Goal: Task Accomplishment & Management: Manage account settings

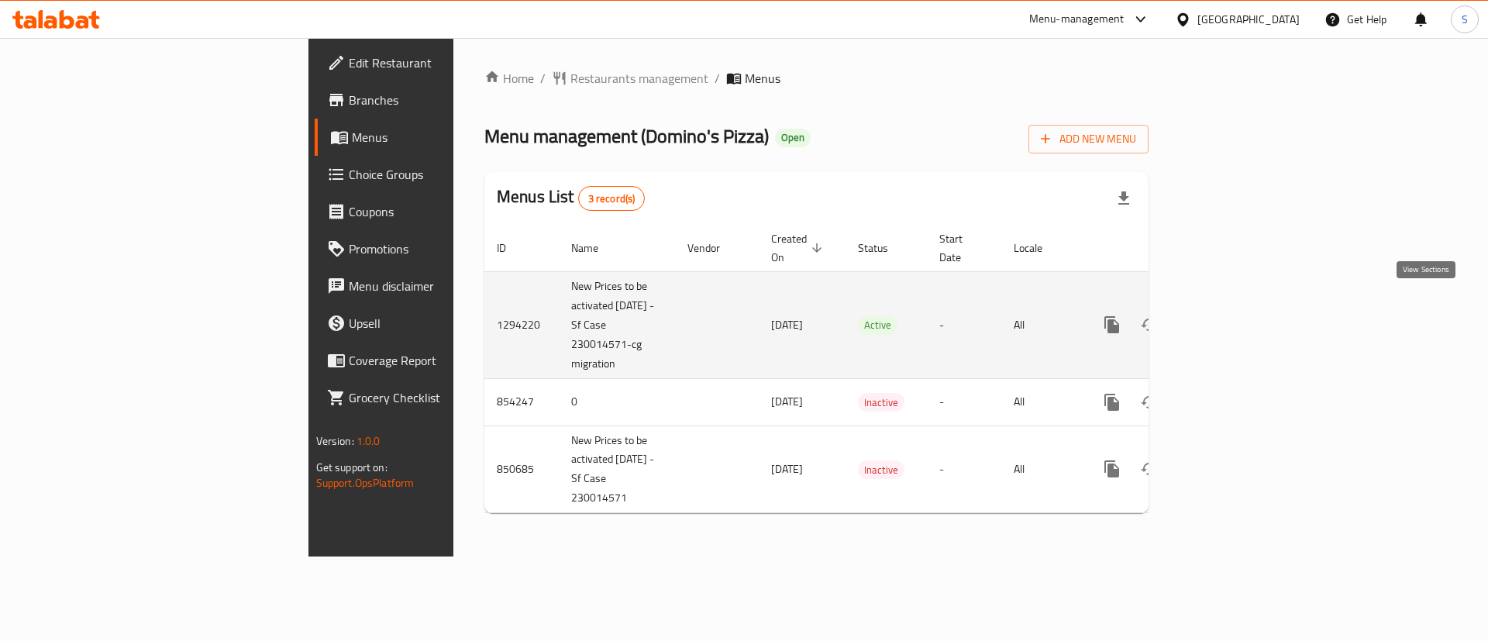
click at [1233, 315] on icon "enhanced table" at bounding box center [1224, 324] width 19 height 19
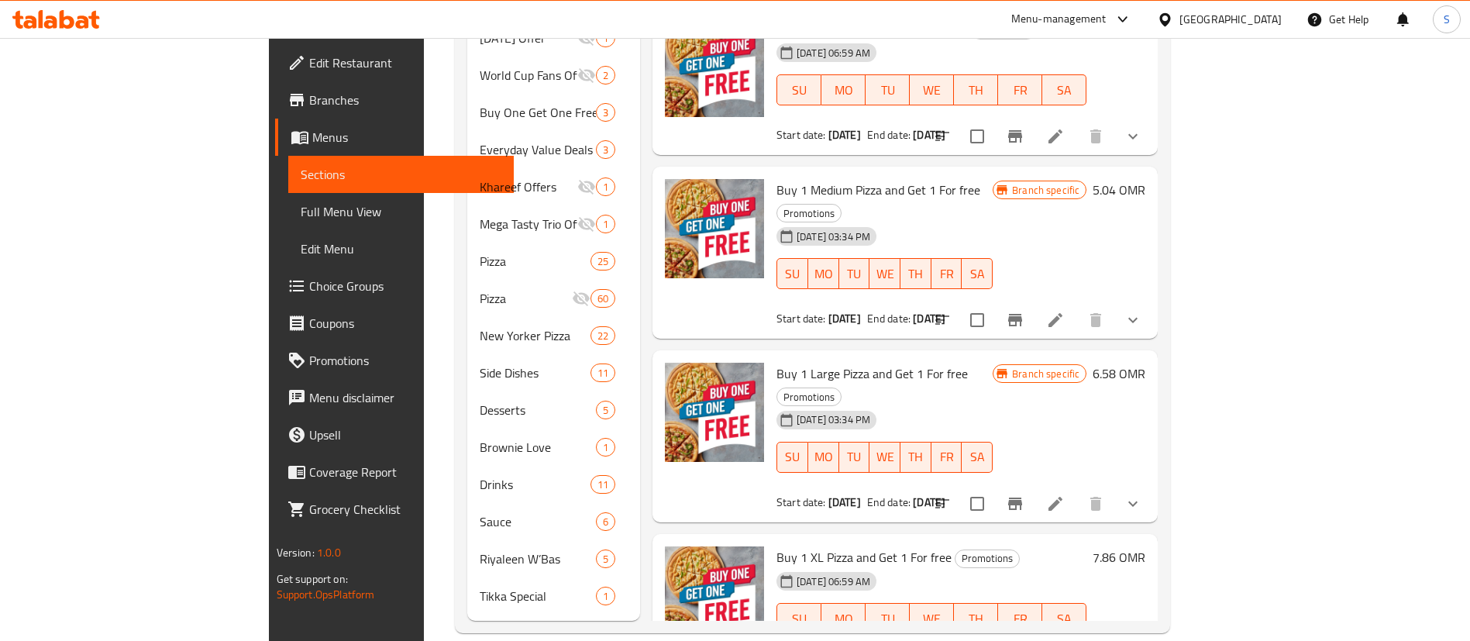
scroll to position [124, 0]
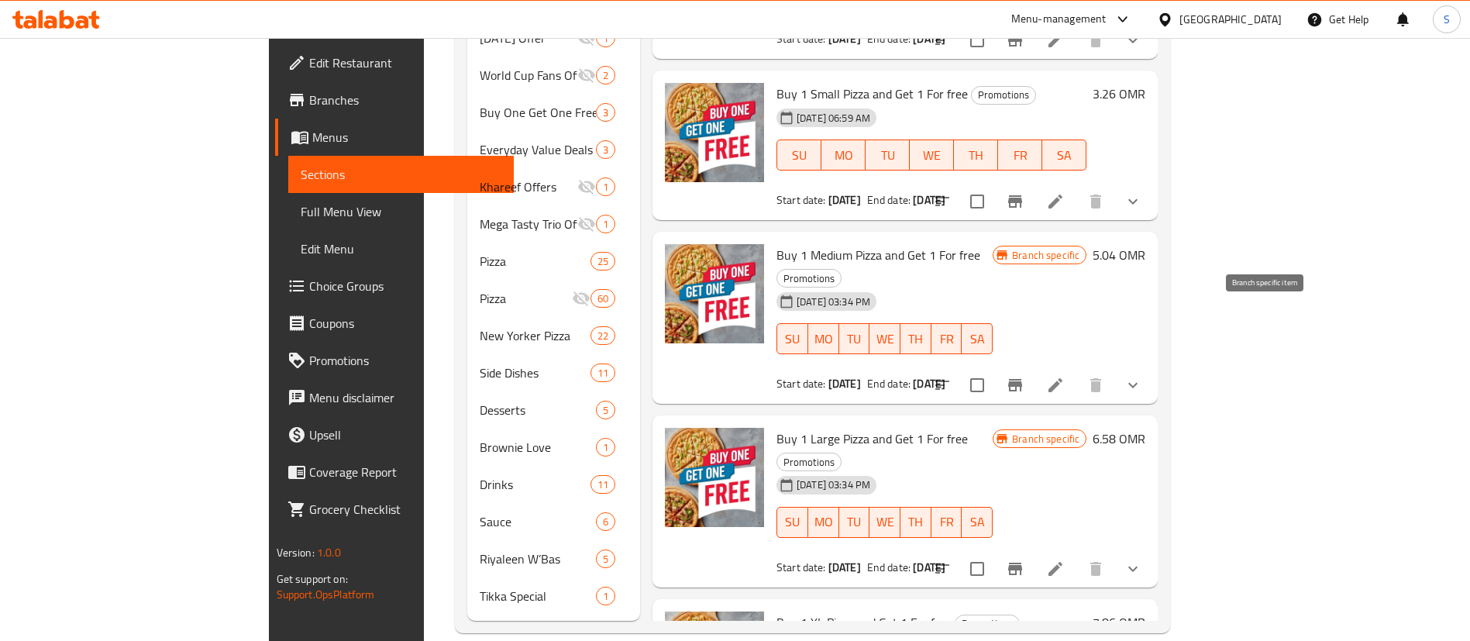
click at [1025, 376] on icon "Branch-specific-item" at bounding box center [1015, 385] width 19 height 19
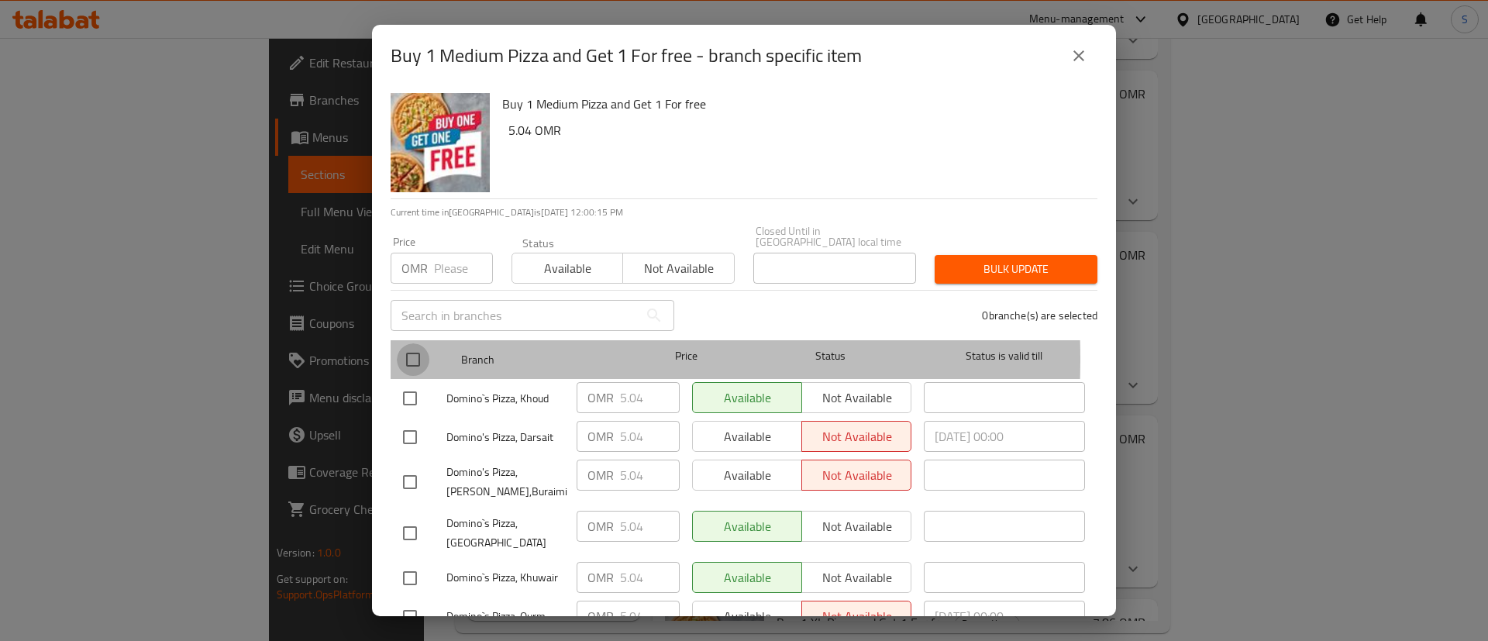
click at [400, 348] on input "checkbox" at bounding box center [413, 359] width 33 height 33
checkbox input "true"
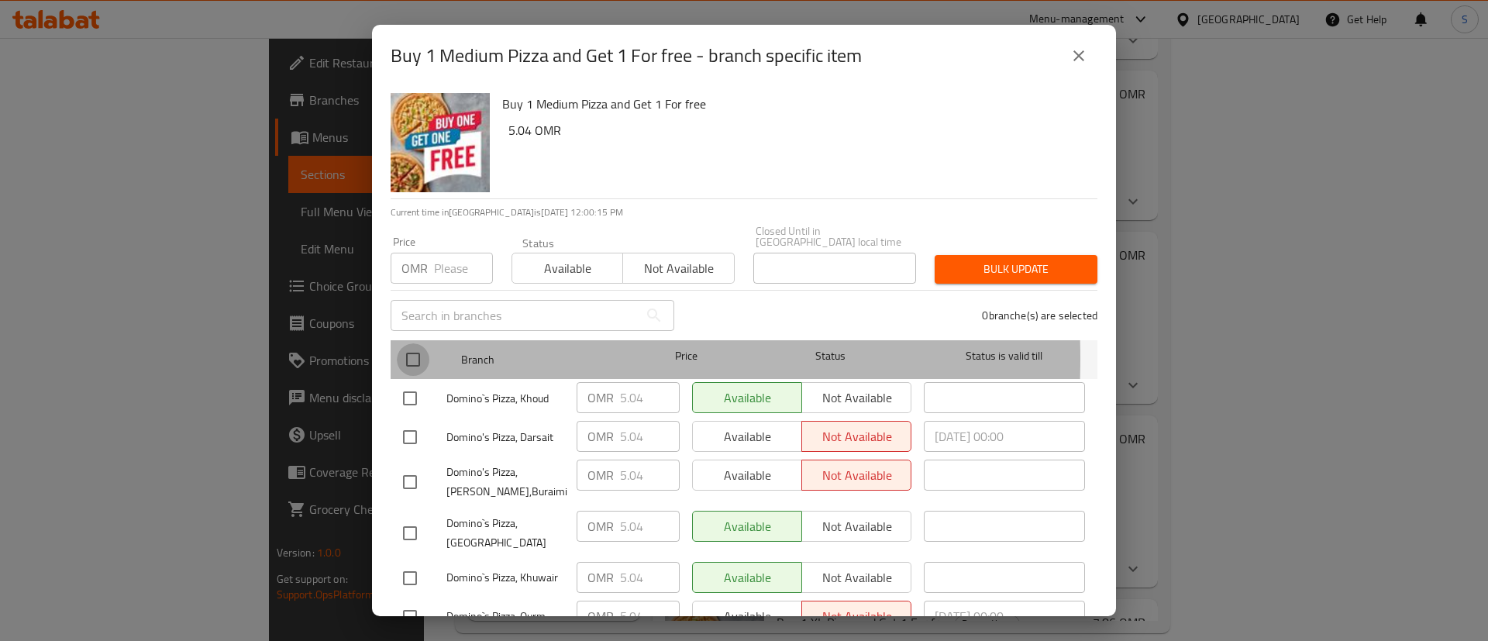
checkbox input "true"
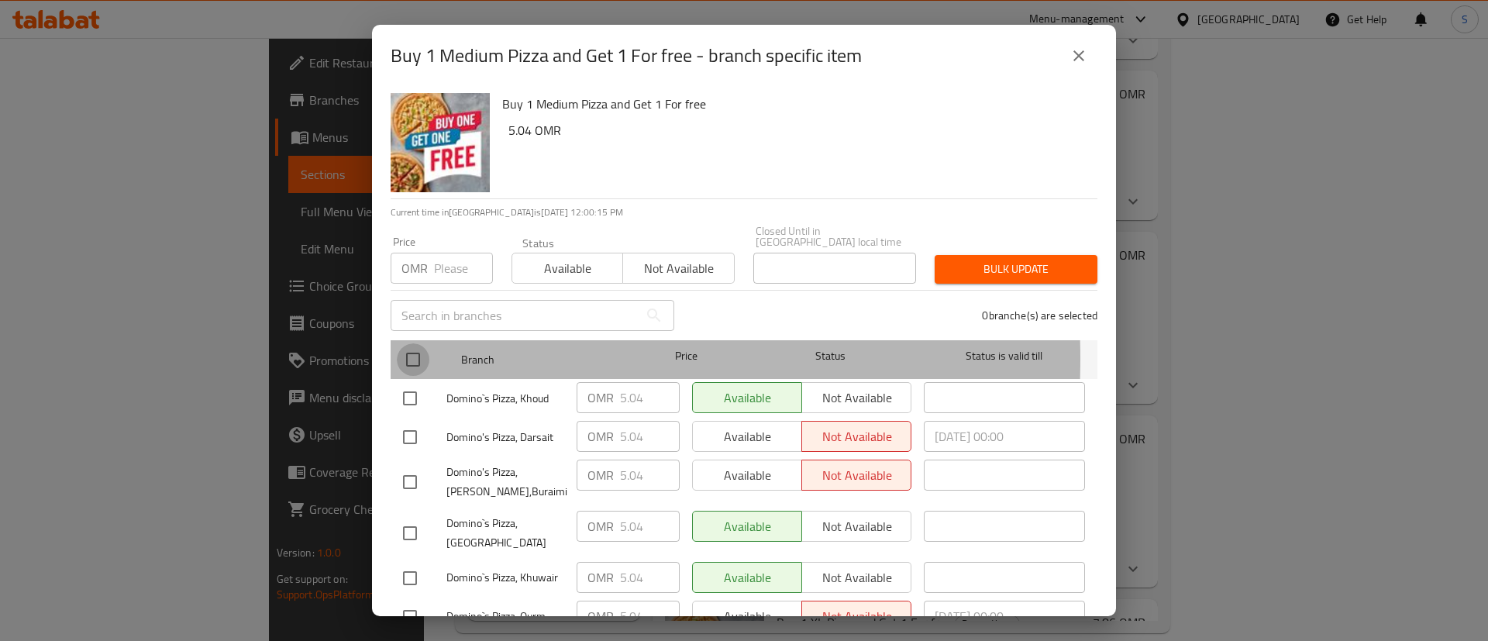
checkbox input "true"
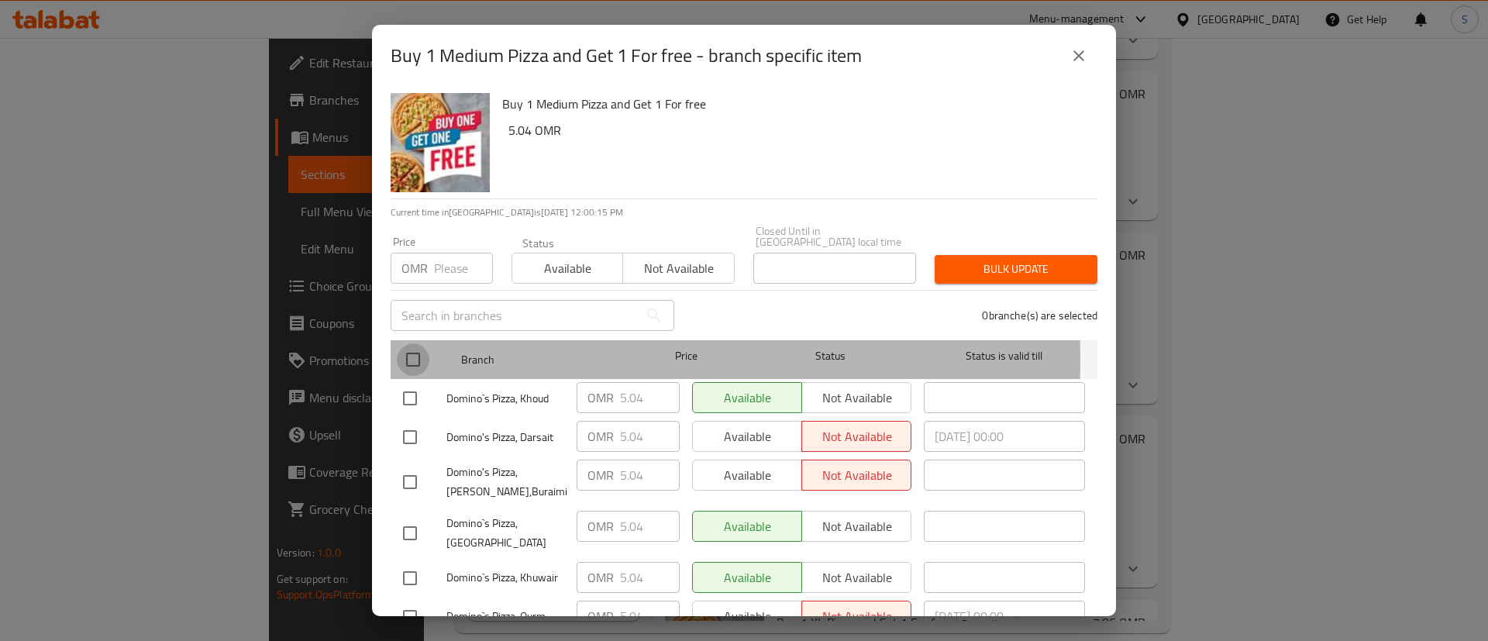
checkbox input "true"
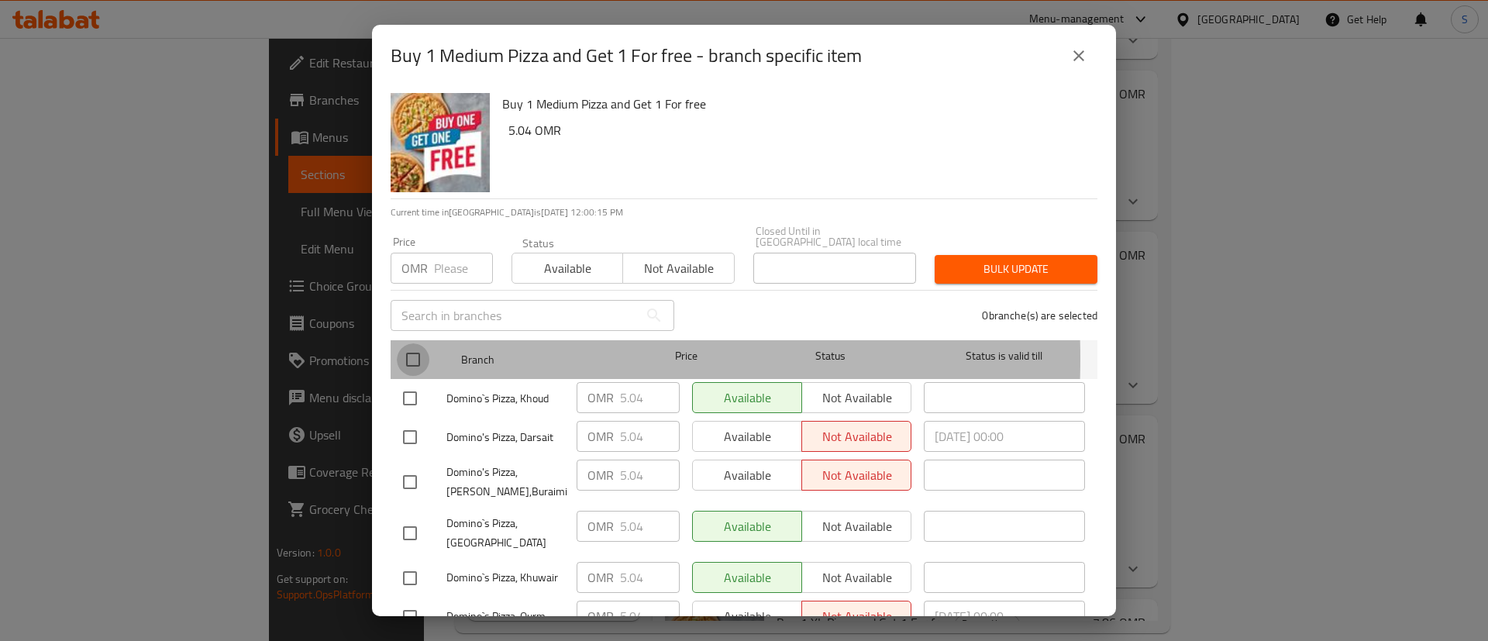
checkbox input "true"
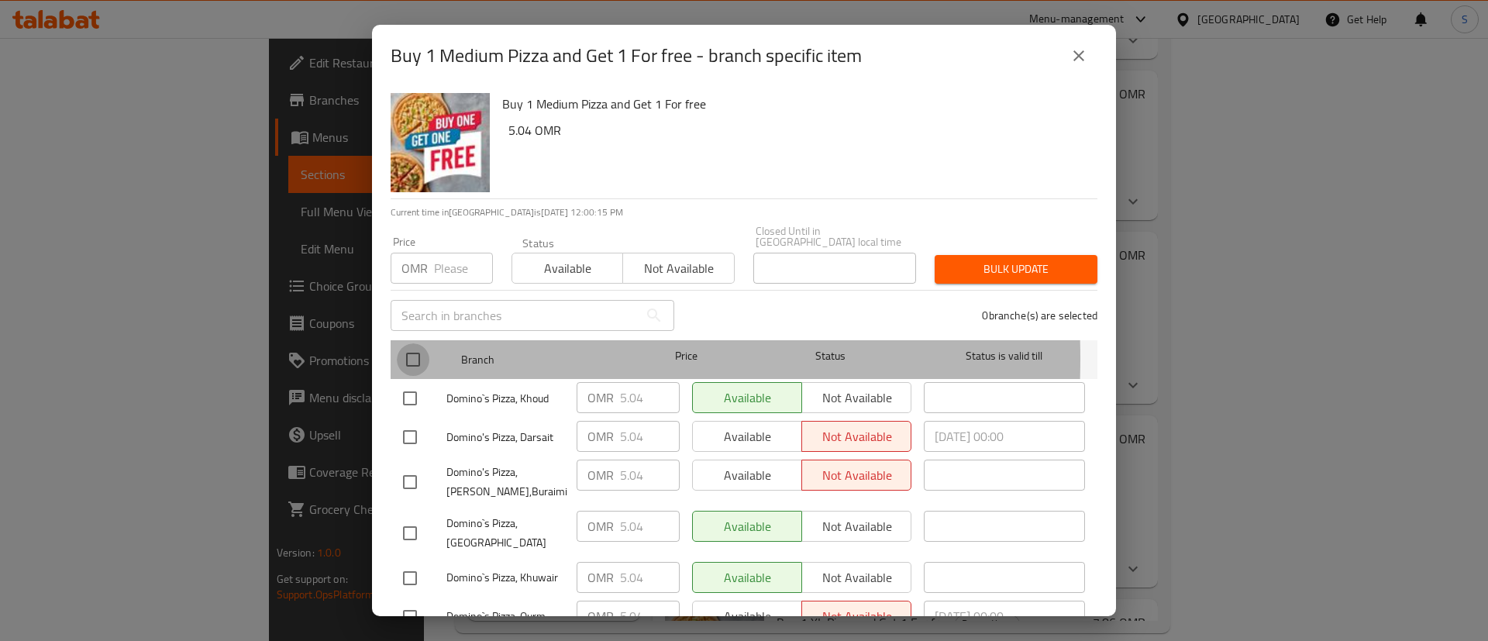
checkbox input "true"
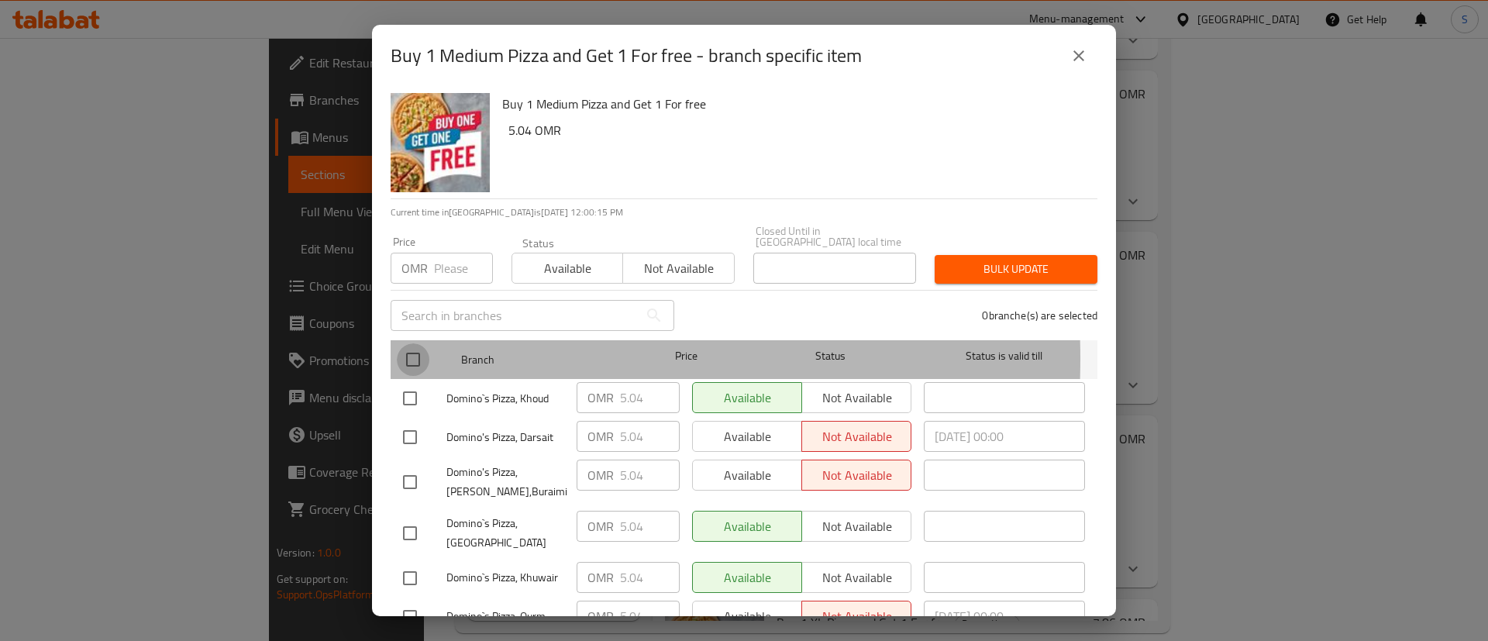
checkbox input "true"
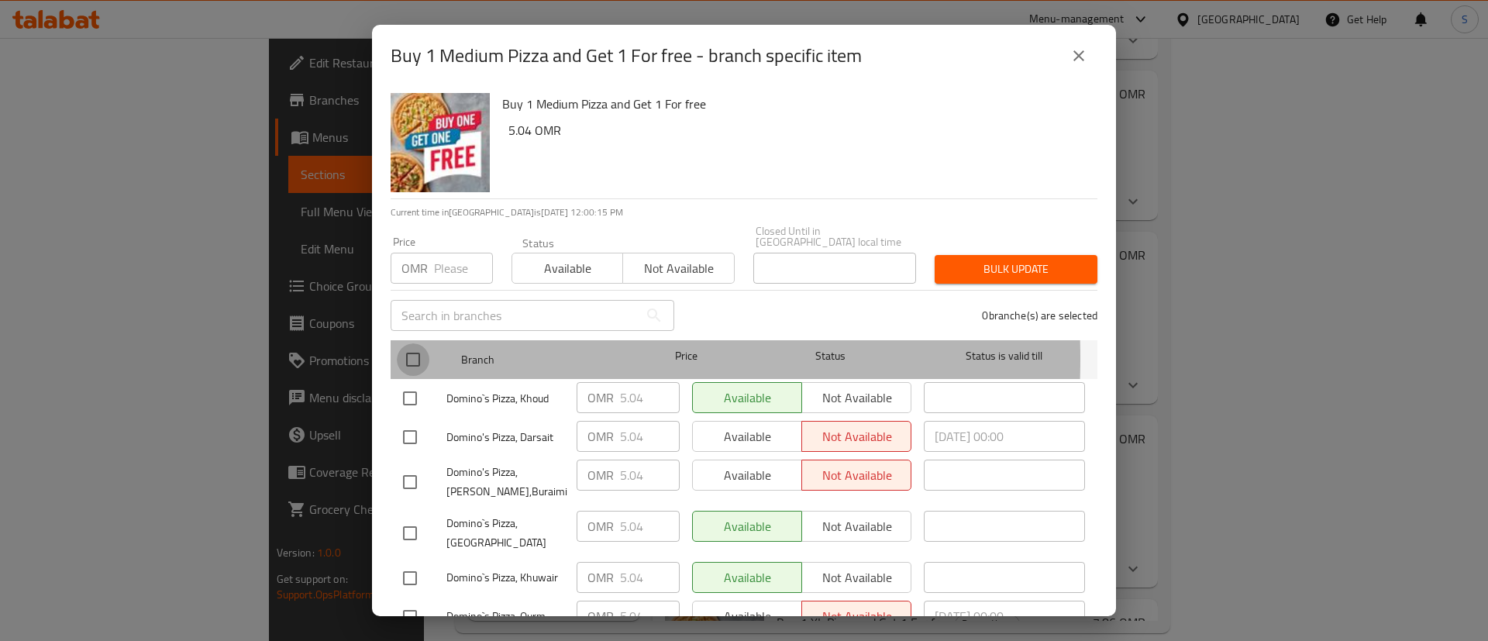
checkbox input "true"
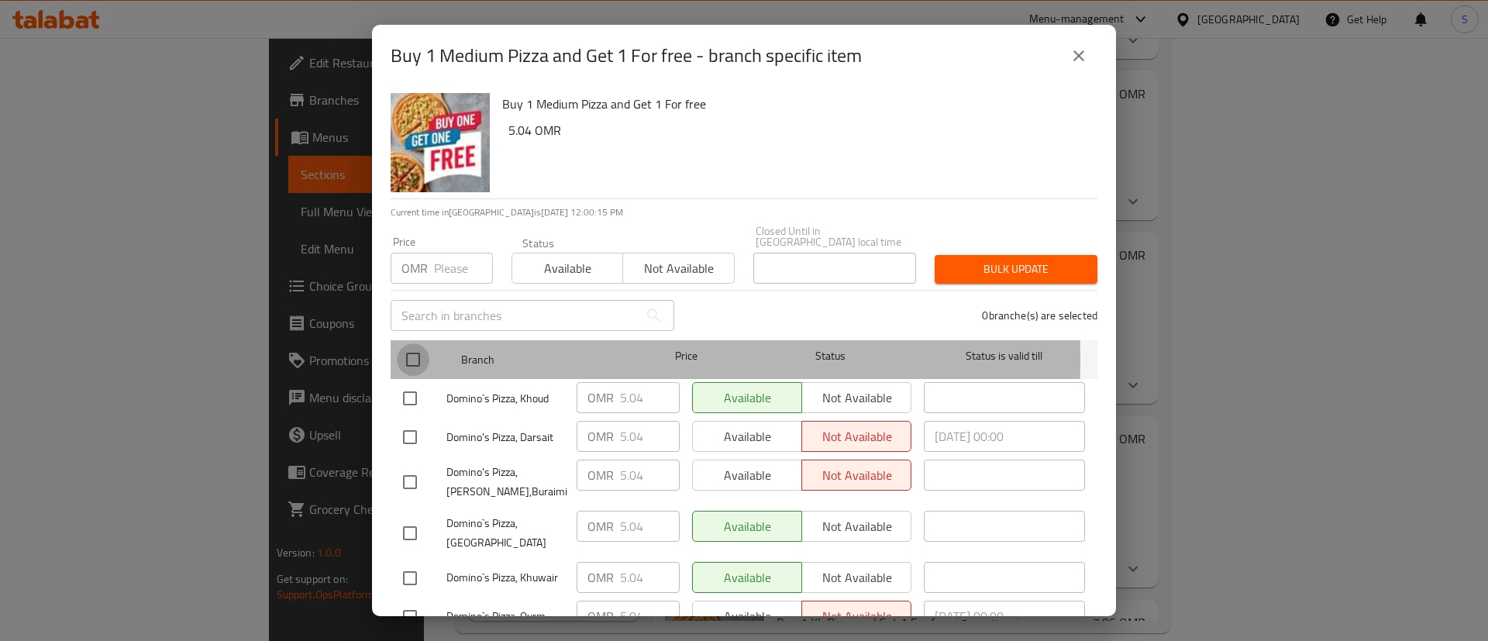
checkbox input "true"
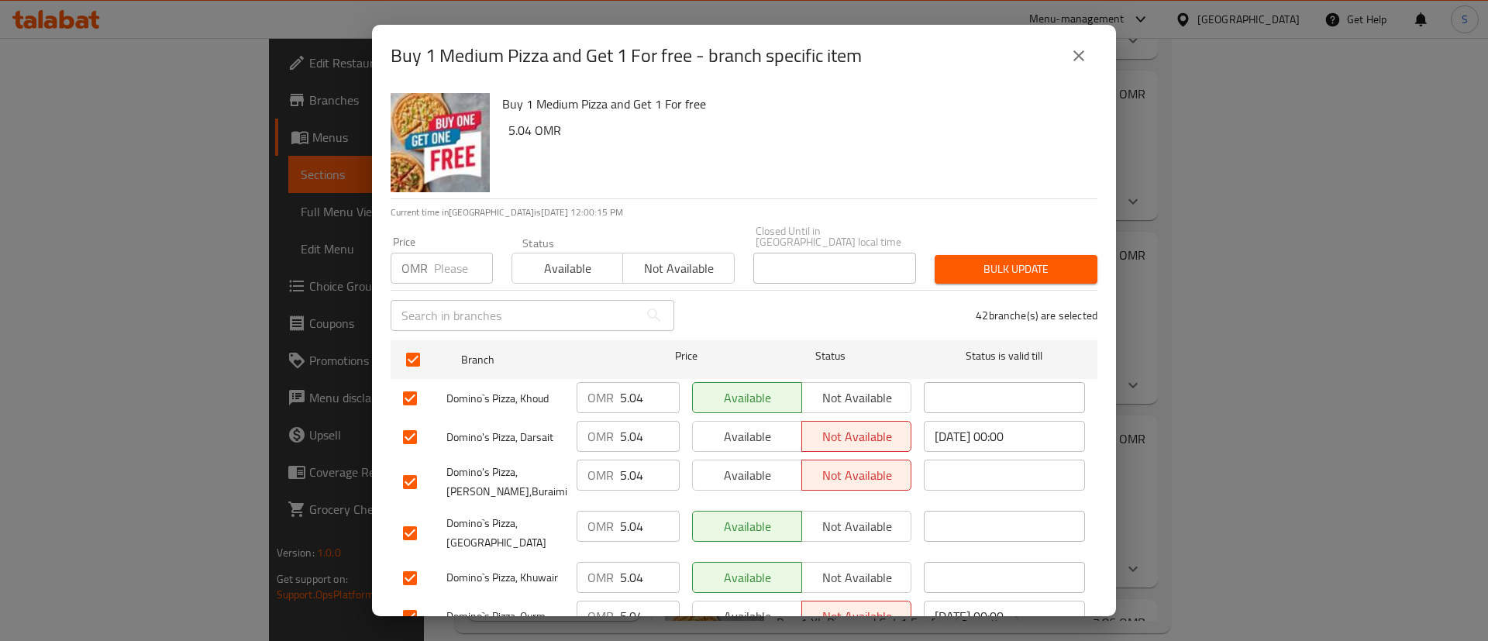
click at [543, 257] on span "Available" at bounding box center [568, 268] width 98 height 22
click at [984, 260] on span "Bulk update" at bounding box center [1016, 269] width 138 height 19
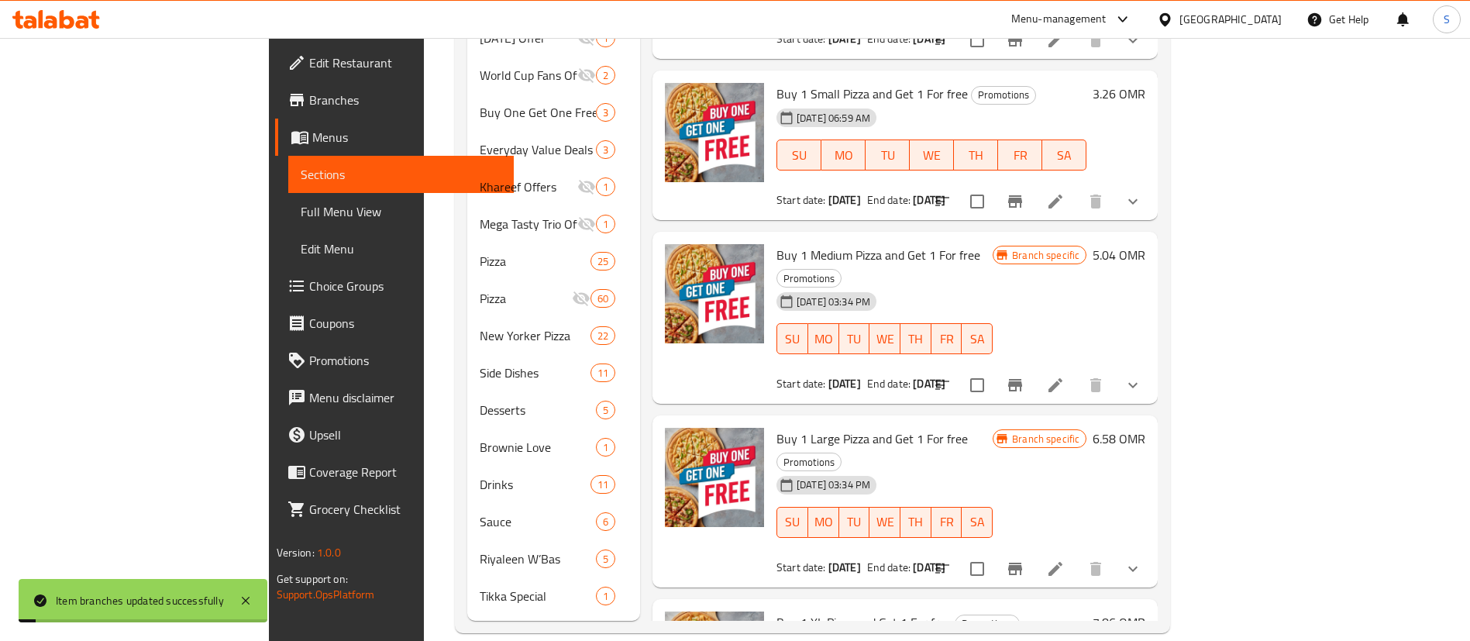
scroll to position [189, 0]
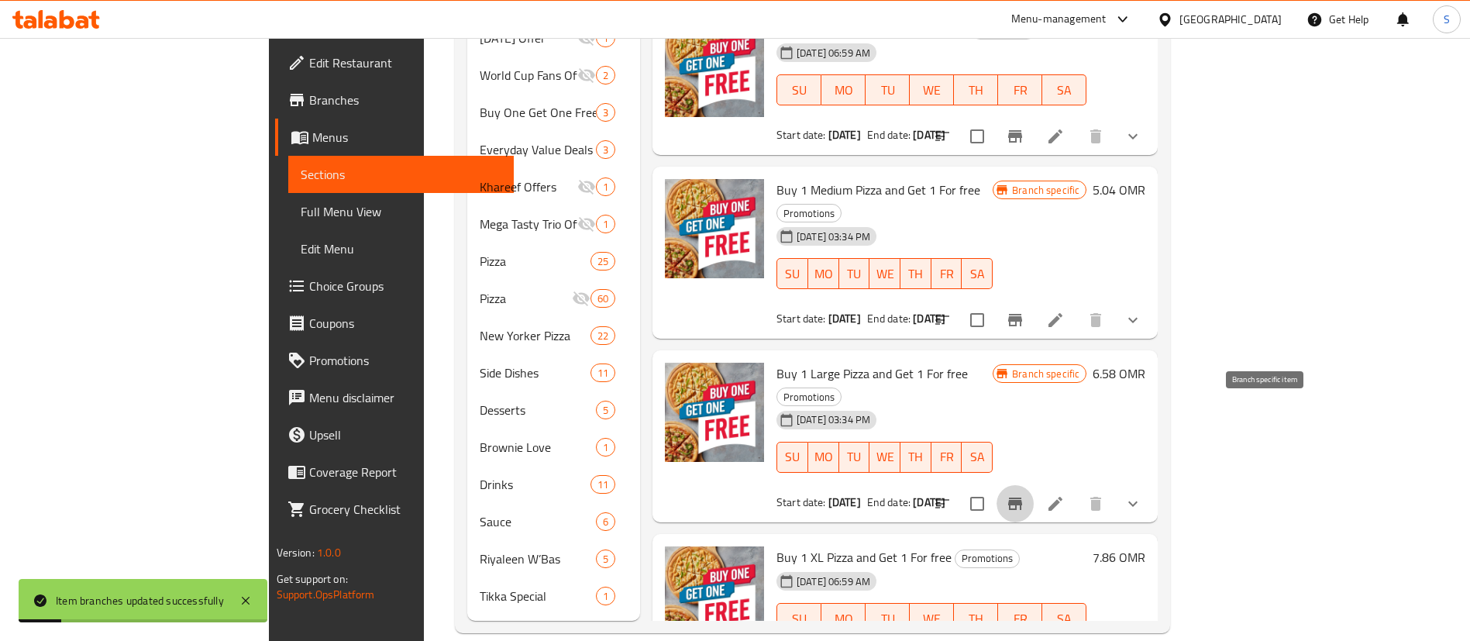
click at [1022, 498] on icon "Branch-specific-item" at bounding box center [1015, 504] width 14 height 12
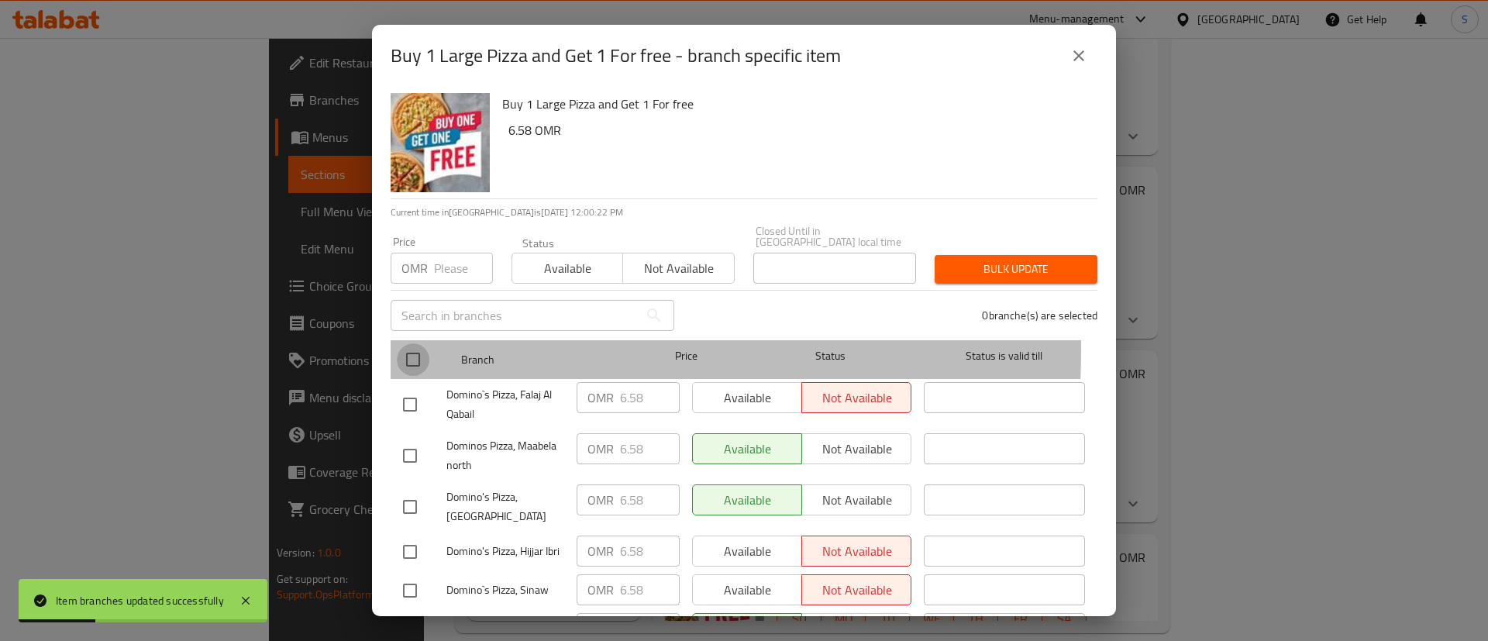
click at [422, 343] on input "checkbox" at bounding box center [413, 359] width 33 height 33
checkbox input "true"
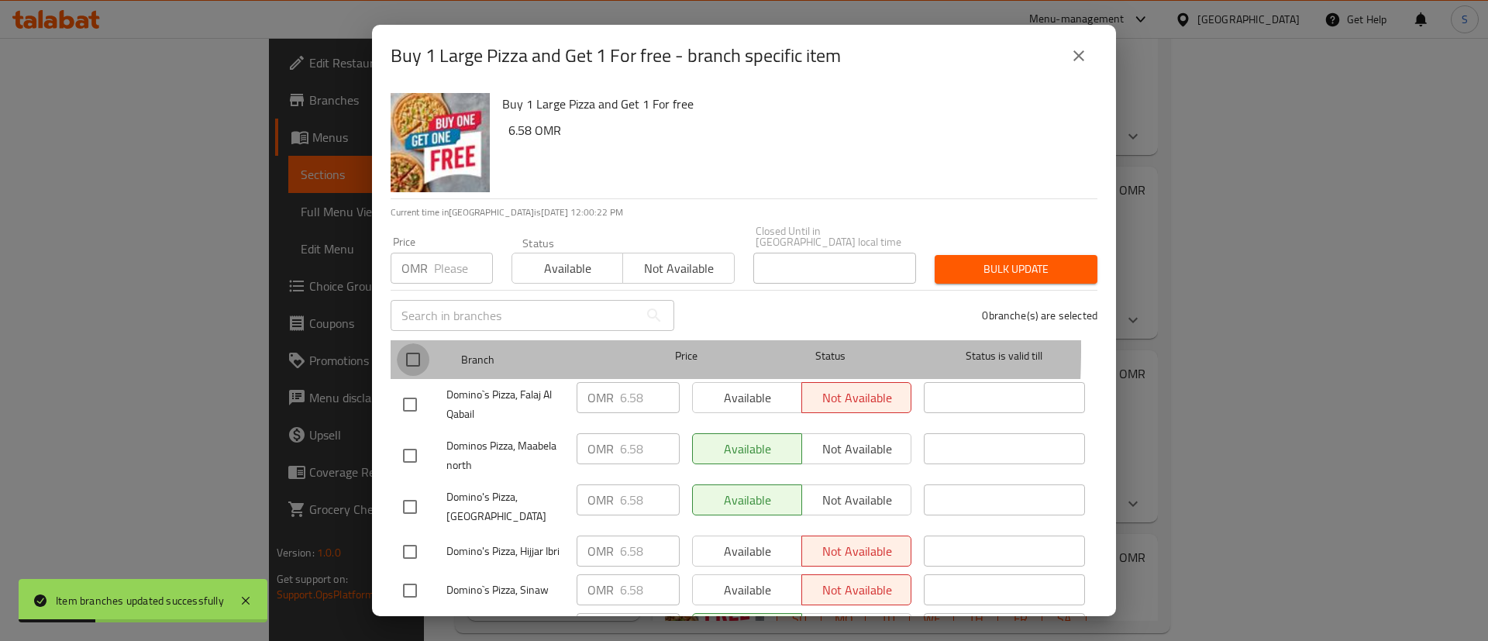
checkbox input "true"
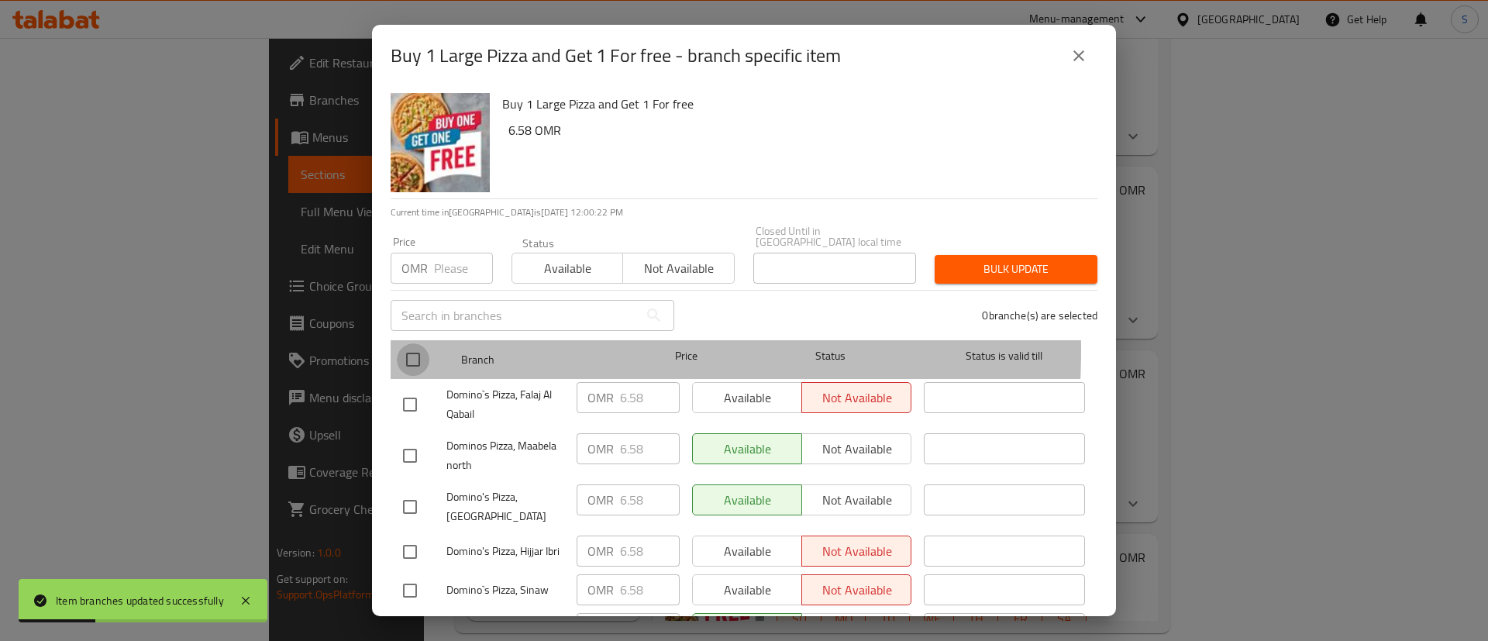
checkbox input "true"
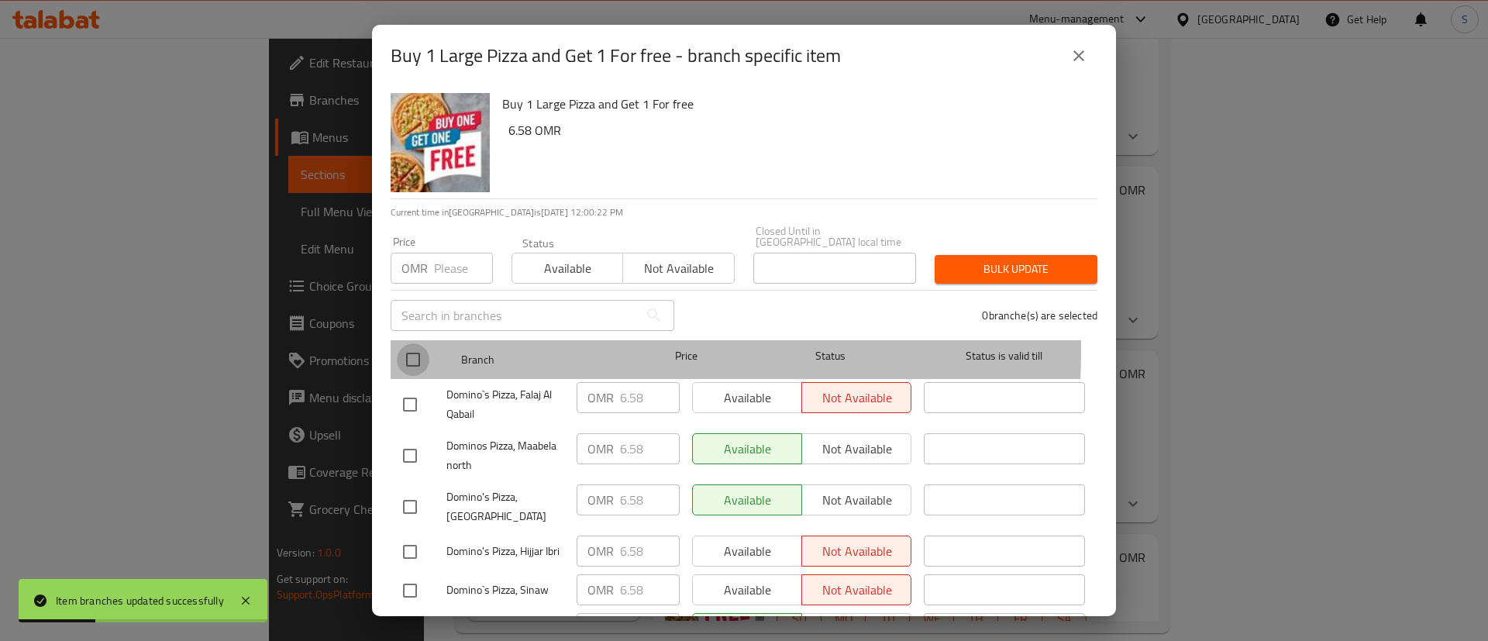
checkbox input "true"
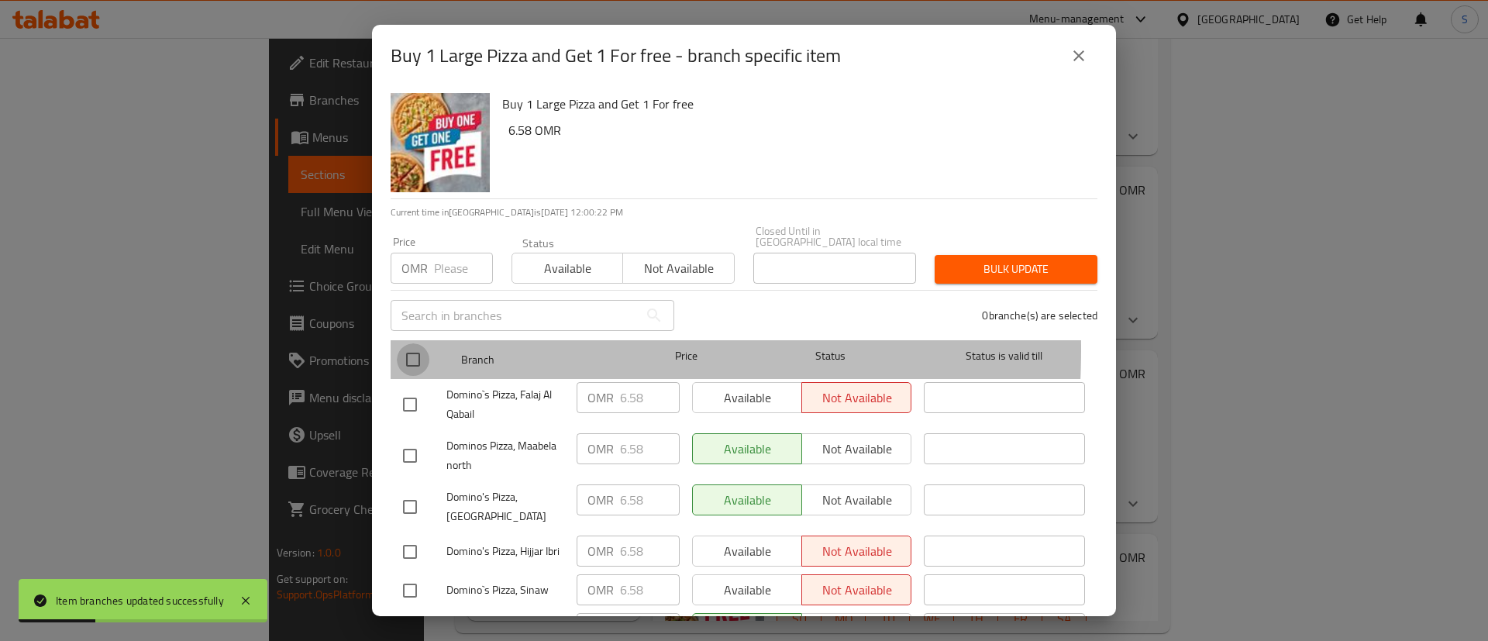
checkbox input "true"
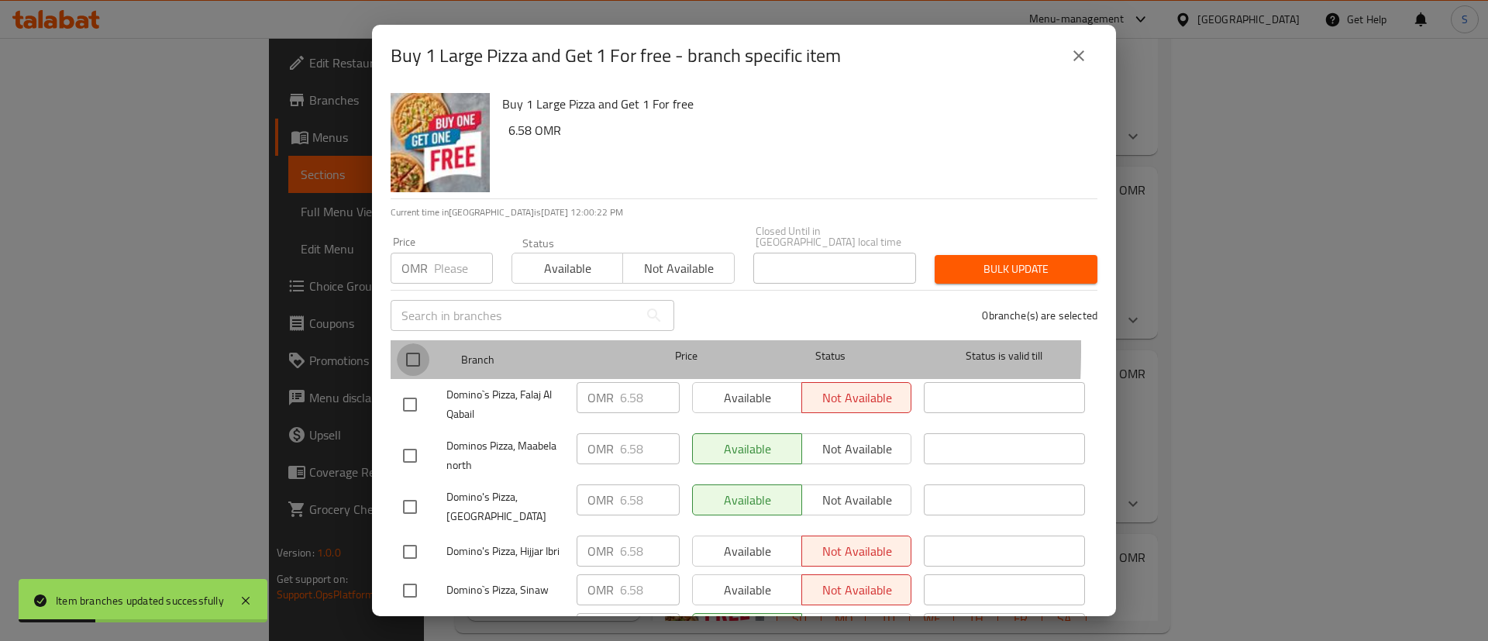
checkbox input "true"
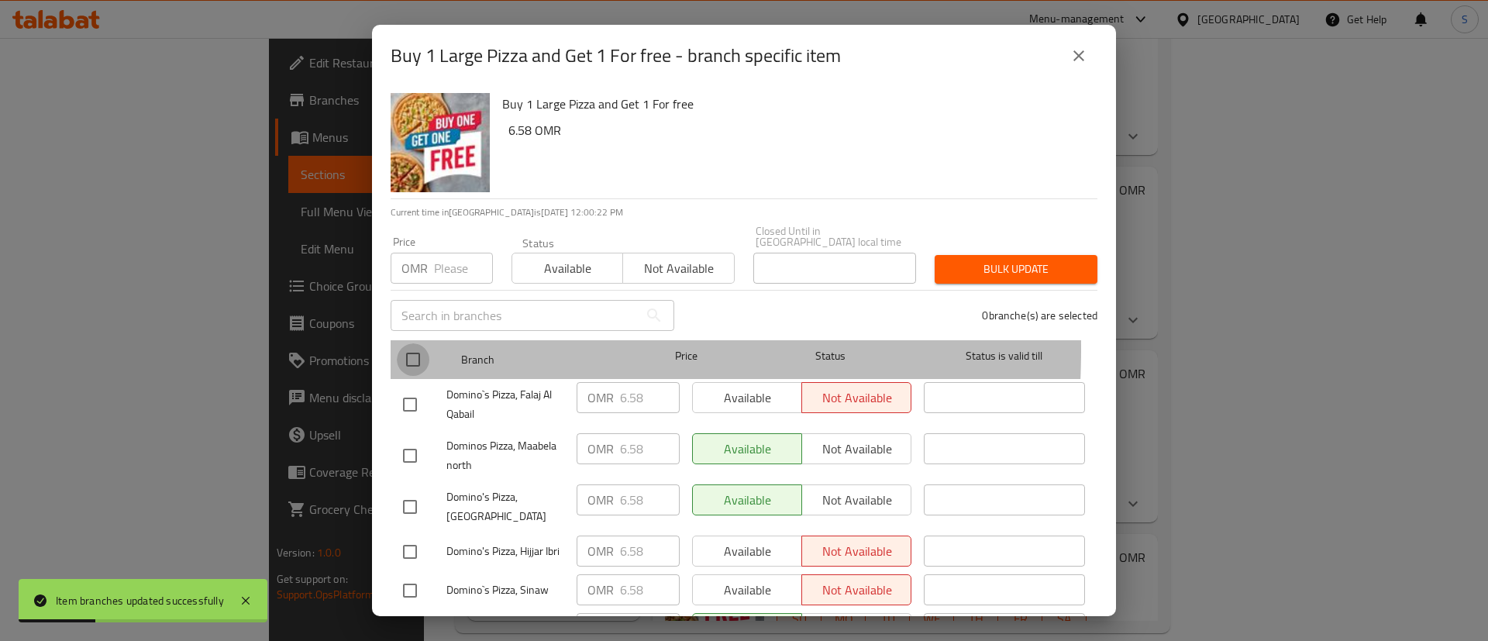
checkbox input "true"
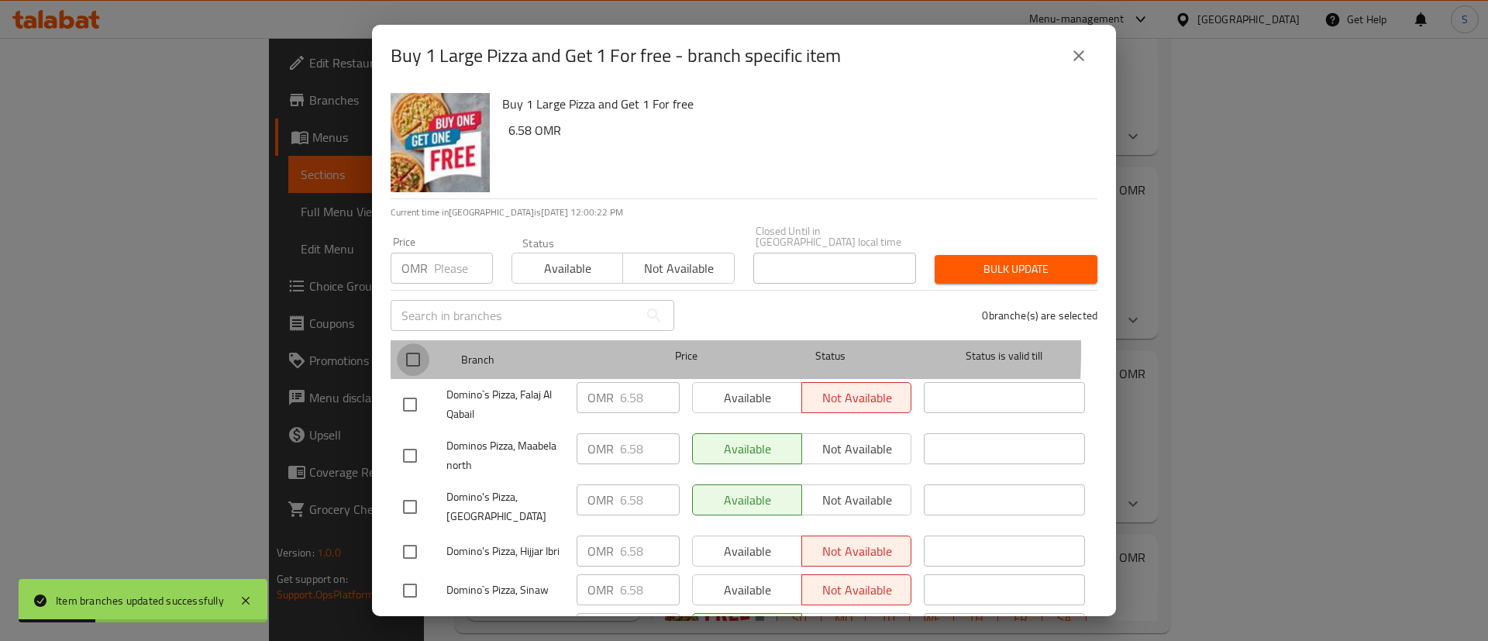
checkbox input "true"
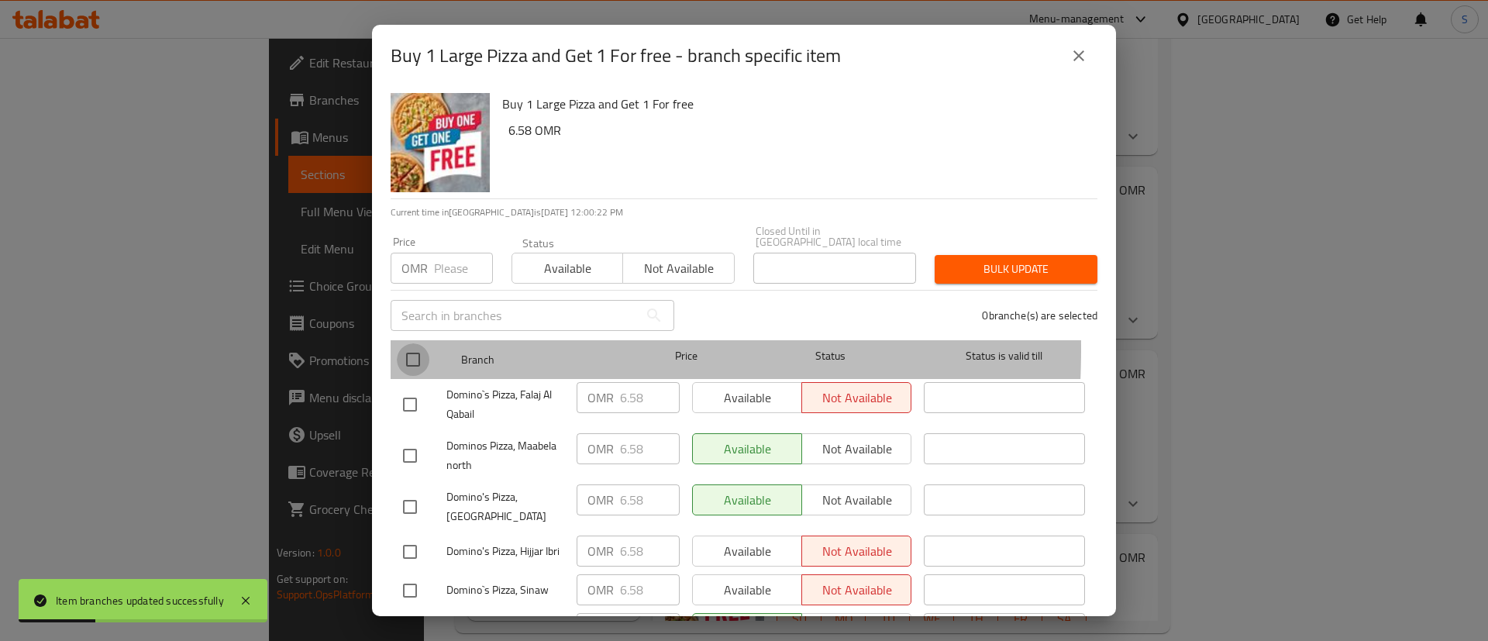
checkbox input "true"
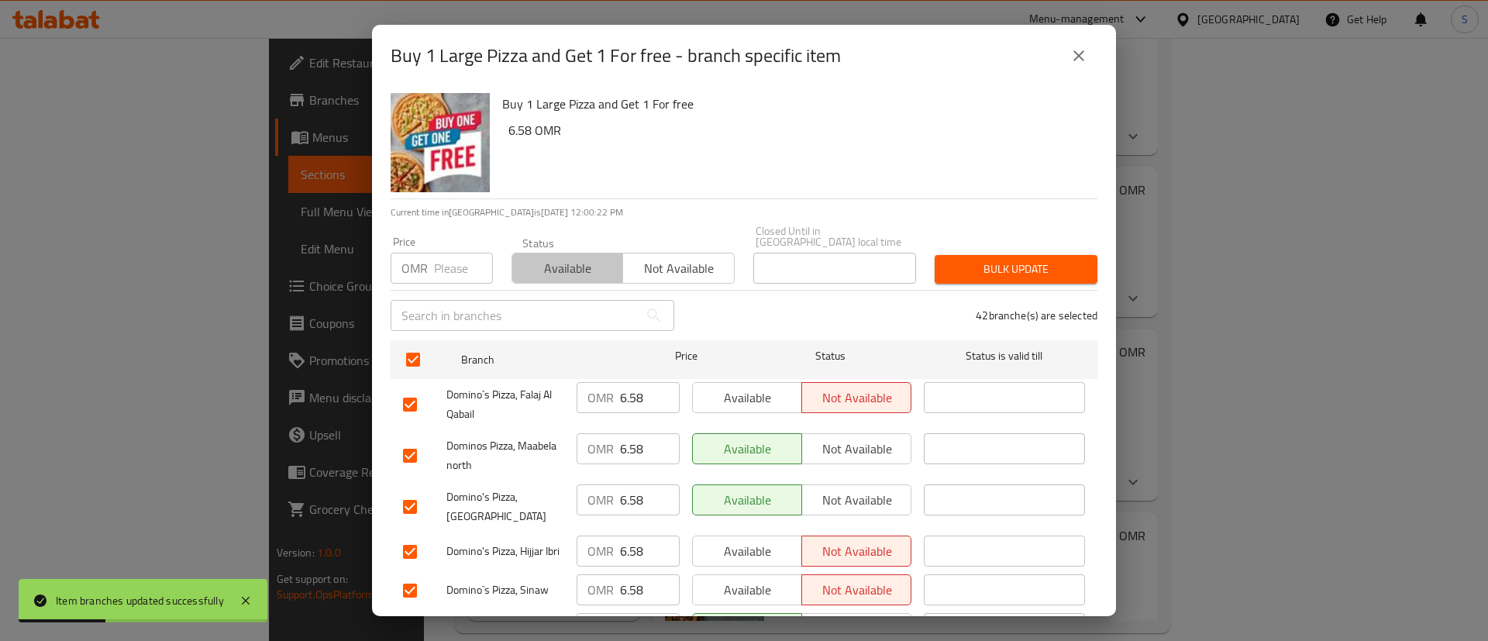
click at [584, 257] on span "Available" at bounding box center [568, 268] width 98 height 22
click at [969, 260] on span "Bulk update" at bounding box center [1016, 269] width 138 height 19
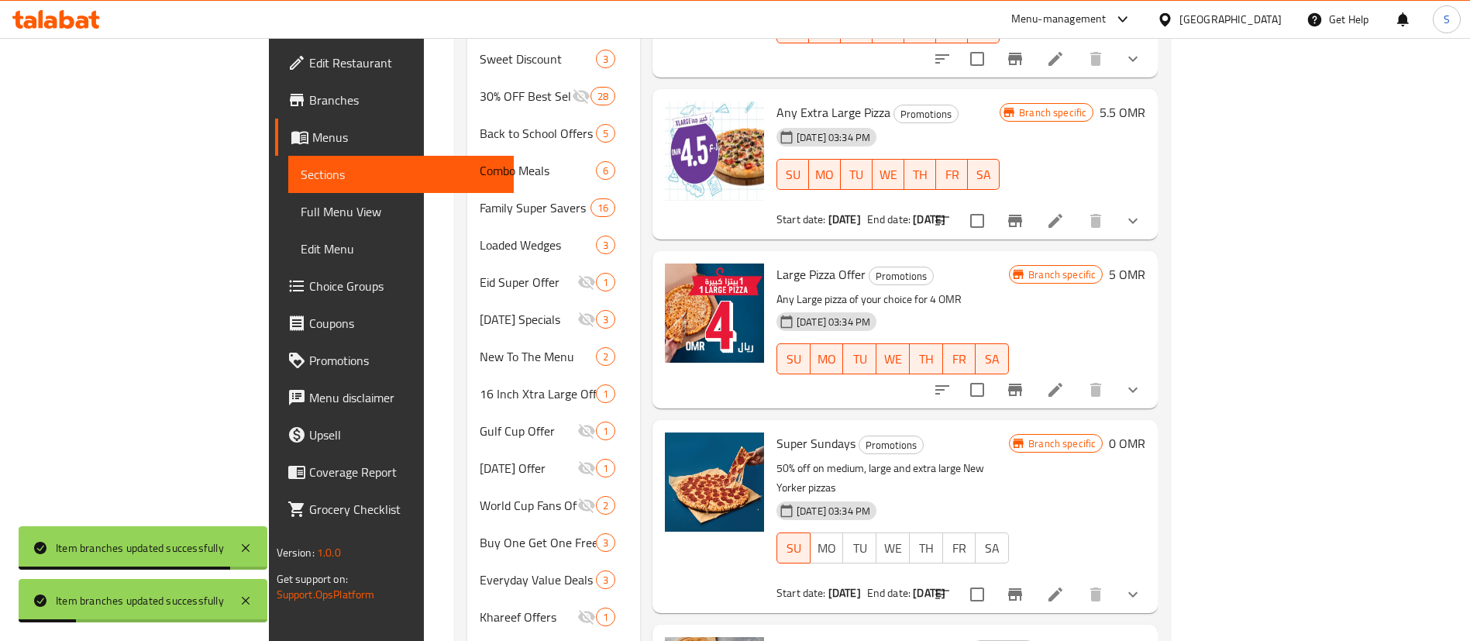
scroll to position [608, 0]
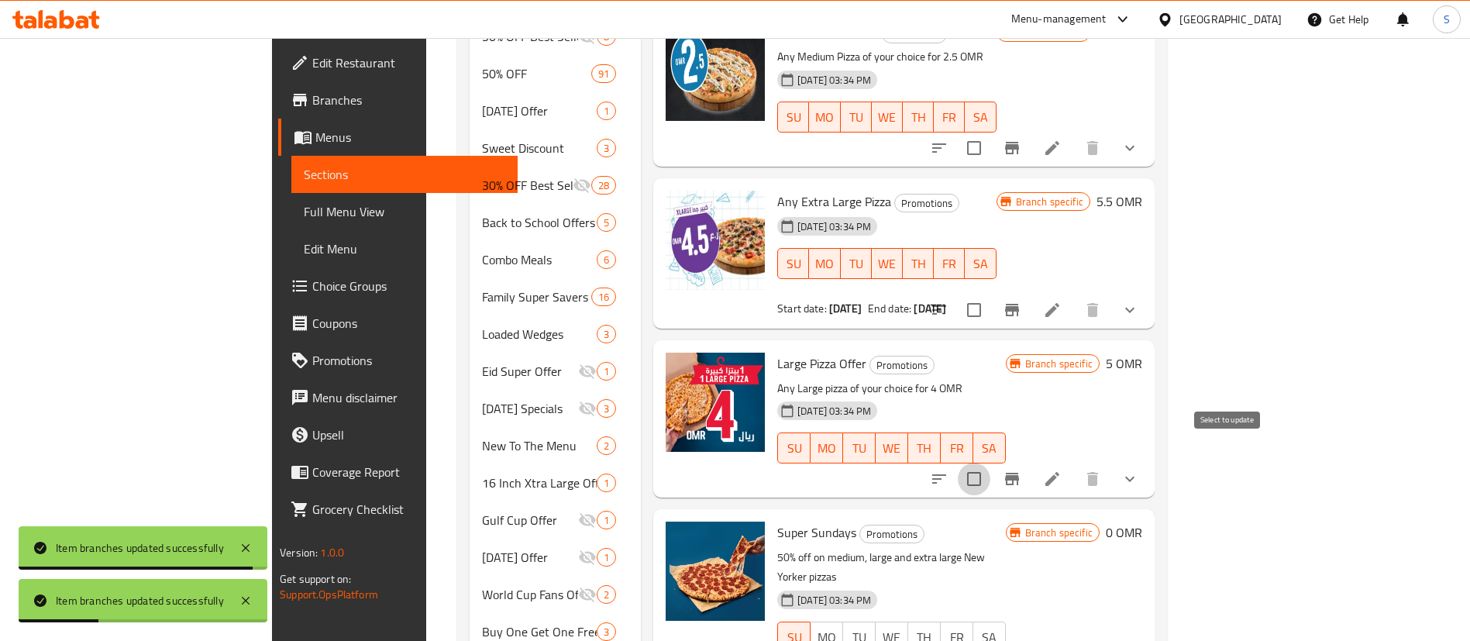
click at [991, 463] on input "checkbox" at bounding box center [974, 479] width 33 height 33
checkbox input "true"
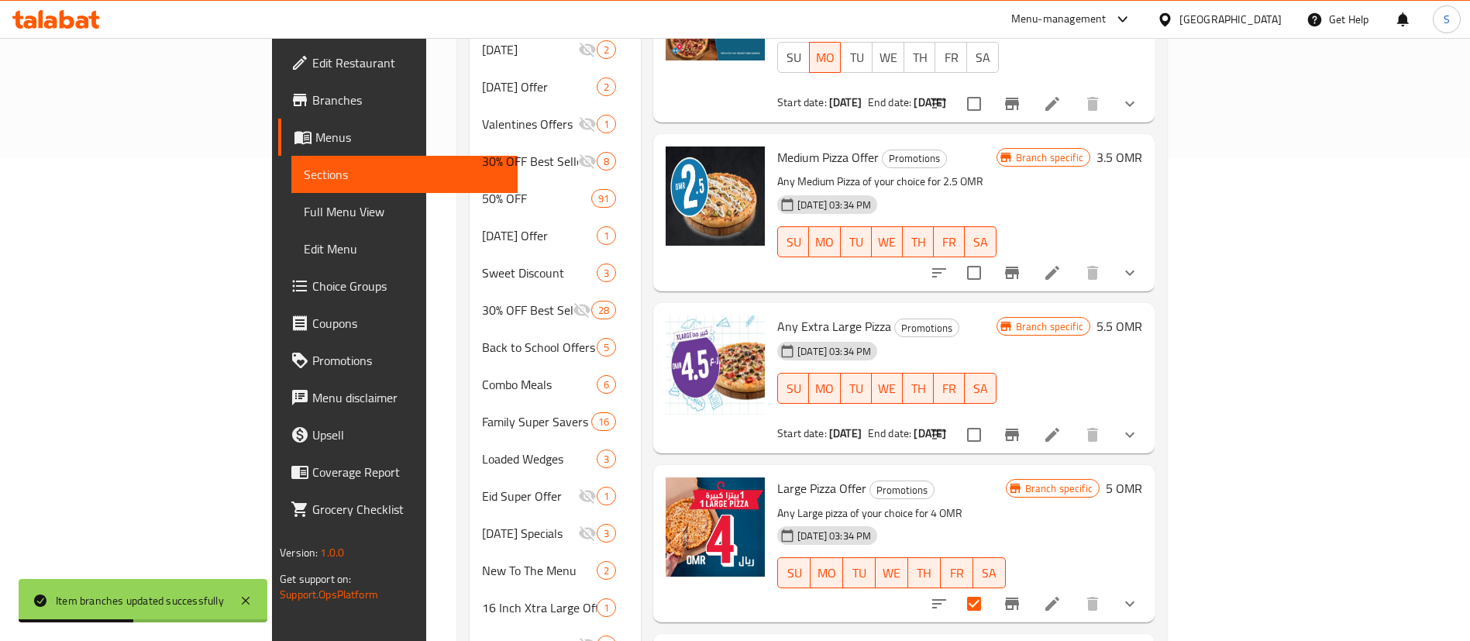
scroll to position [445, 0]
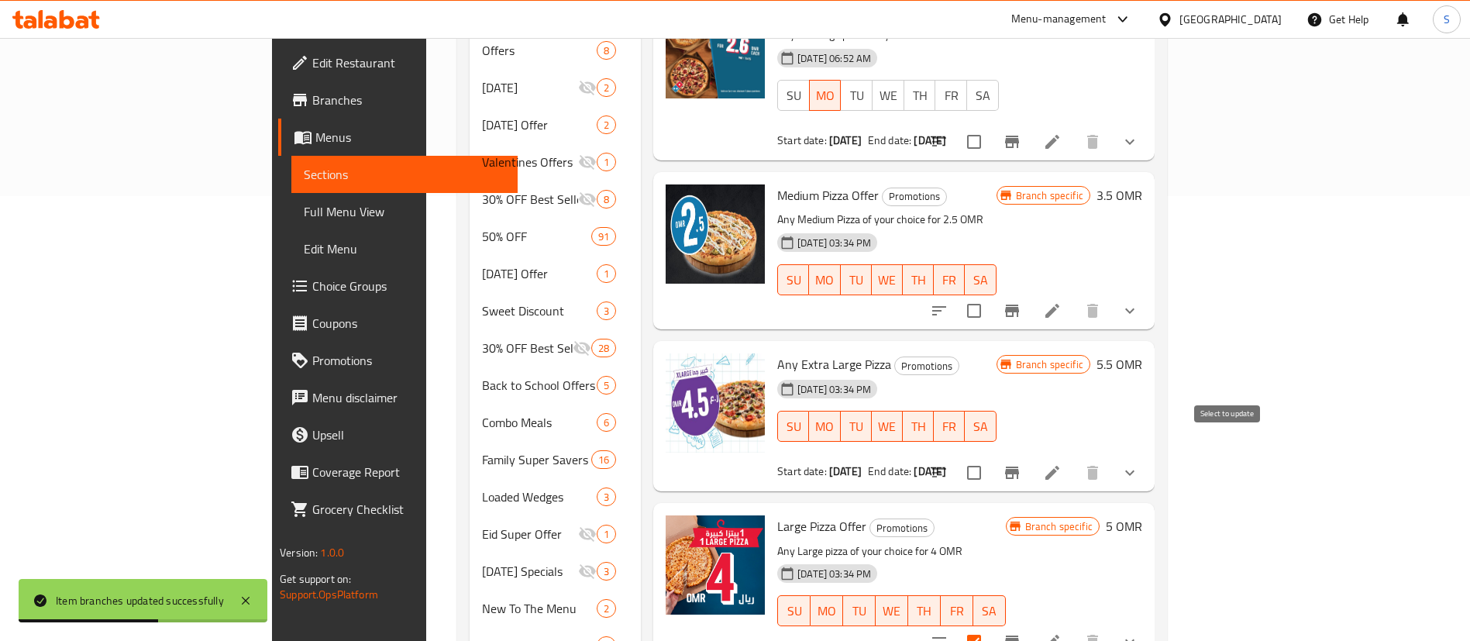
click at [991, 457] on input "checkbox" at bounding box center [974, 473] width 33 height 33
checkbox input "true"
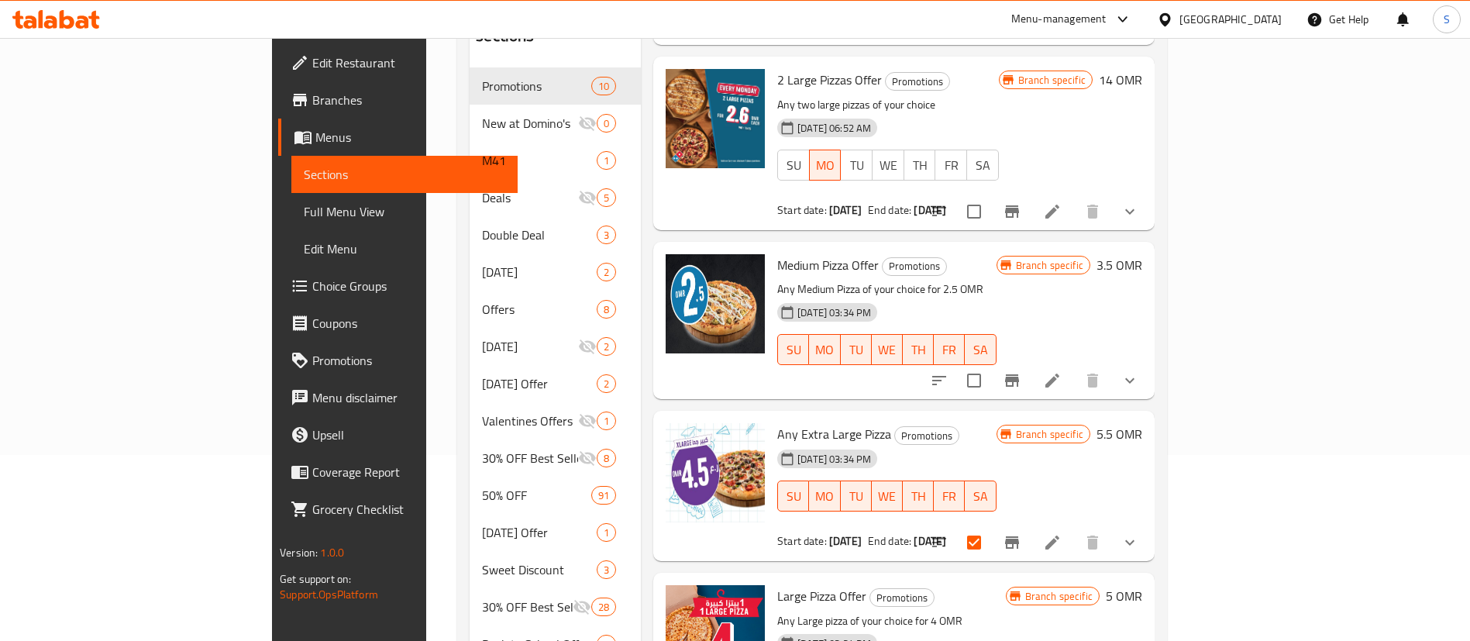
scroll to position [237, 0]
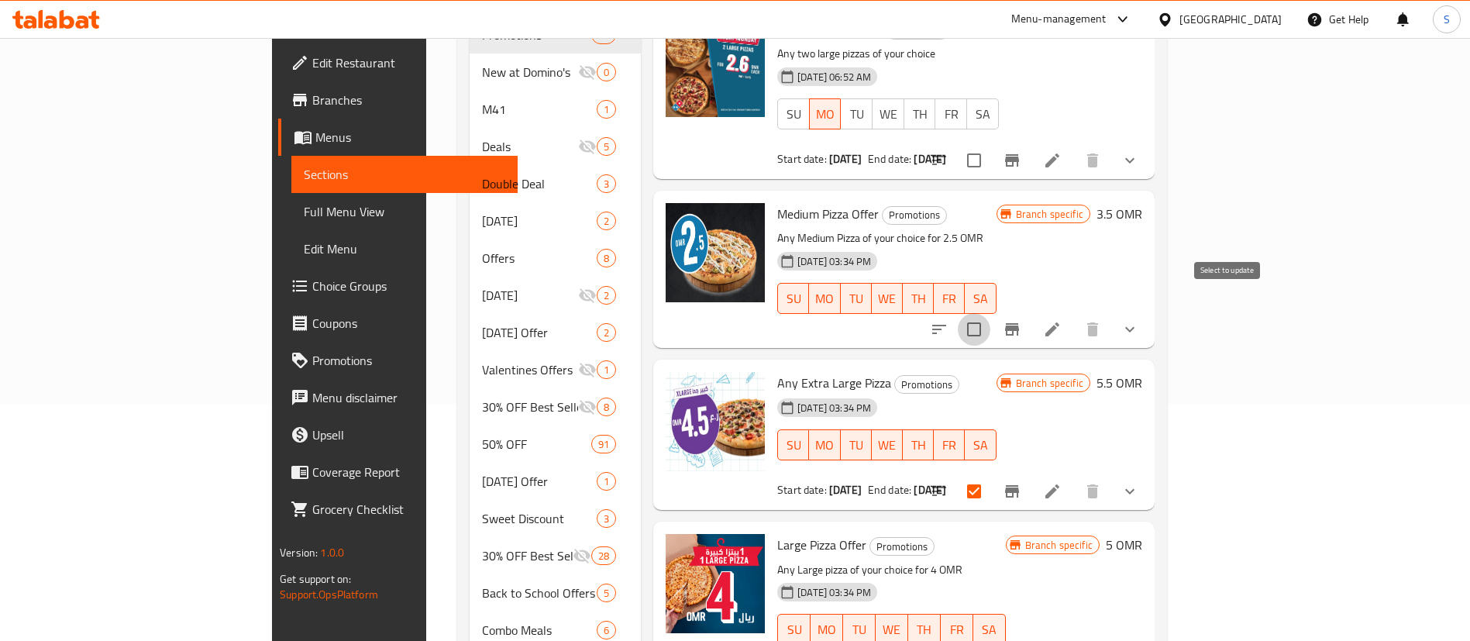
click at [991, 313] on input "checkbox" at bounding box center [974, 329] width 33 height 33
checkbox input "true"
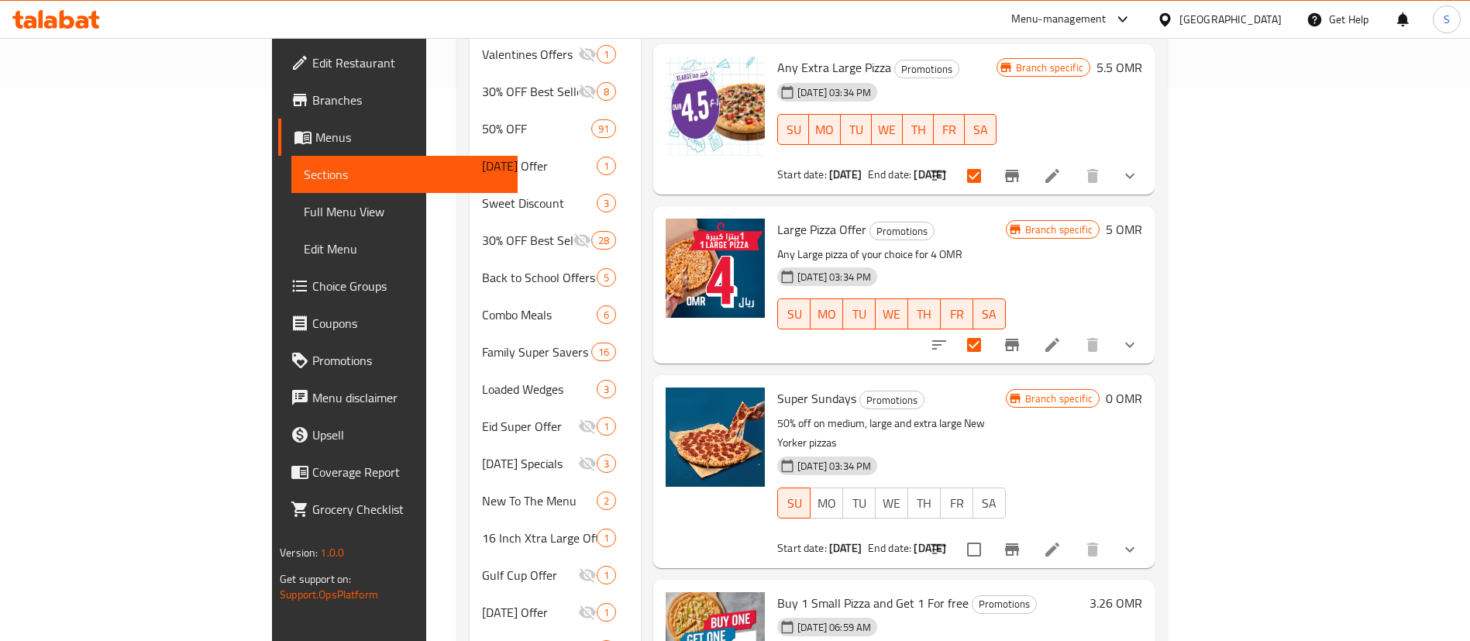
scroll to position [563, 0]
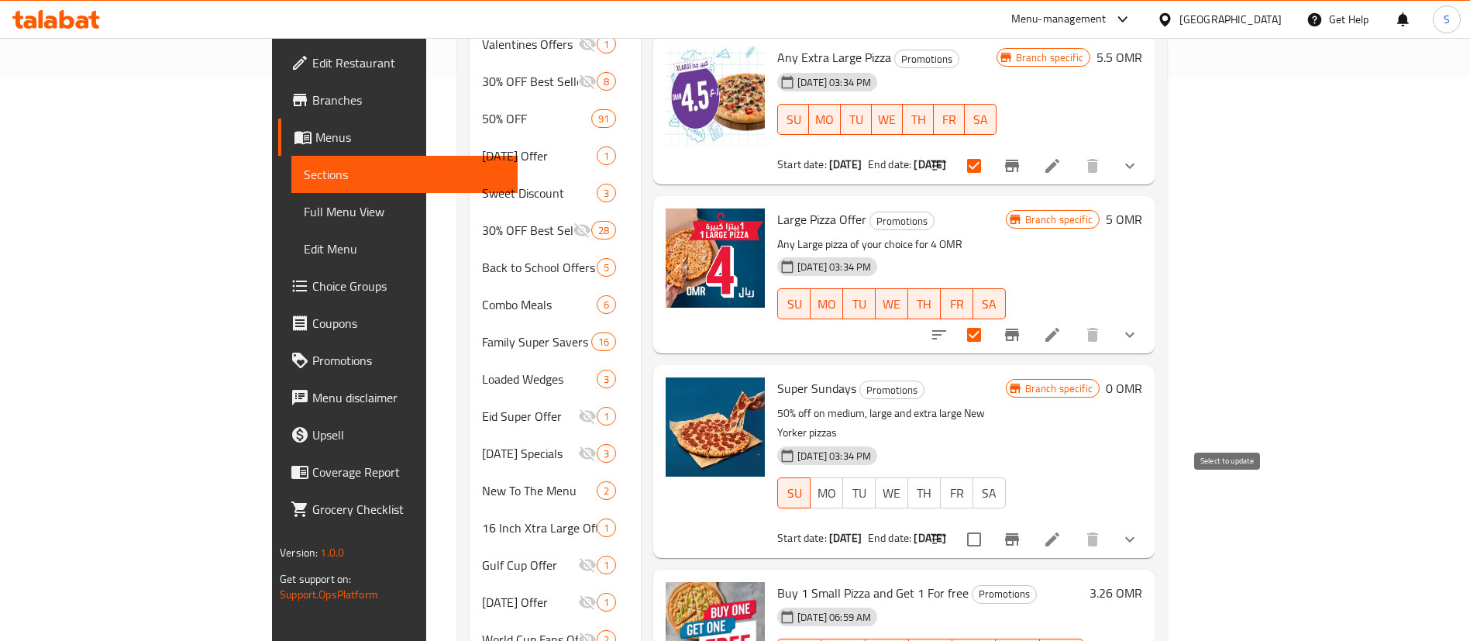
click at [991, 523] on input "checkbox" at bounding box center [974, 539] width 33 height 33
checkbox input "true"
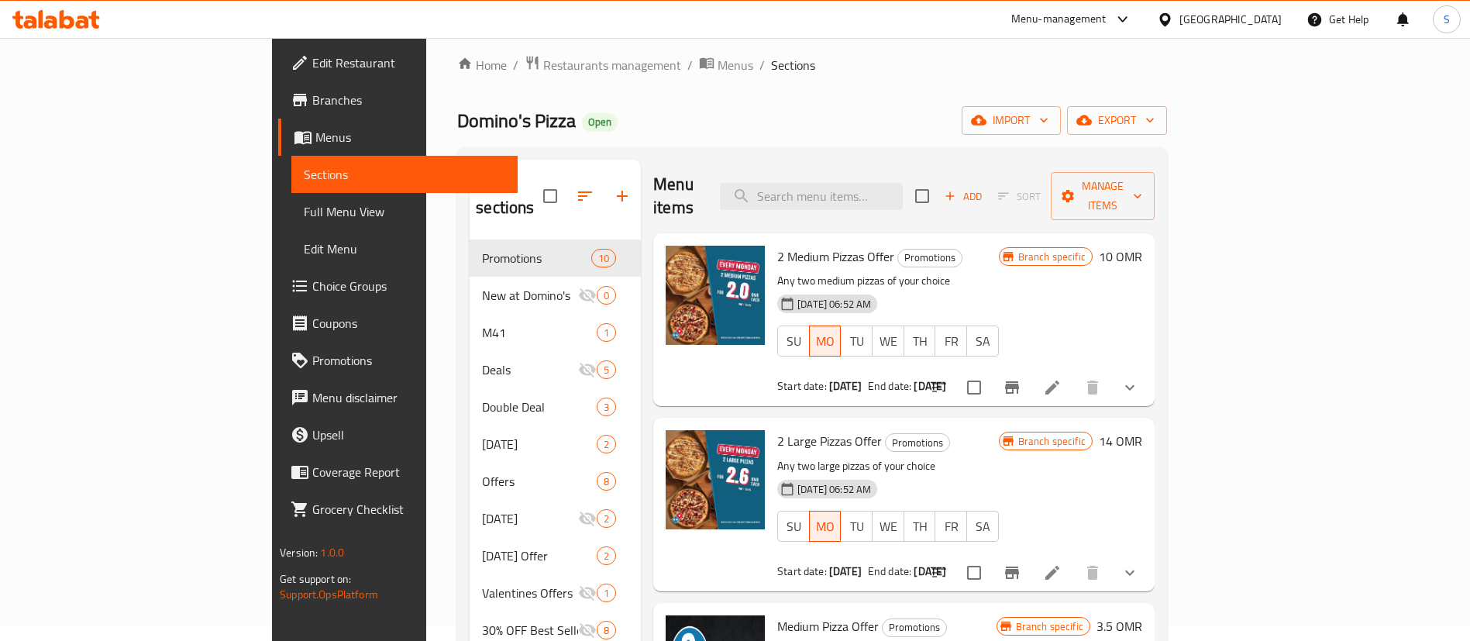
scroll to position [0, 0]
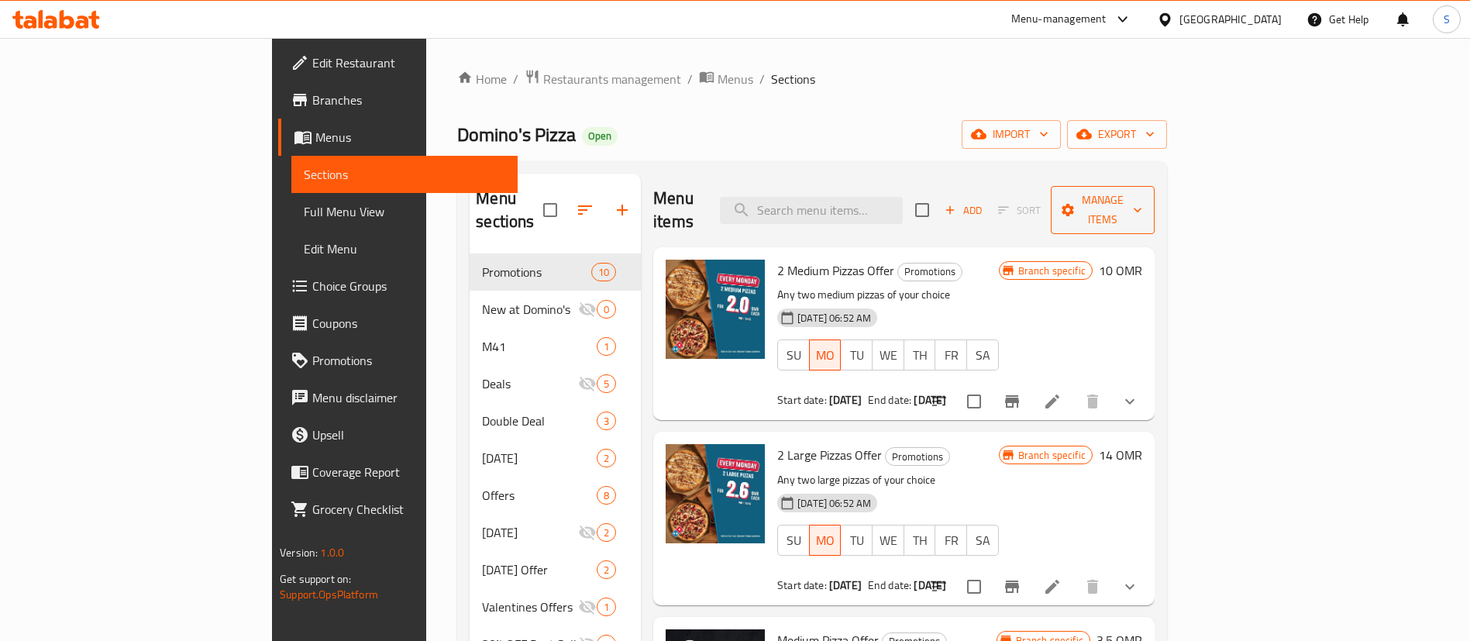
click at [1142, 205] on span "Manage items" at bounding box center [1102, 210] width 79 height 39
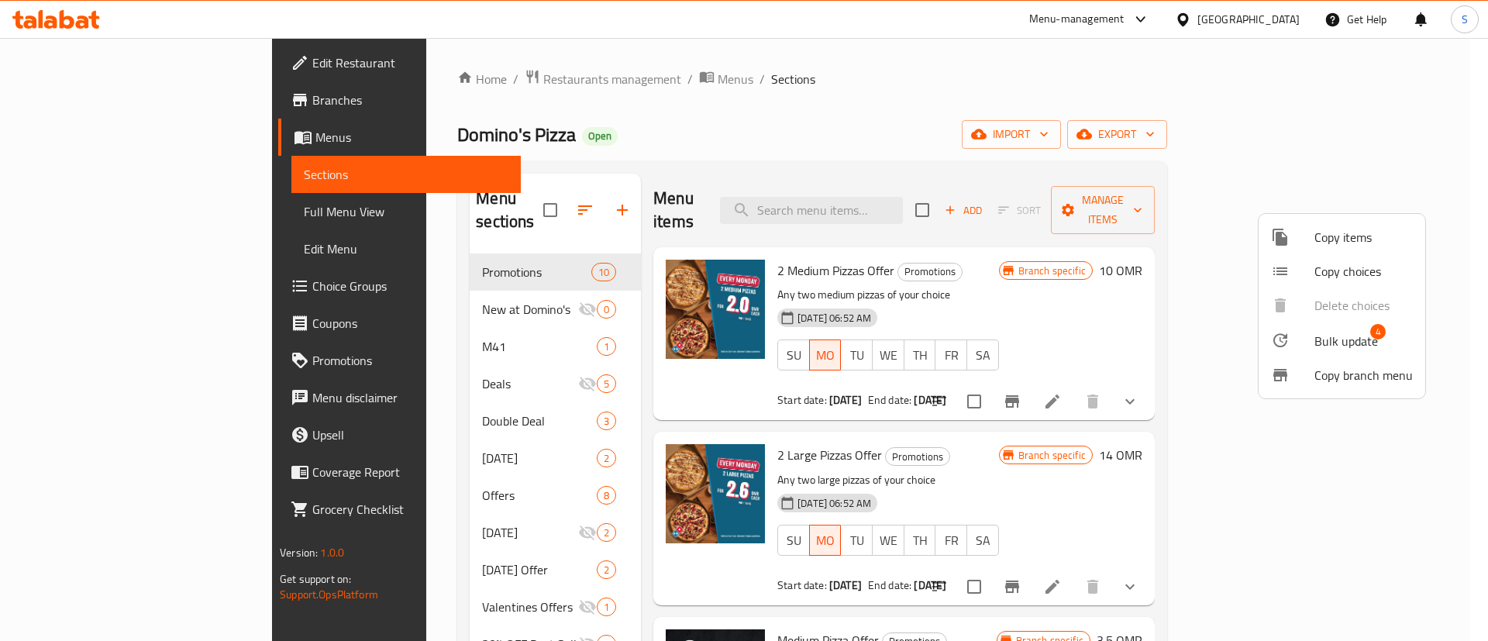
click at [1332, 349] on span "Bulk update" at bounding box center [1347, 341] width 64 height 19
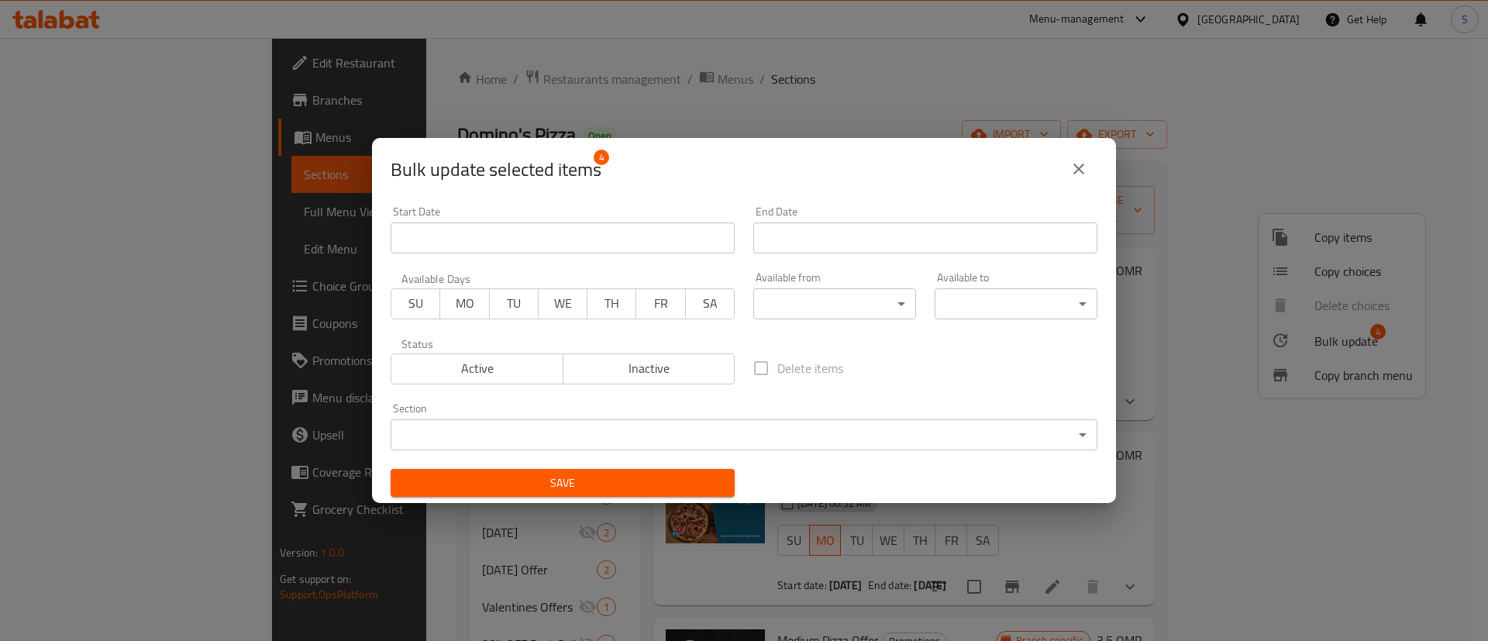
click at [677, 372] on span "Inactive" at bounding box center [650, 368] width 160 height 22
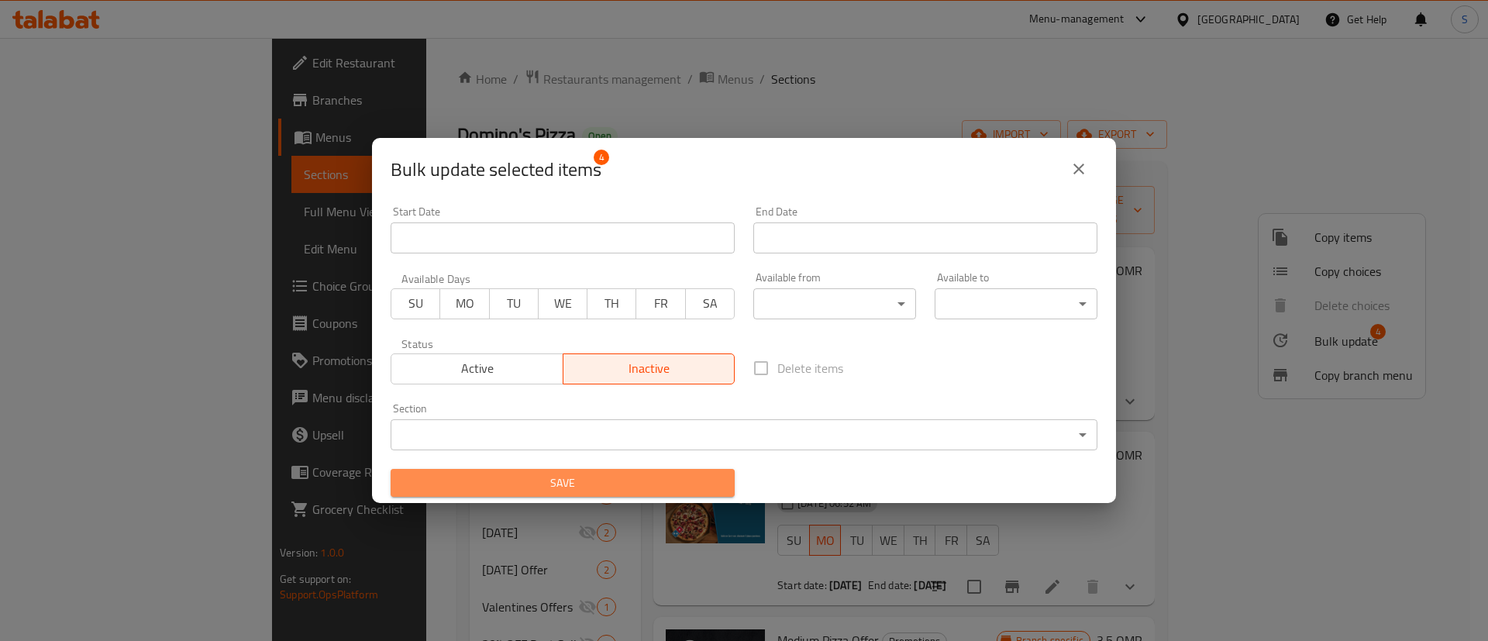
click at [591, 475] on span "Save" at bounding box center [562, 483] width 319 height 19
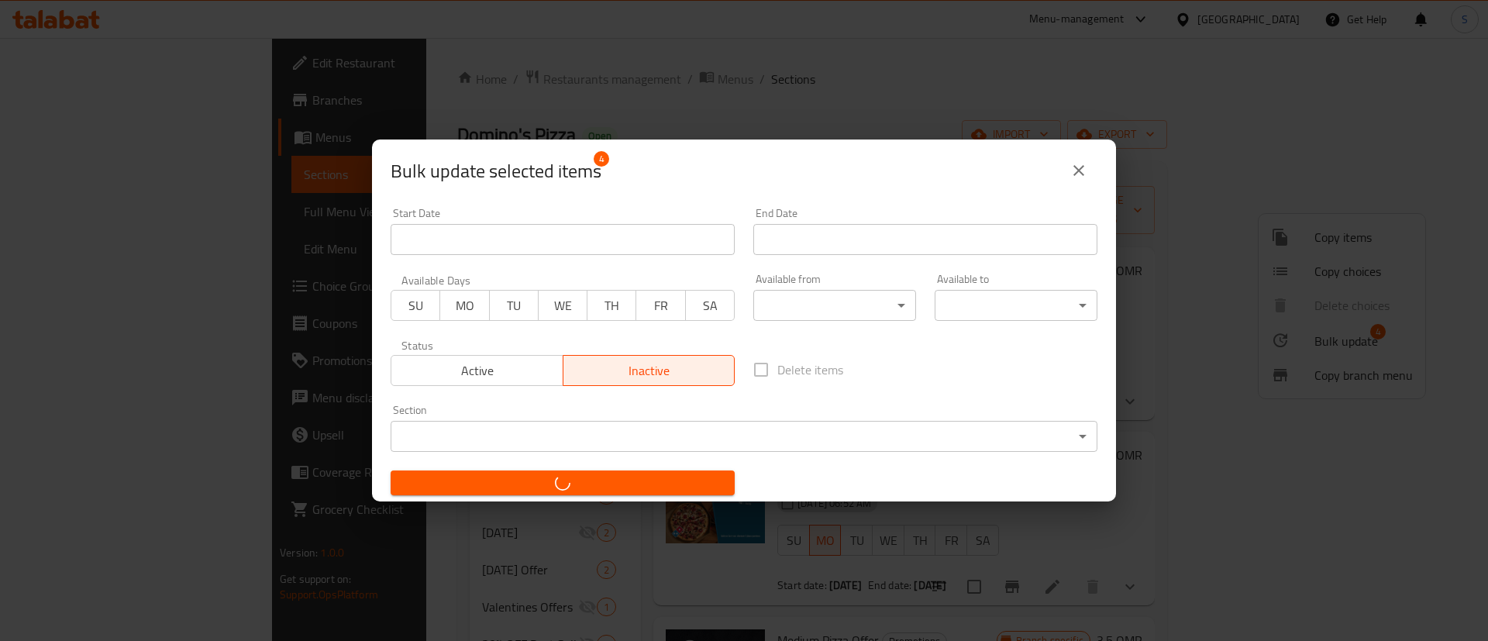
checkbox input "false"
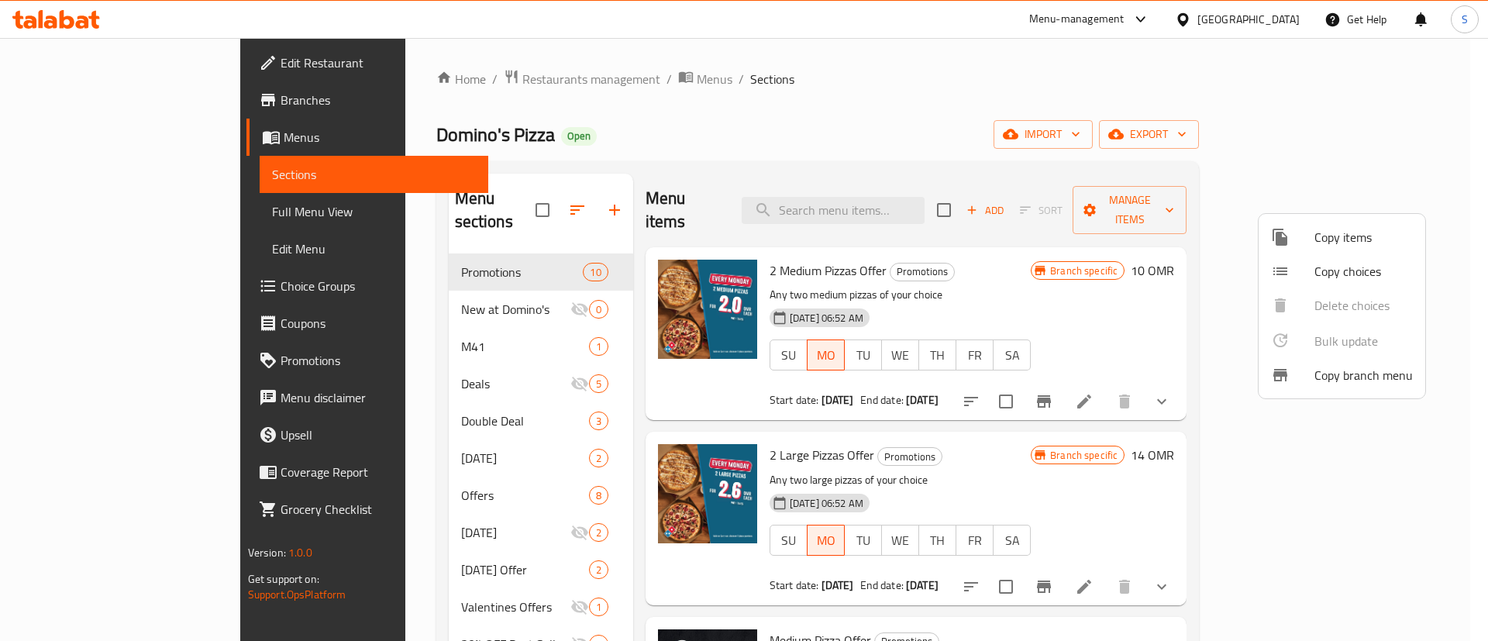
click at [404, 83] on div at bounding box center [744, 320] width 1488 height 641
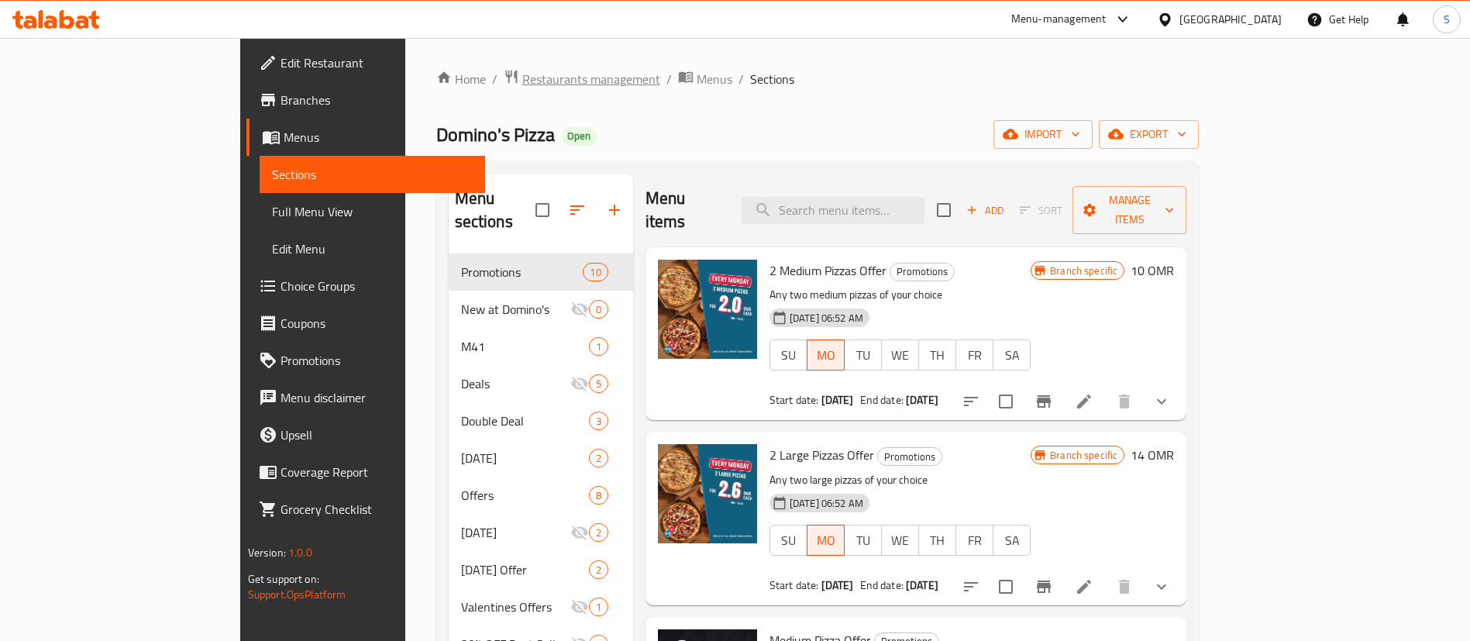
click at [522, 83] on span "Restaurants management" at bounding box center [591, 79] width 138 height 19
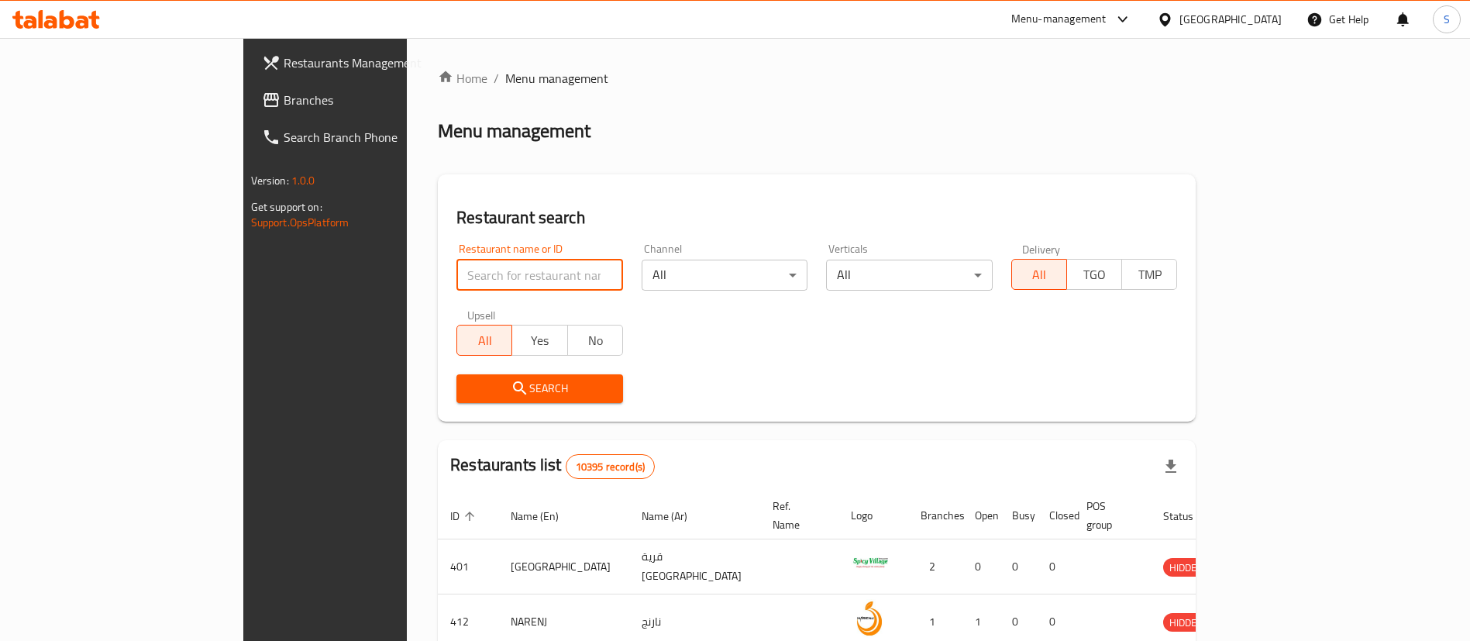
click at [457, 285] on input "search" at bounding box center [540, 275] width 167 height 31
type input "domino"
click button "Search" at bounding box center [540, 388] width 167 height 29
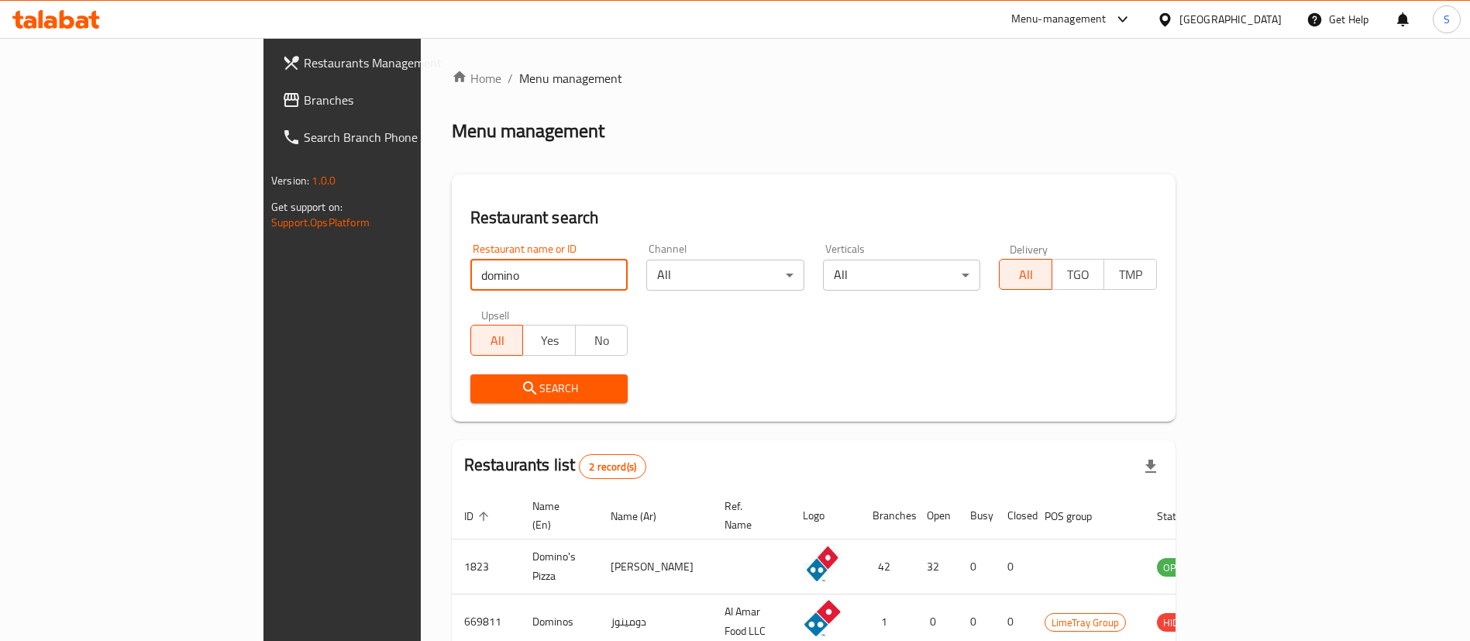
scroll to position [75, 0]
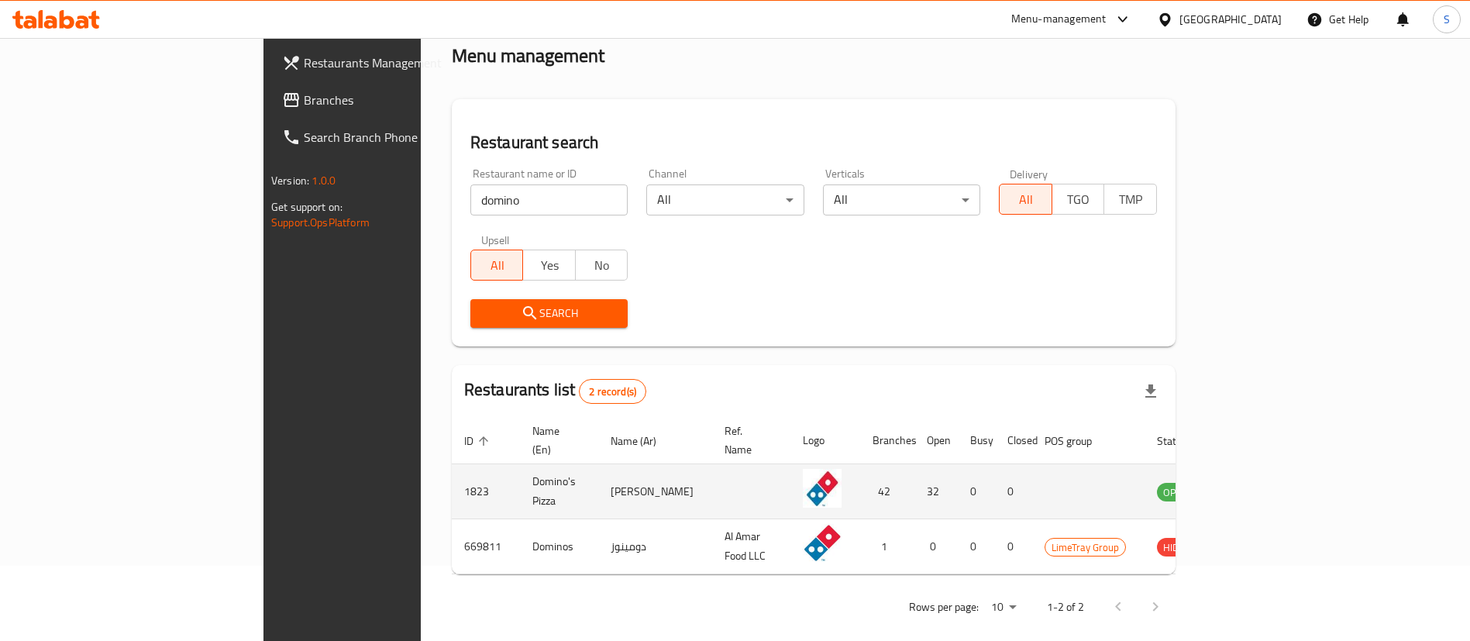
click at [452, 469] on td "1823" at bounding box center [486, 491] width 68 height 55
copy td "1823"
click at [1254, 489] on icon "enhanced table" at bounding box center [1251, 492] width 5 height 6
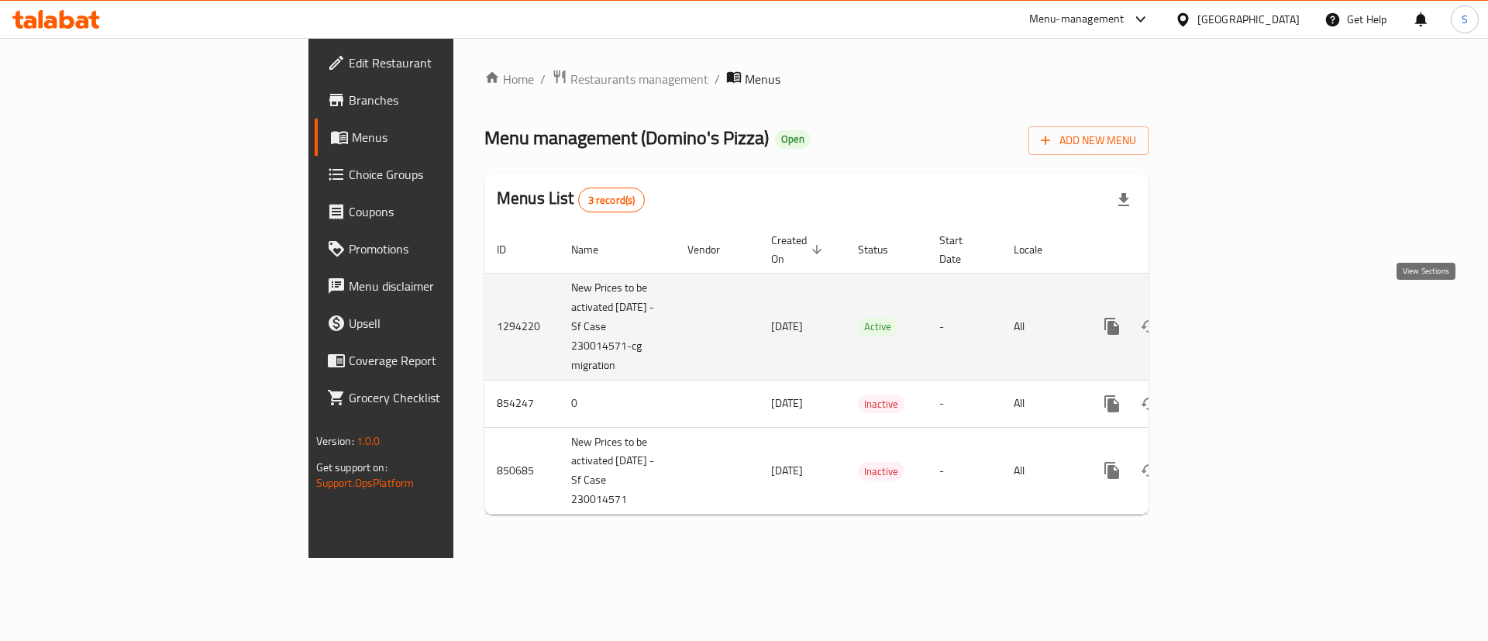
click at [1233, 317] on icon "enhanced table" at bounding box center [1224, 326] width 19 height 19
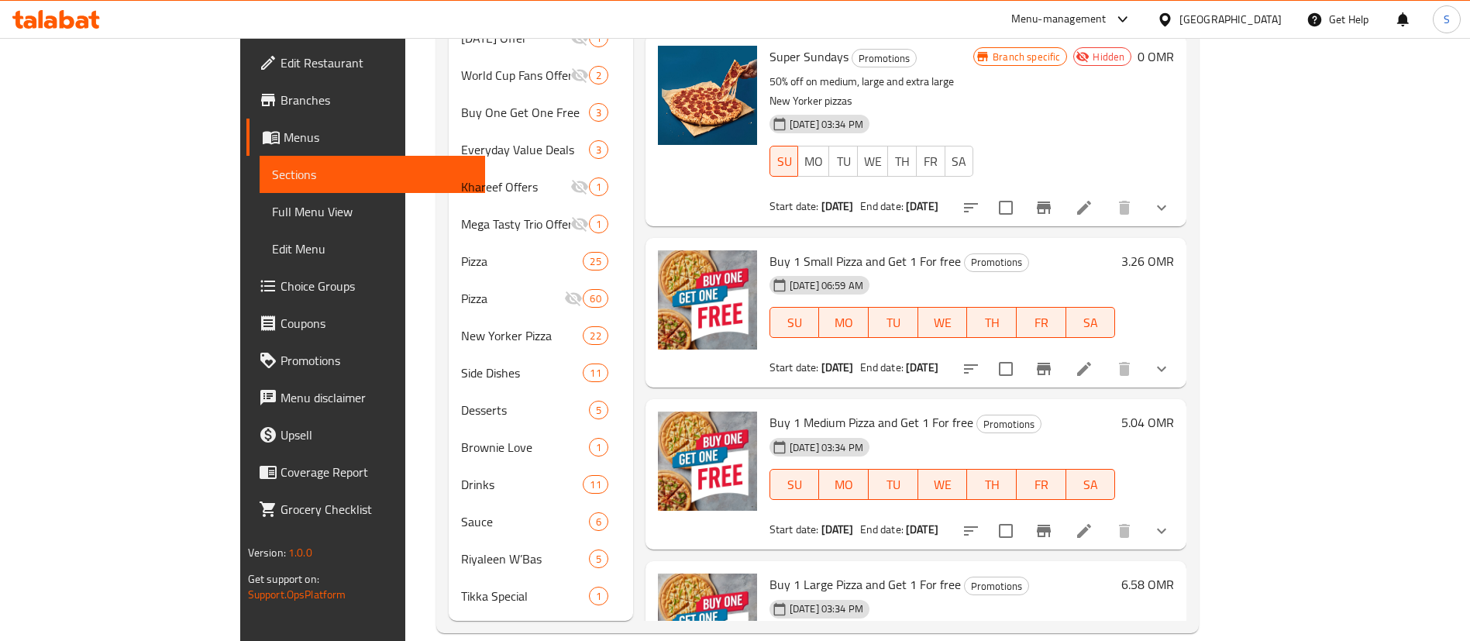
click at [1174, 250] on h6 "3.26 OMR" at bounding box center [1148, 261] width 53 height 22
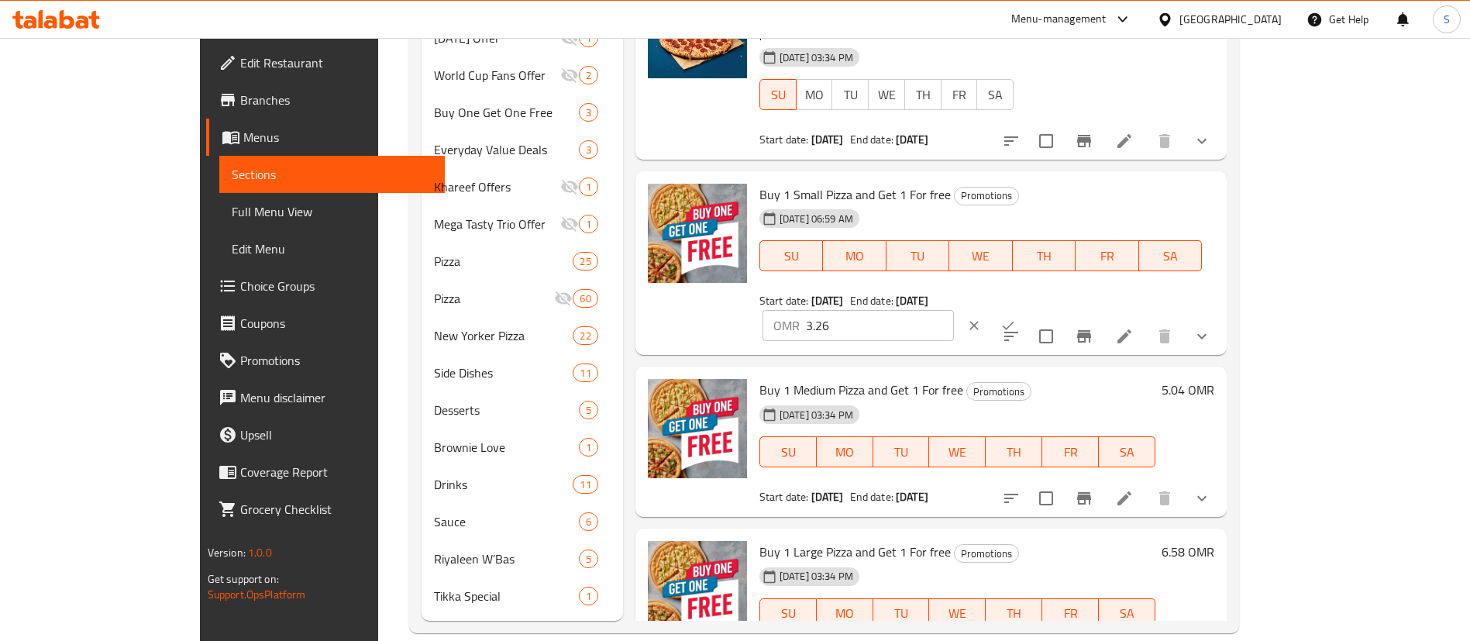
click at [954, 310] on input "3.26" at bounding box center [880, 325] width 148 height 31
type input "6.52"
click at [1016, 318] on icon "ok" at bounding box center [1009, 326] width 16 height 16
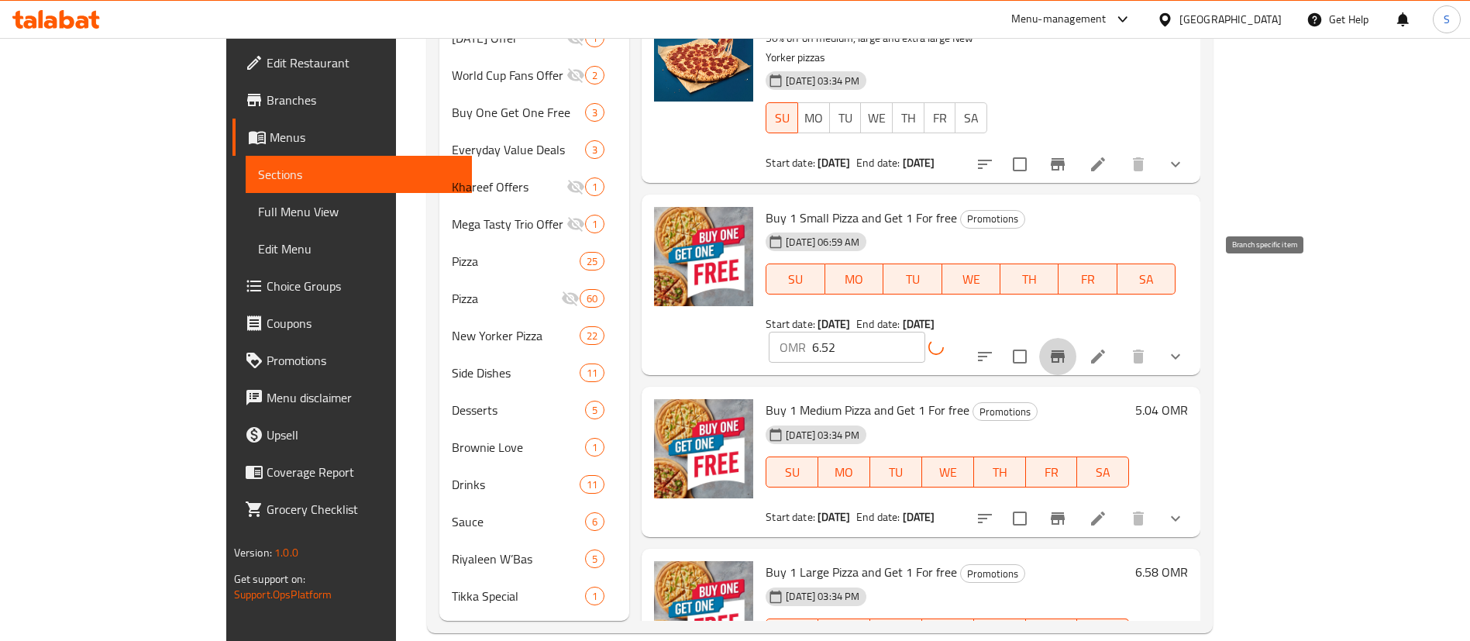
click at [1067, 347] on icon "Branch-specific-item" at bounding box center [1058, 356] width 19 height 19
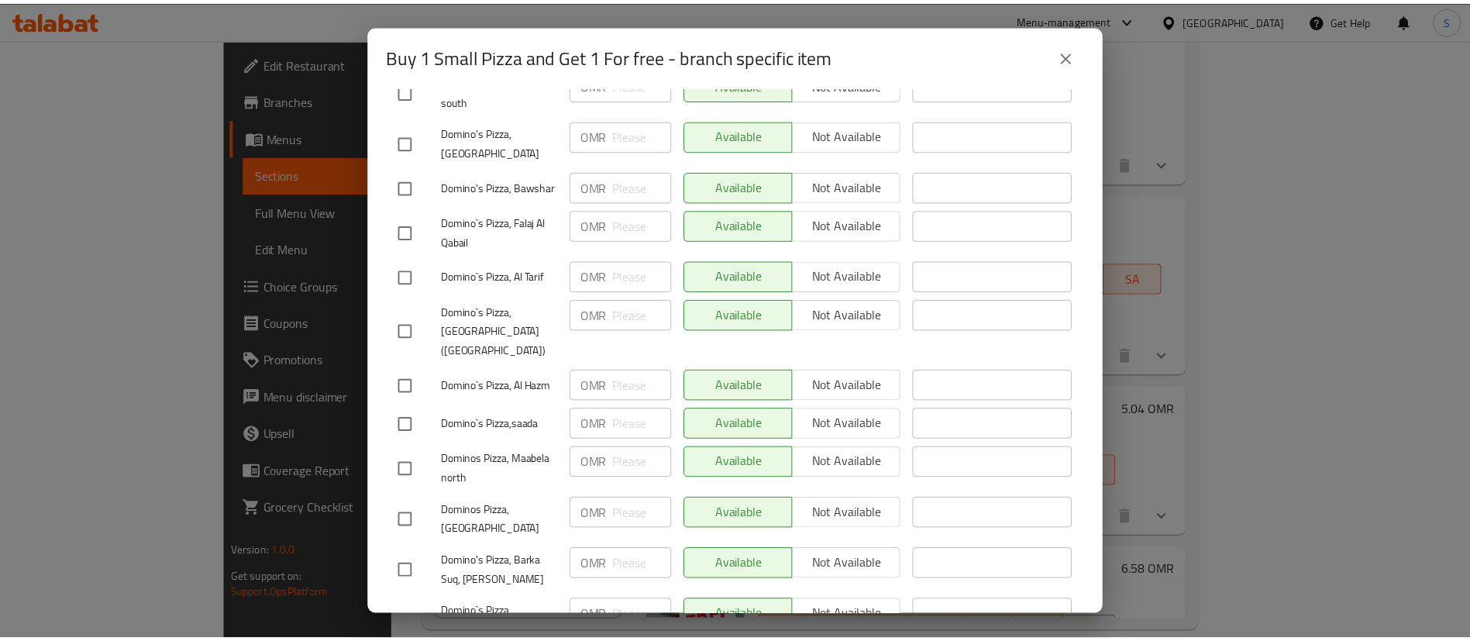
scroll to position [1486, 0]
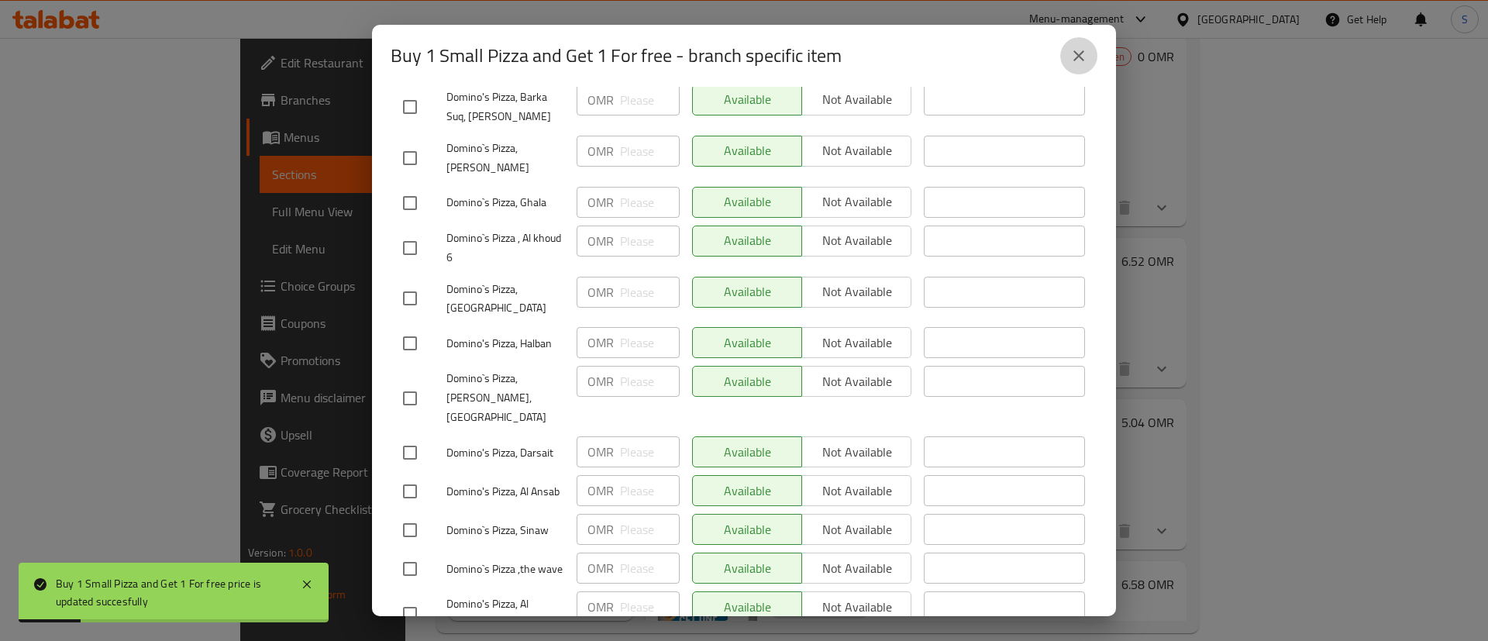
click at [1080, 52] on icon "close" at bounding box center [1079, 56] width 19 height 19
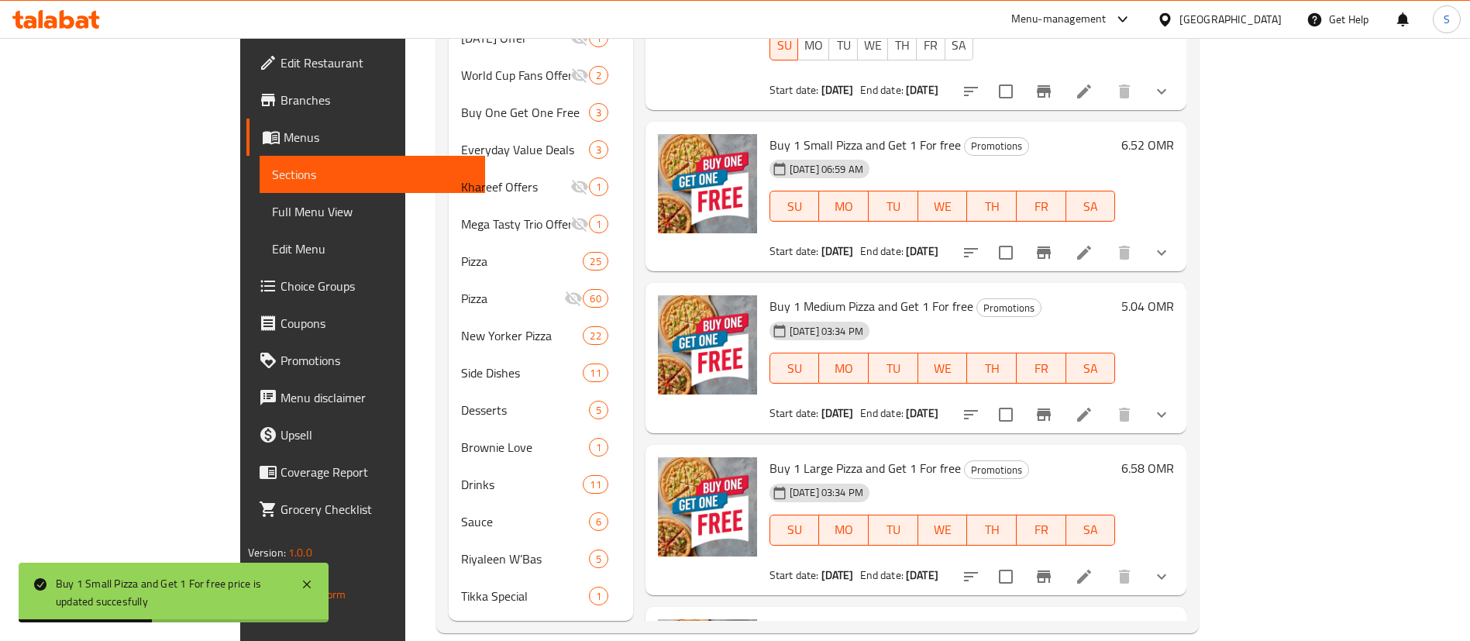
scroll to position [118, 0]
click at [1174, 294] on h6 "5.04 OMR" at bounding box center [1148, 305] width 53 height 22
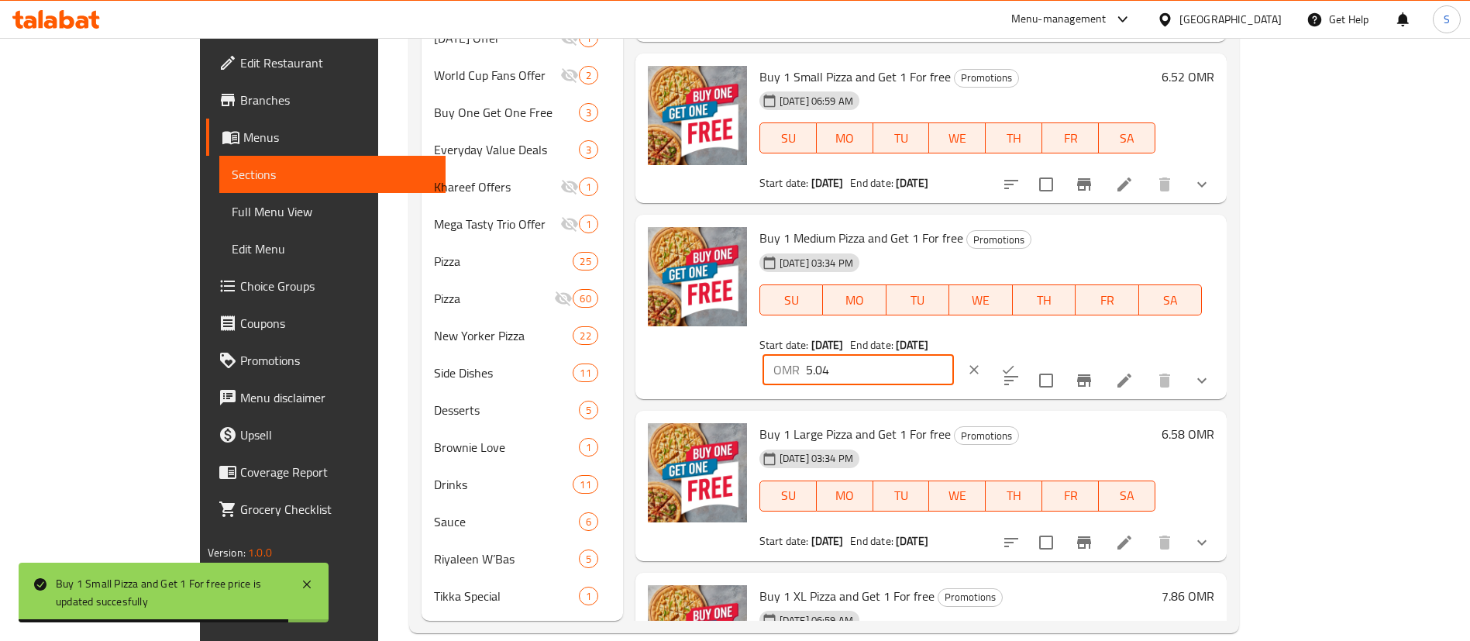
click at [954, 354] on input "5.04" at bounding box center [880, 369] width 148 height 31
click at [954, 354] on input "1" at bounding box center [880, 369] width 148 height 31
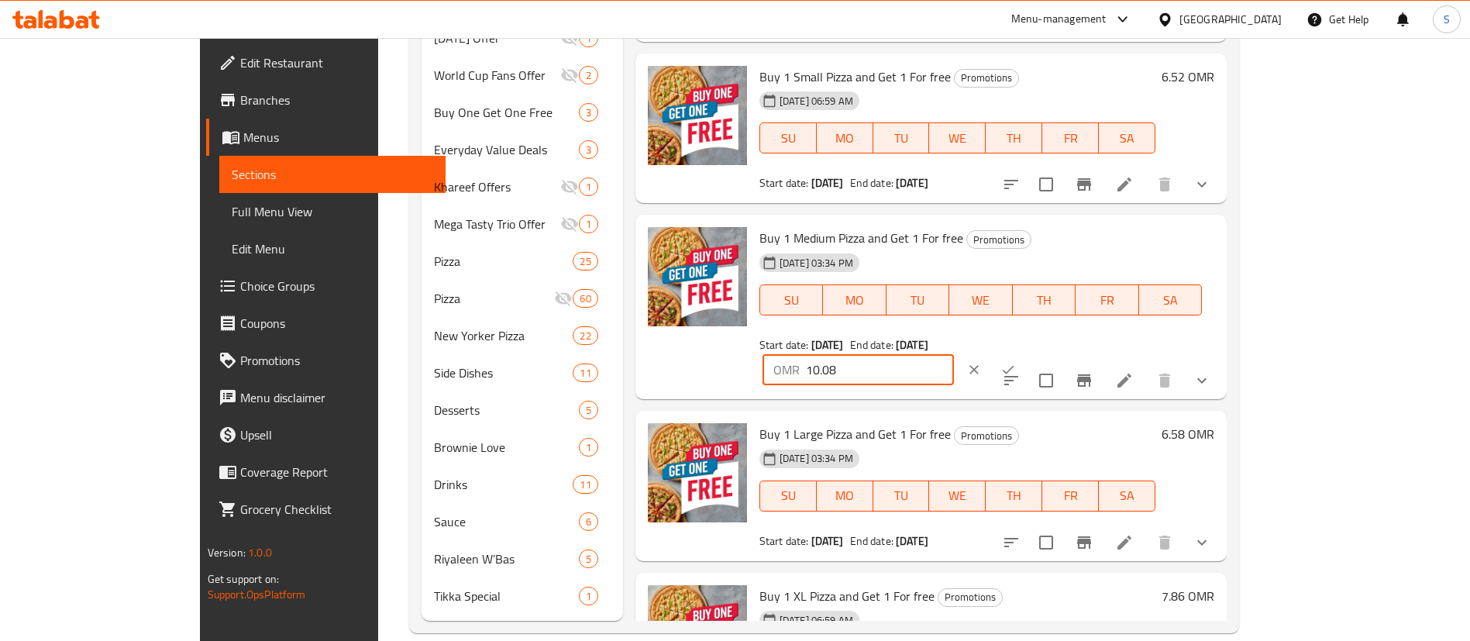
type input "10.08"
click at [1016, 362] on icon "ok" at bounding box center [1009, 370] width 16 height 16
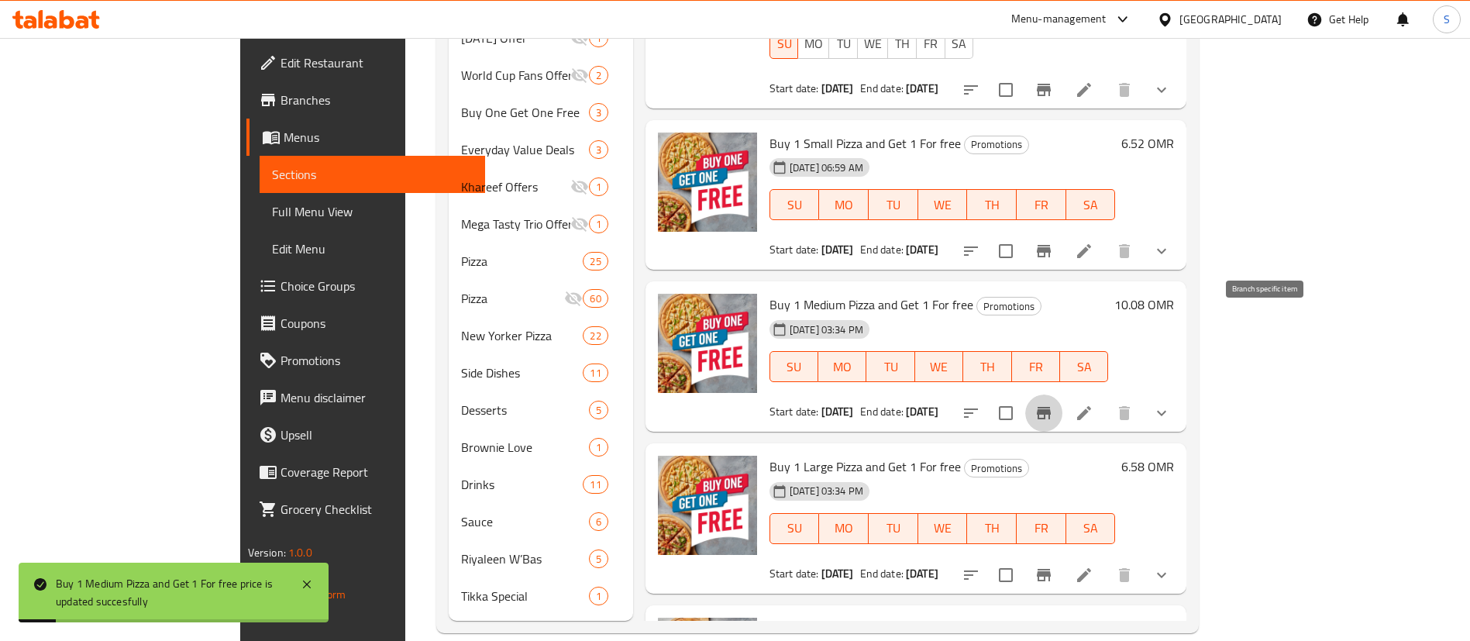
click at [1051, 407] on icon "Branch-specific-item" at bounding box center [1044, 413] width 14 height 12
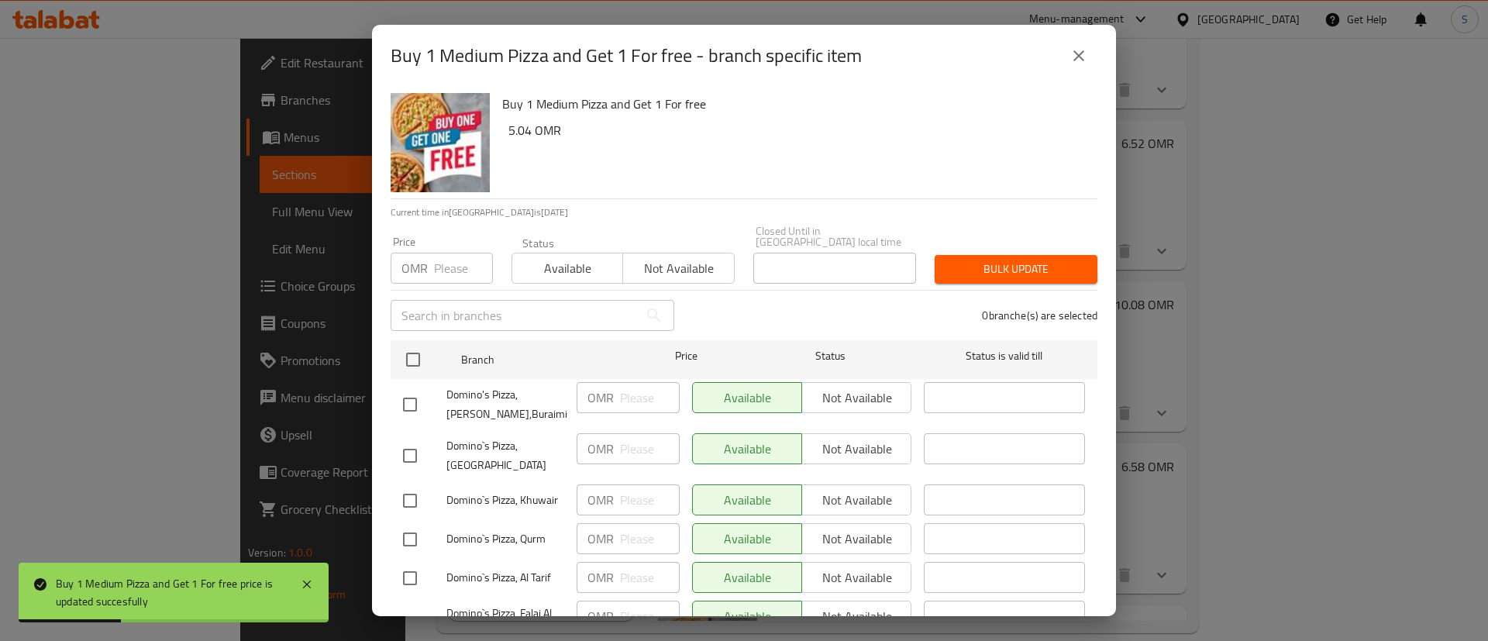
click at [1088, 57] on button "close" at bounding box center [1078, 55] width 37 height 37
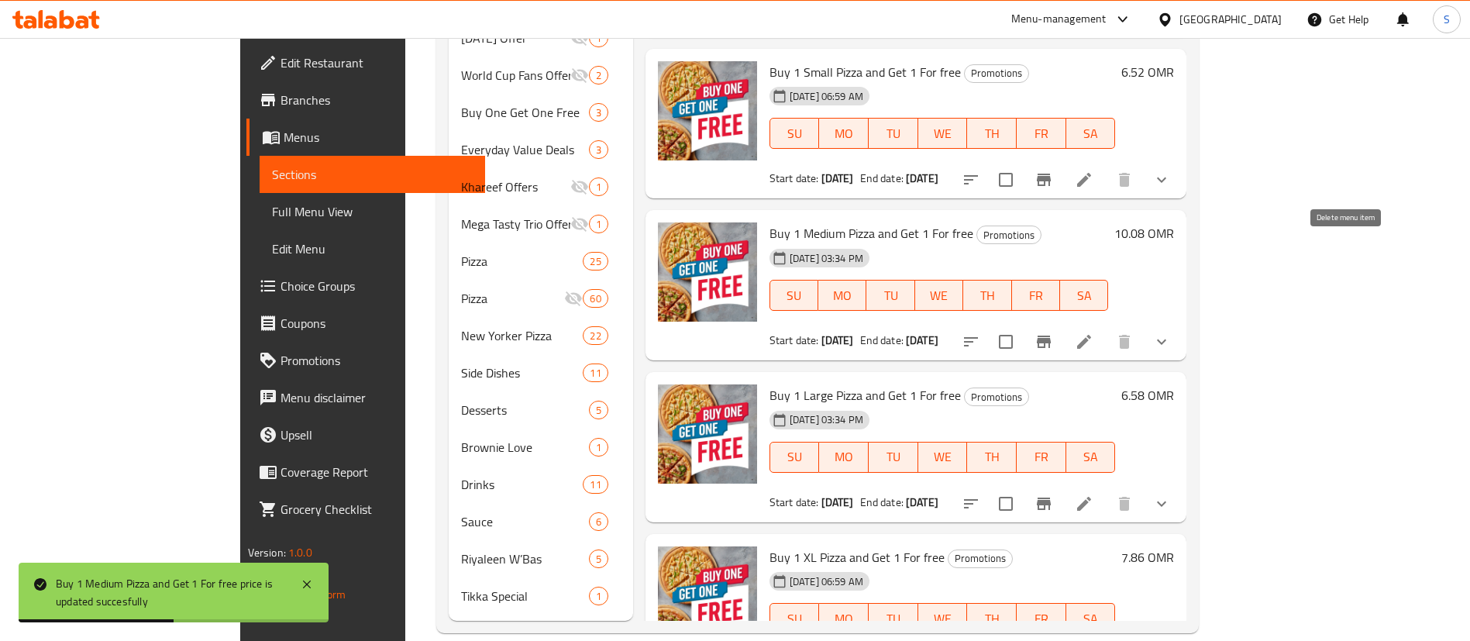
scroll to position [189, 0]
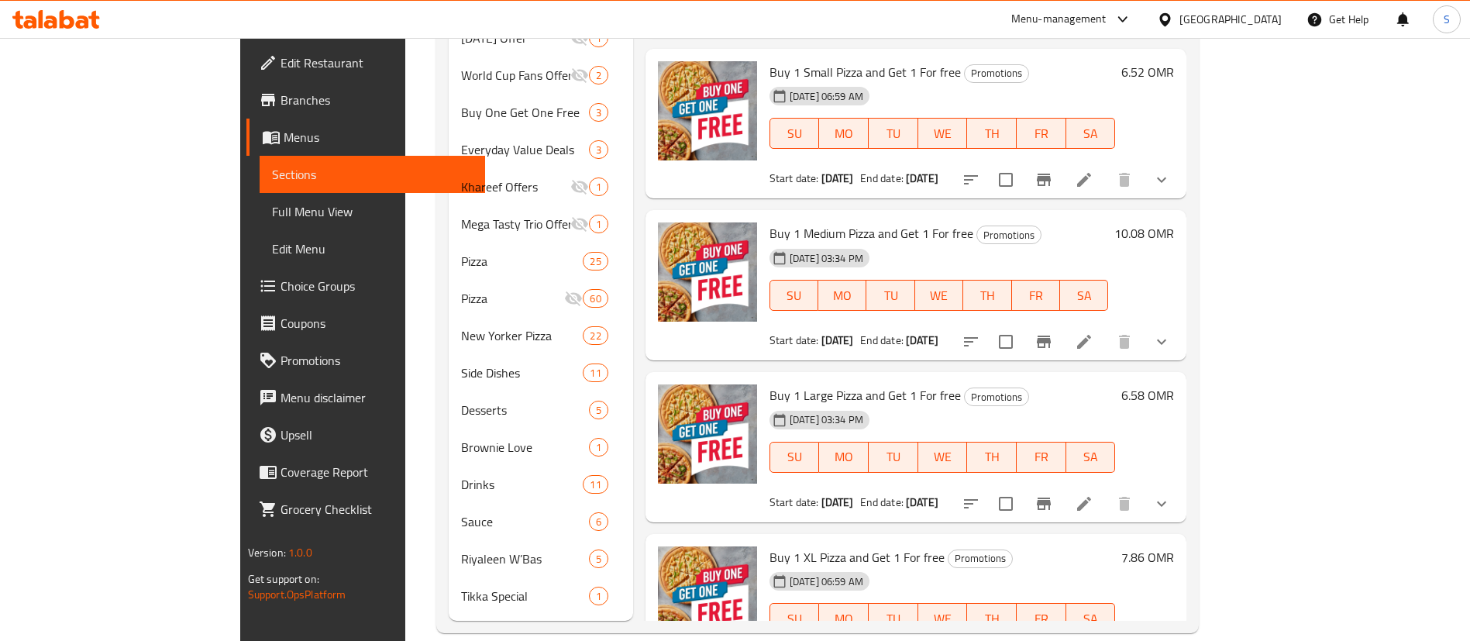
click at [1174, 384] on h6 "6.58 OMR" at bounding box center [1148, 395] width 53 height 22
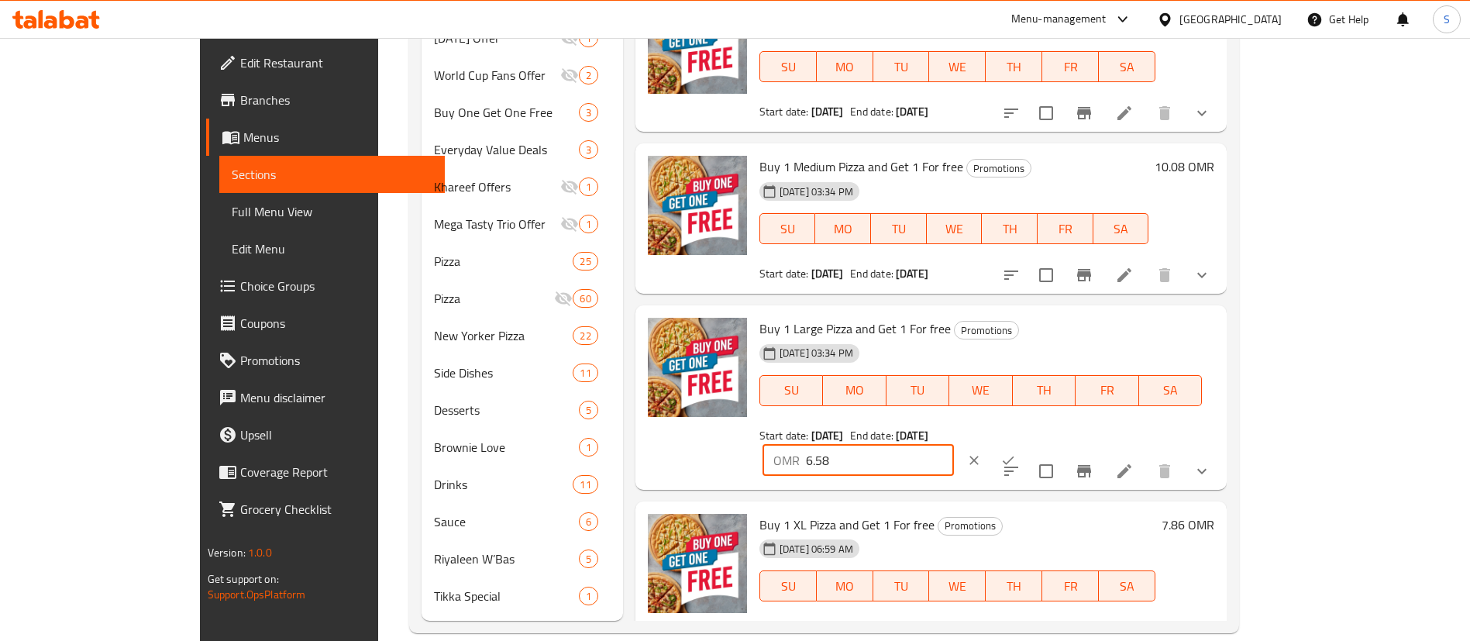
click at [954, 445] on input "6.58" at bounding box center [880, 460] width 148 height 31
type input "13.16"
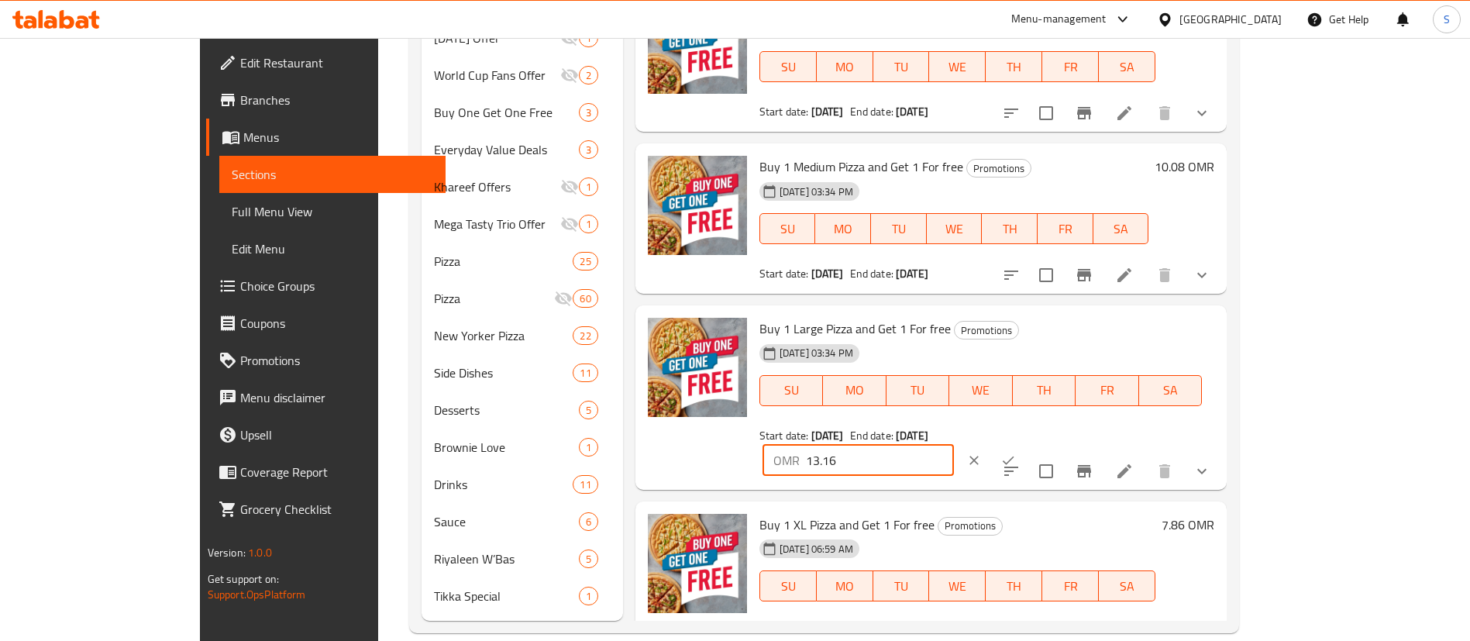
click at [1016, 453] on icon "ok" at bounding box center [1009, 461] width 16 height 16
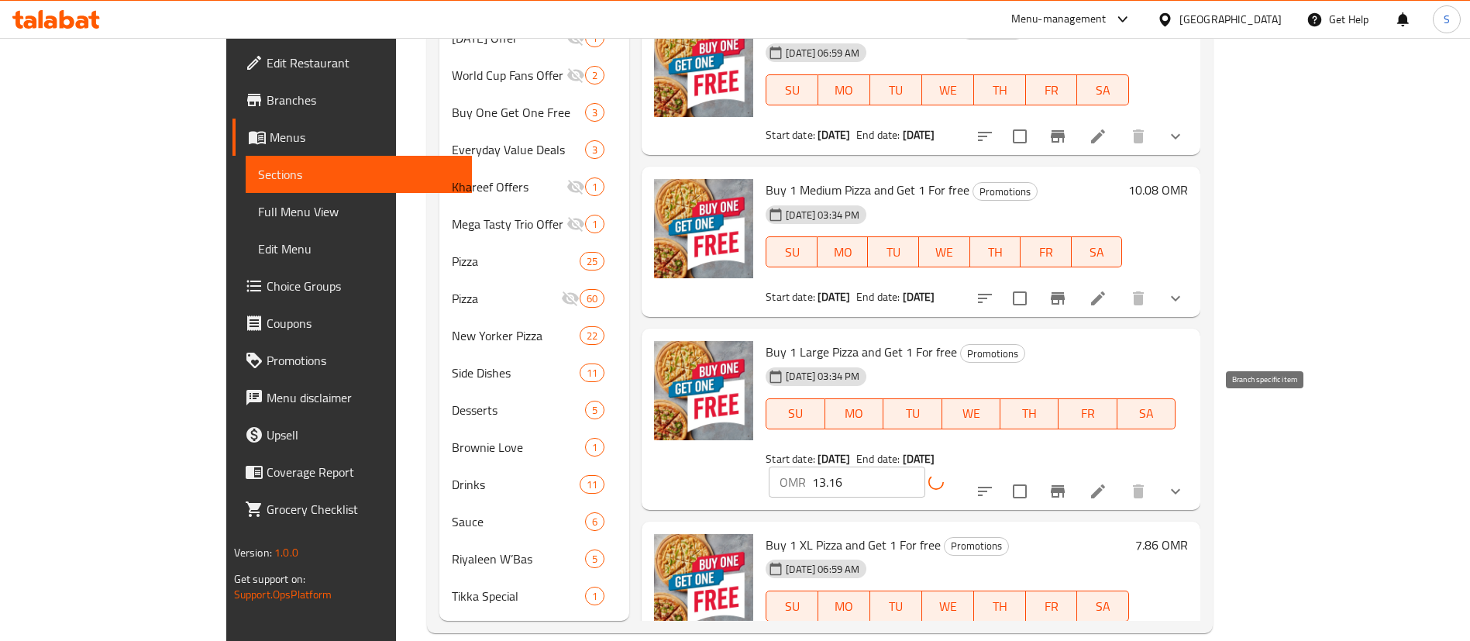
click at [1067, 482] on icon "Branch-specific-item" at bounding box center [1058, 491] width 19 height 19
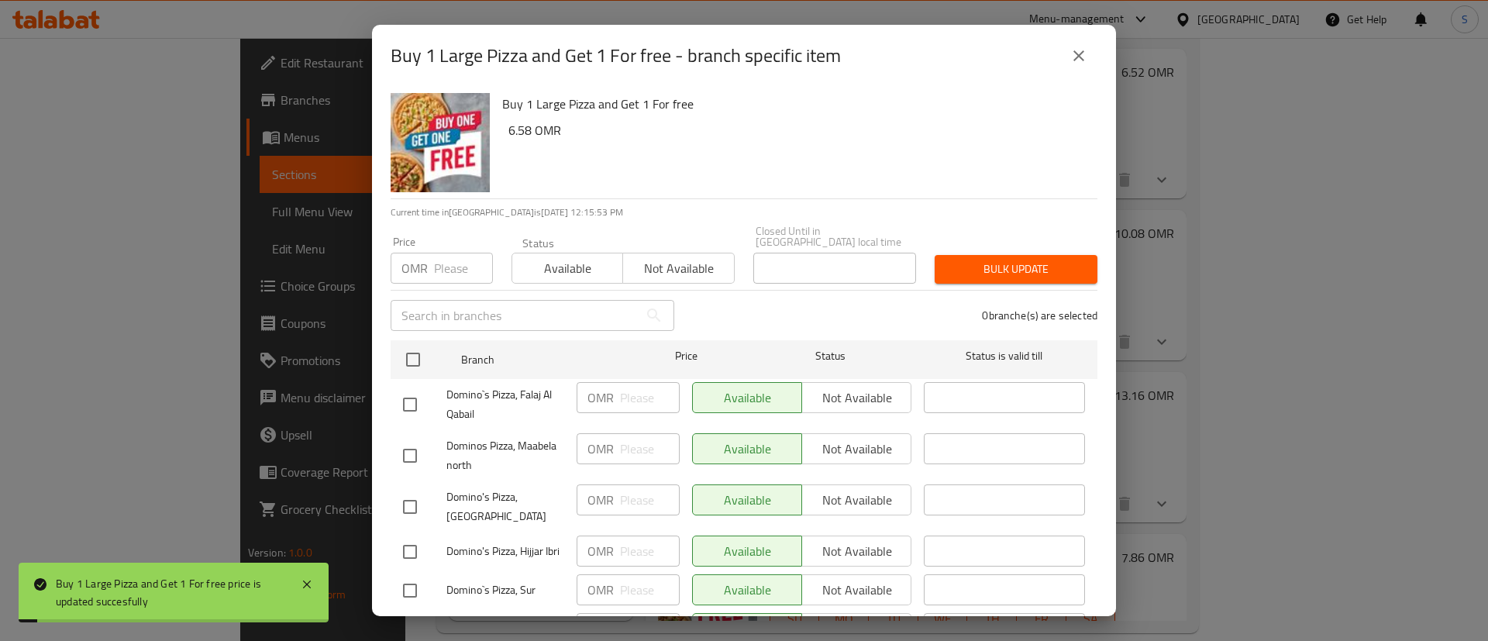
click at [1081, 53] on icon "close" at bounding box center [1078, 55] width 11 height 11
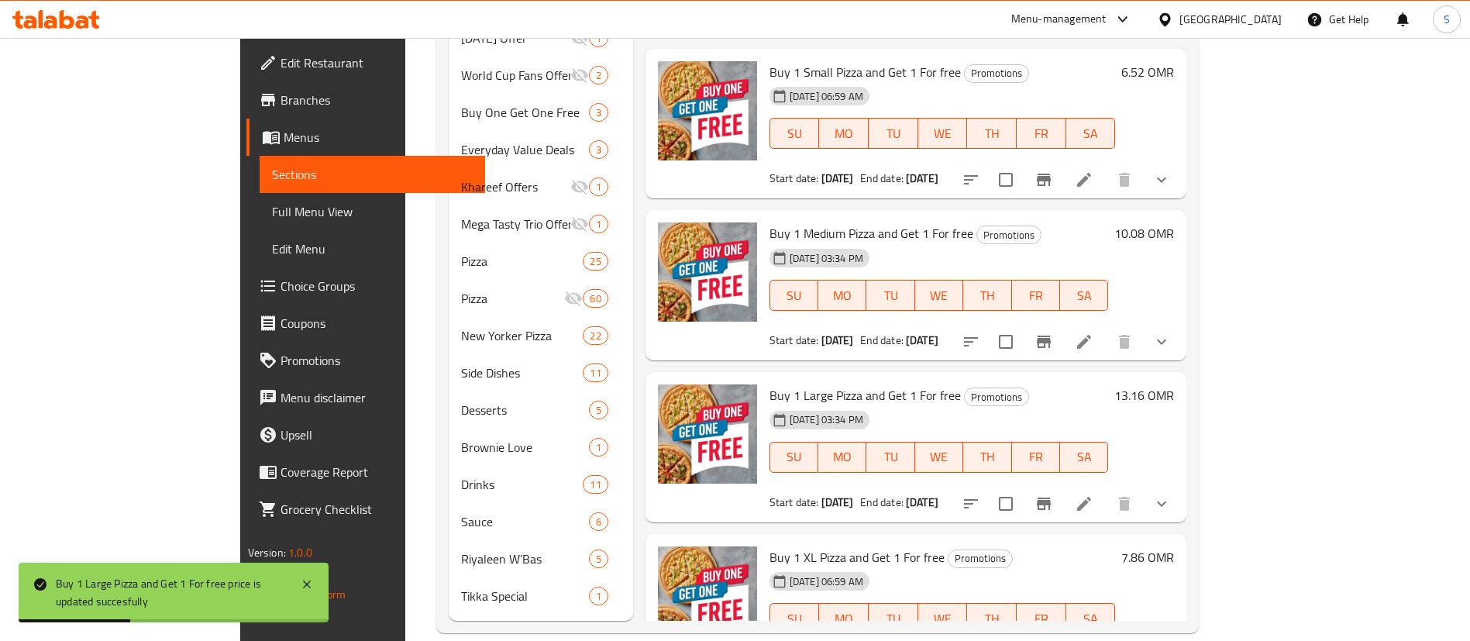
click at [1174, 546] on h6 "7.86 OMR" at bounding box center [1148, 557] width 53 height 22
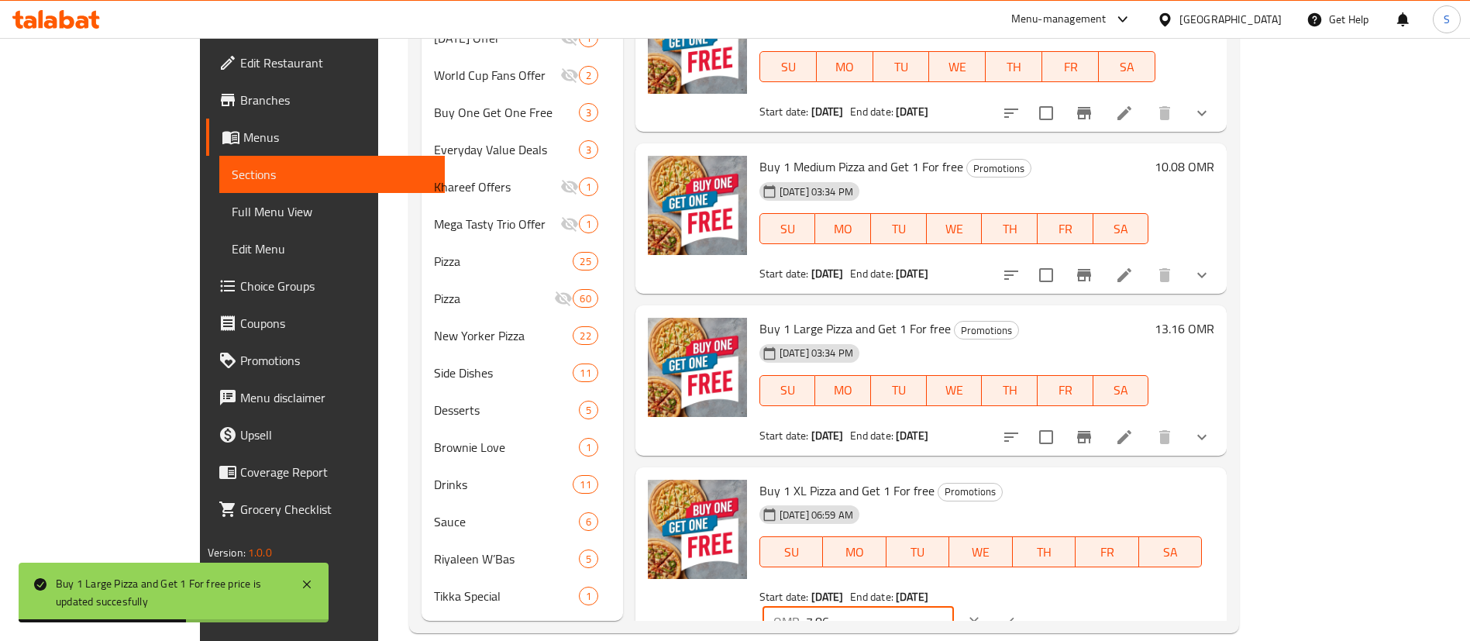
click at [954, 606] on input "7.86" at bounding box center [880, 621] width 148 height 31
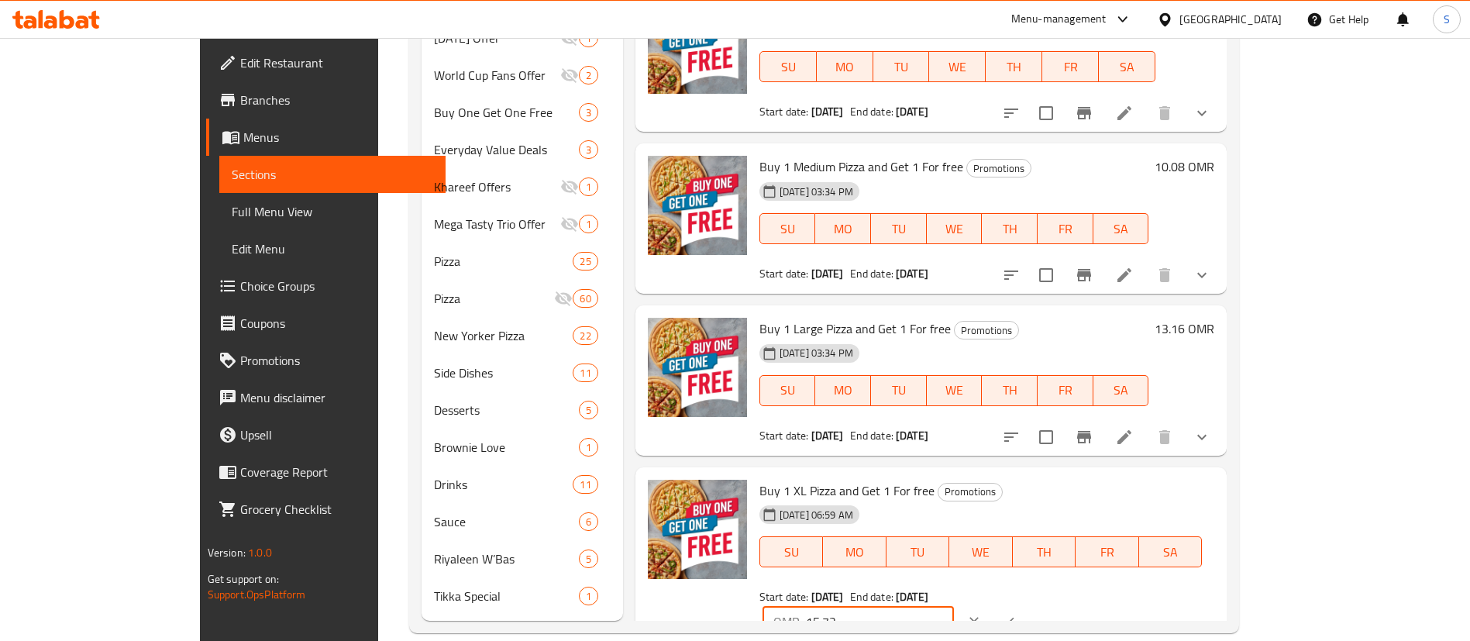
type input "15.72"
click at [1016, 614] on icon "ok" at bounding box center [1009, 622] width 16 height 16
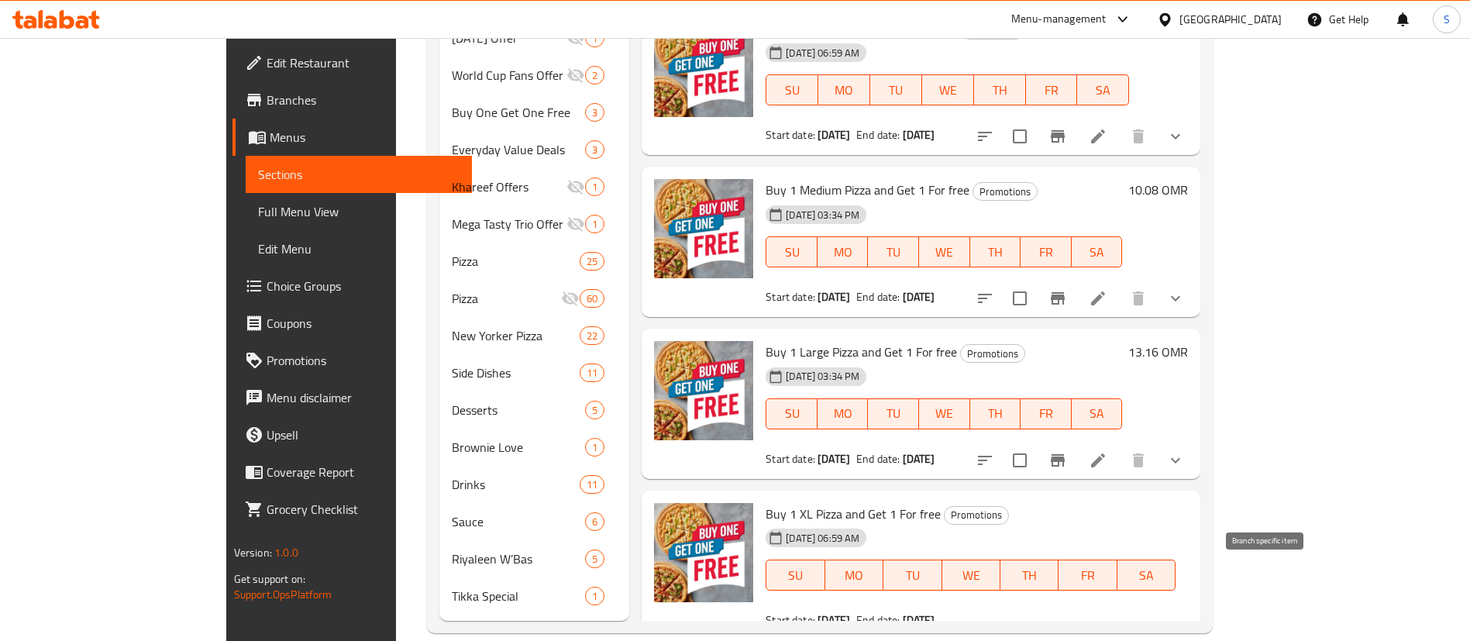
click at [1067, 640] on icon "Branch-specific-item" at bounding box center [1058, 652] width 19 height 19
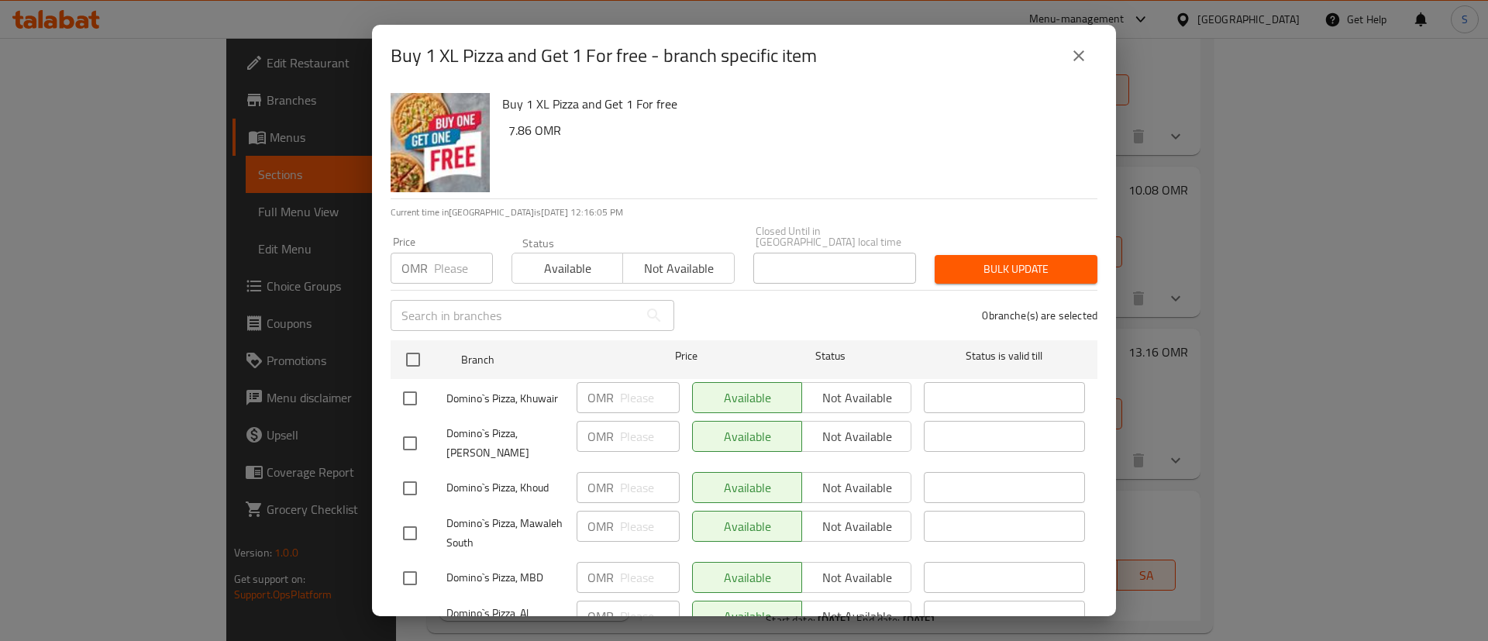
click at [1082, 47] on icon "close" at bounding box center [1079, 56] width 19 height 19
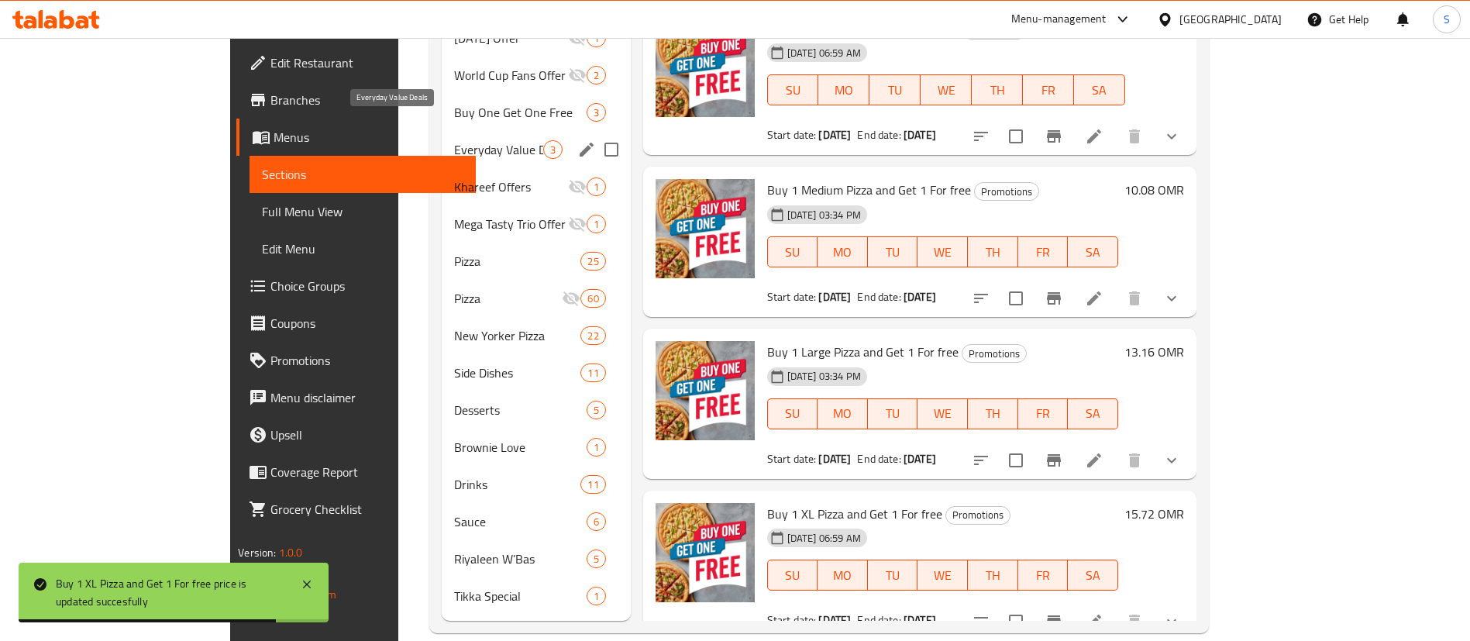
scroll to position [0, 0]
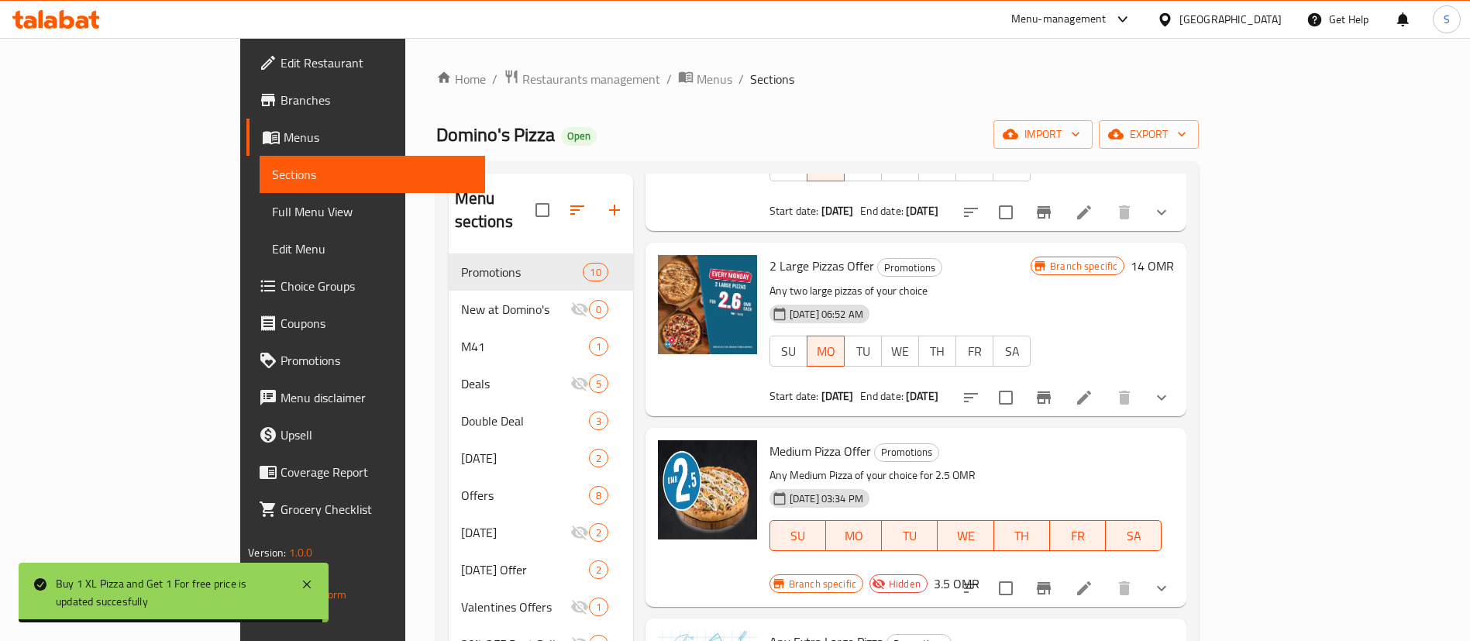
drag, startPoint x: 406, startPoint y: 81, endPoint x: 420, endPoint y: 96, distance: 20.9
click at [522, 81] on span "Restaurants management" at bounding box center [591, 79] width 138 height 19
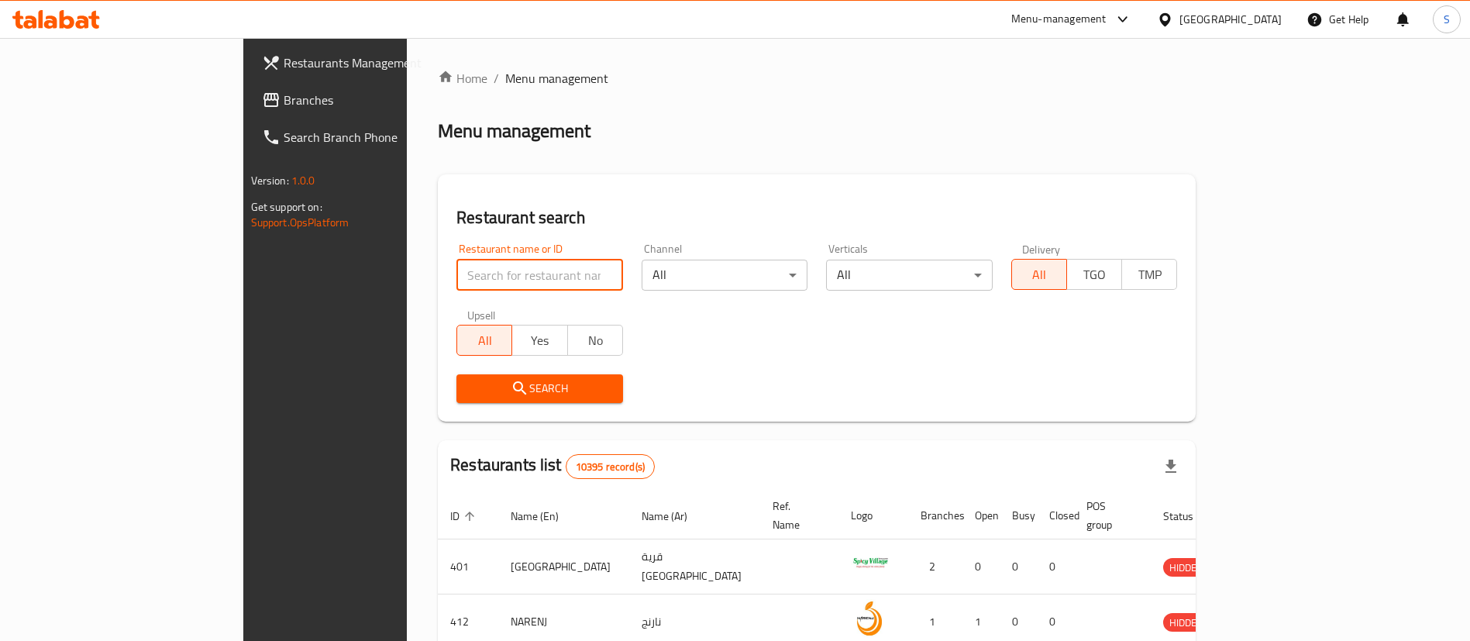
click at [457, 270] on input "search" at bounding box center [540, 275] width 167 height 31
type input "dunkin"
click button "Search" at bounding box center [540, 388] width 167 height 29
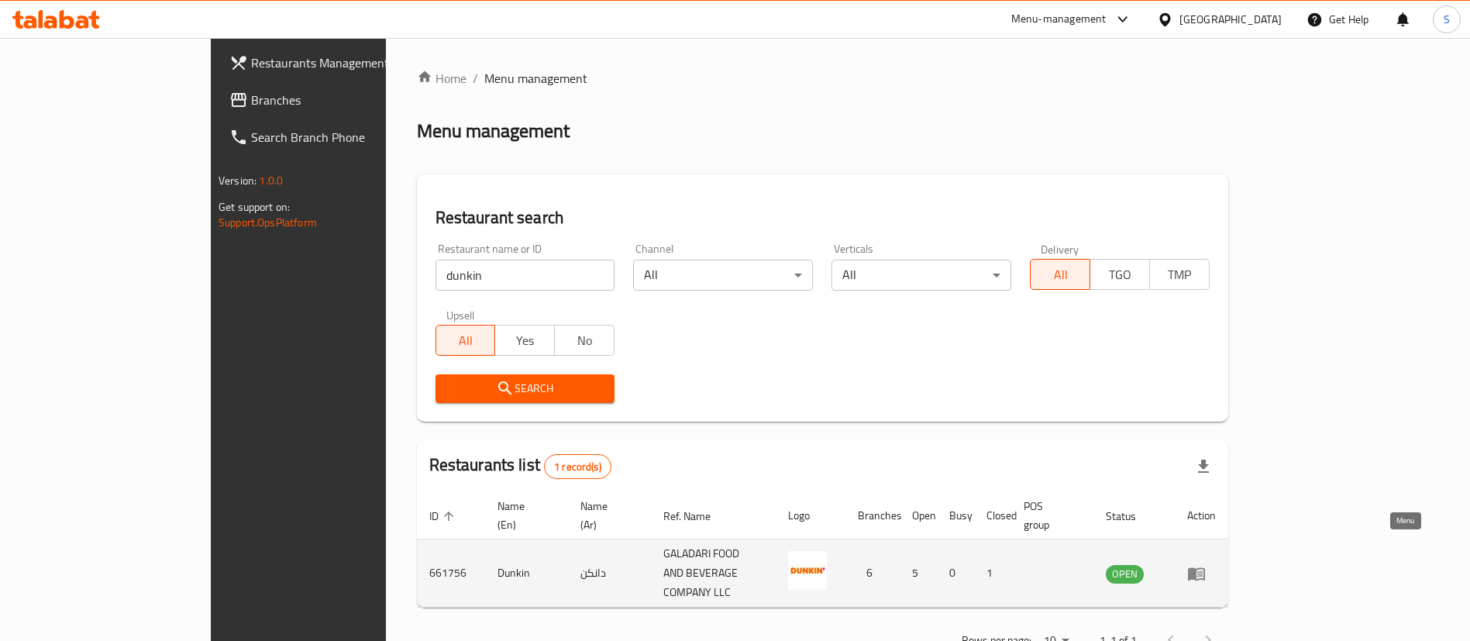
click at [1205, 567] on icon "enhanced table" at bounding box center [1196, 573] width 17 height 13
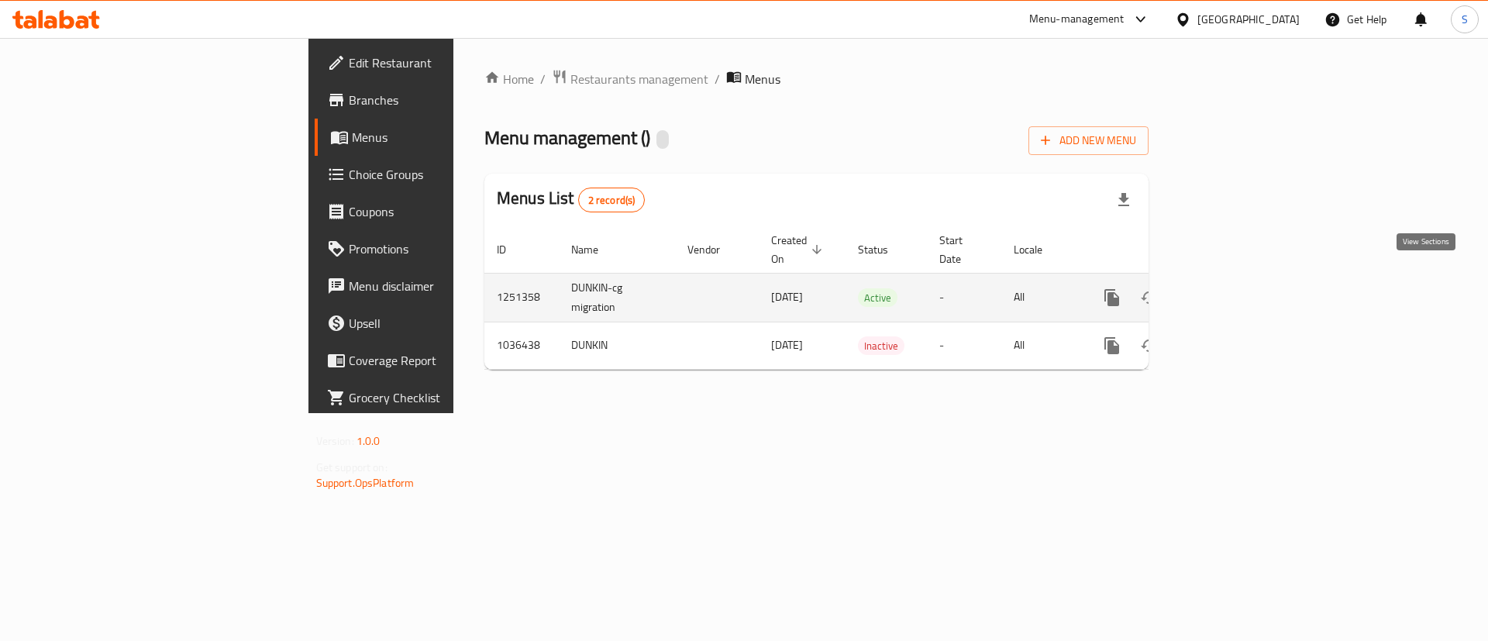
click at [1233, 288] on icon "enhanced table" at bounding box center [1224, 297] width 19 height 19
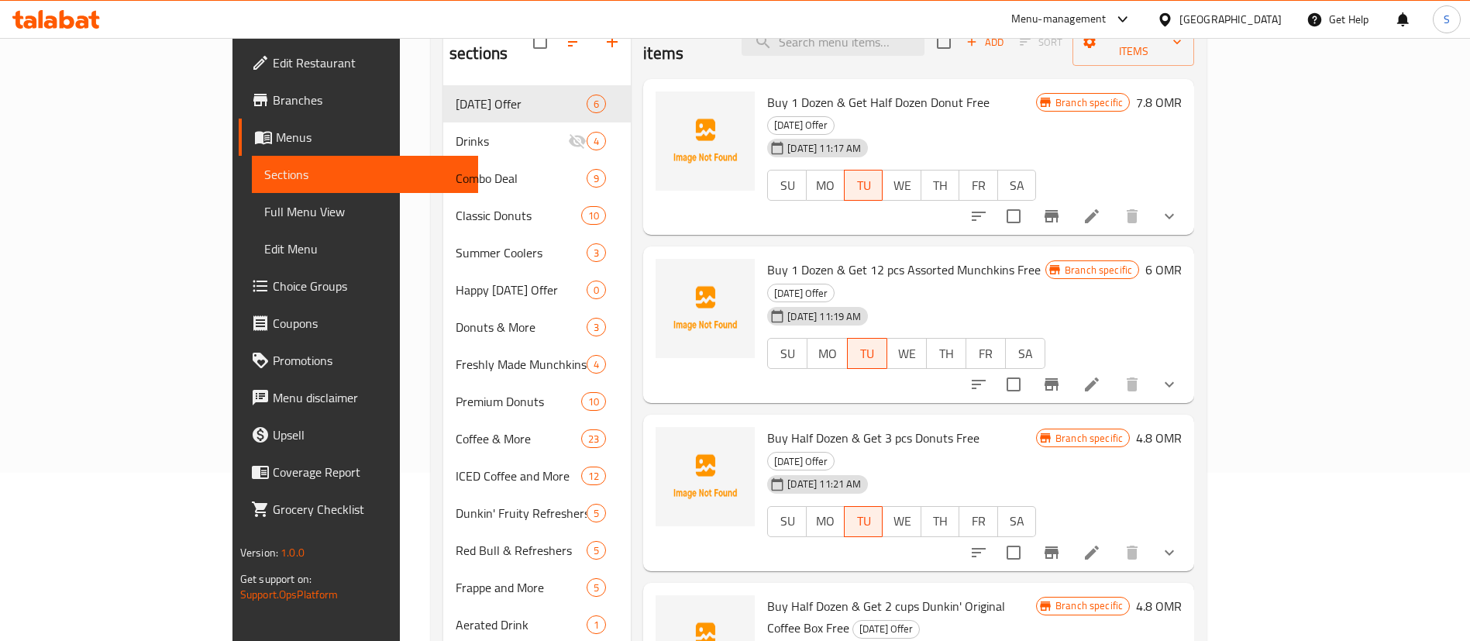
scroll to position [150, 0]
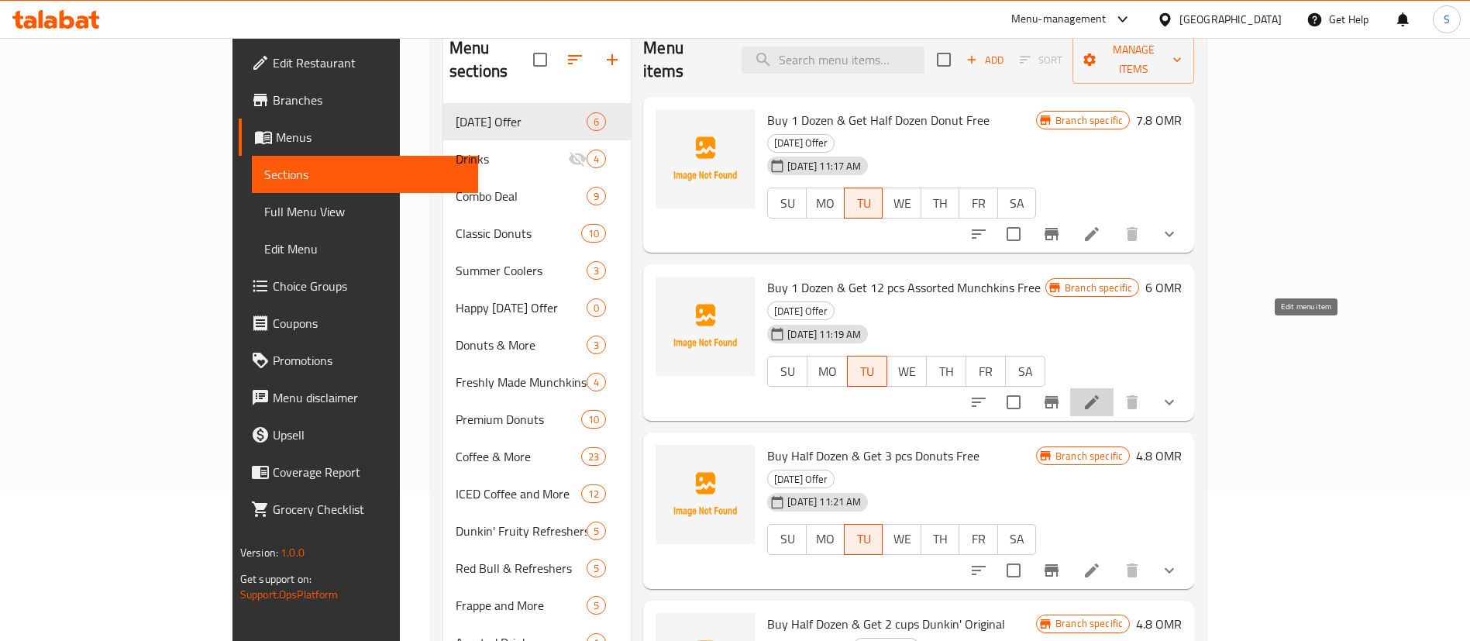
click at [1099, 395] on icon at bounding box center [1092, 402] width 14 height 14
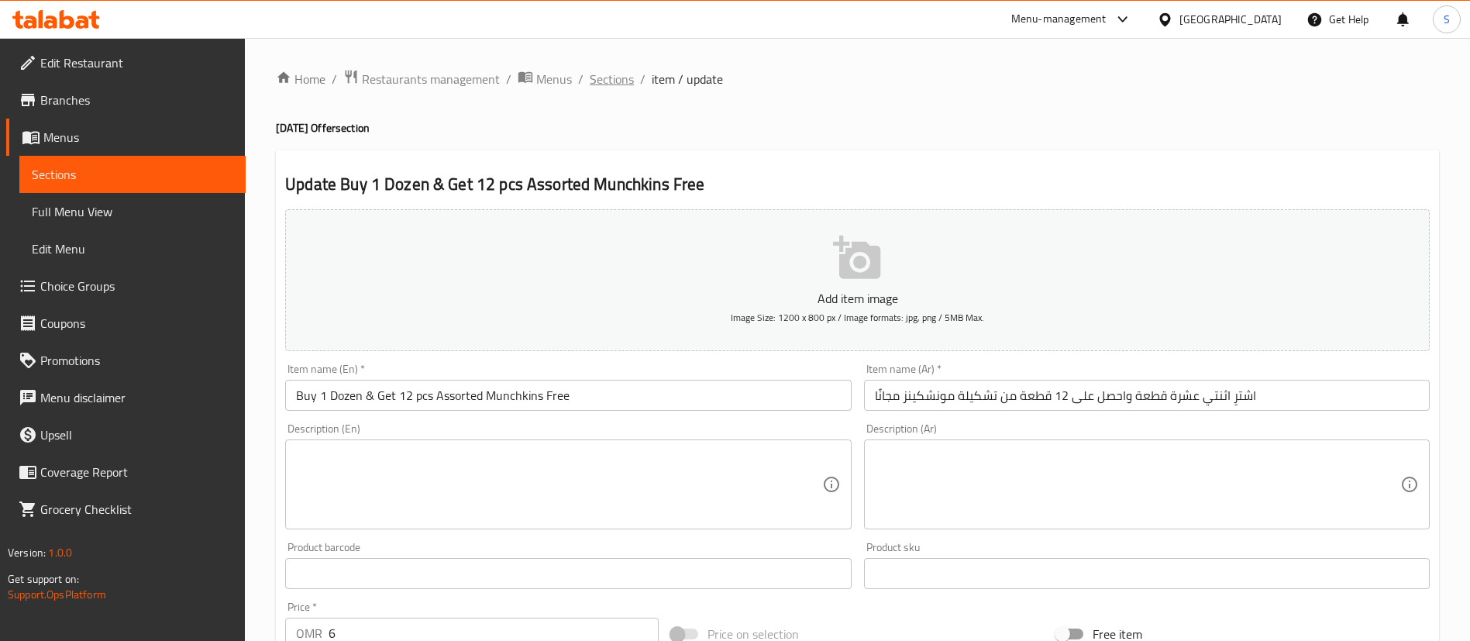
click at [614, 78] on span "Sections" at bounding box center [612, 79] width 44 height 19
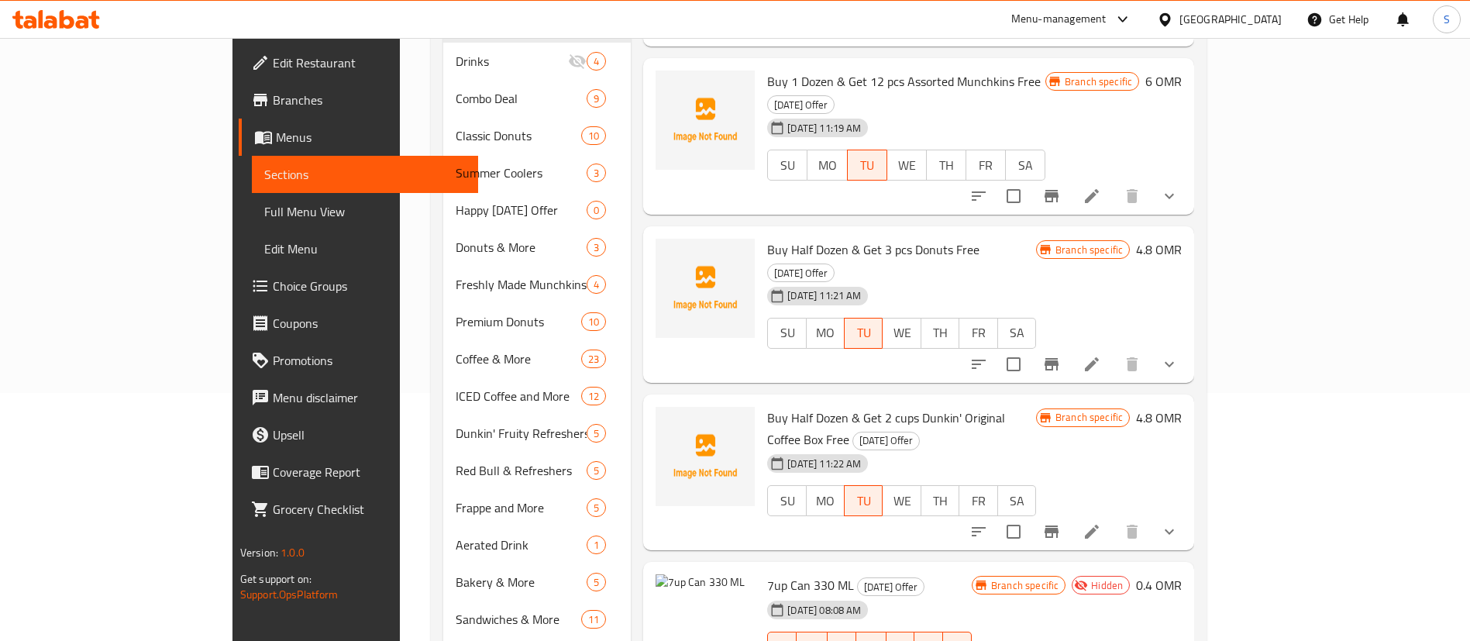
scroll to position [250, 0]
click at [1101, 520] on icon at bounding box center [1092, 529] width 19 height 19
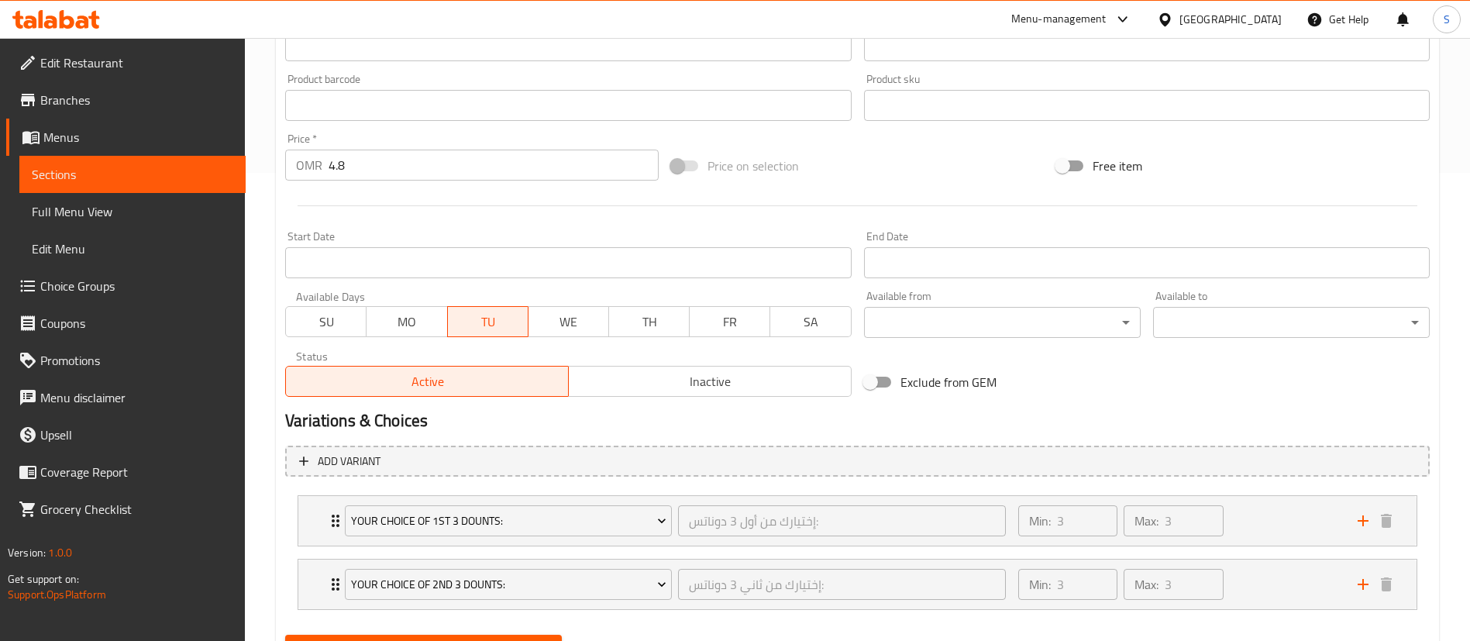
scroll to position [543, 0]
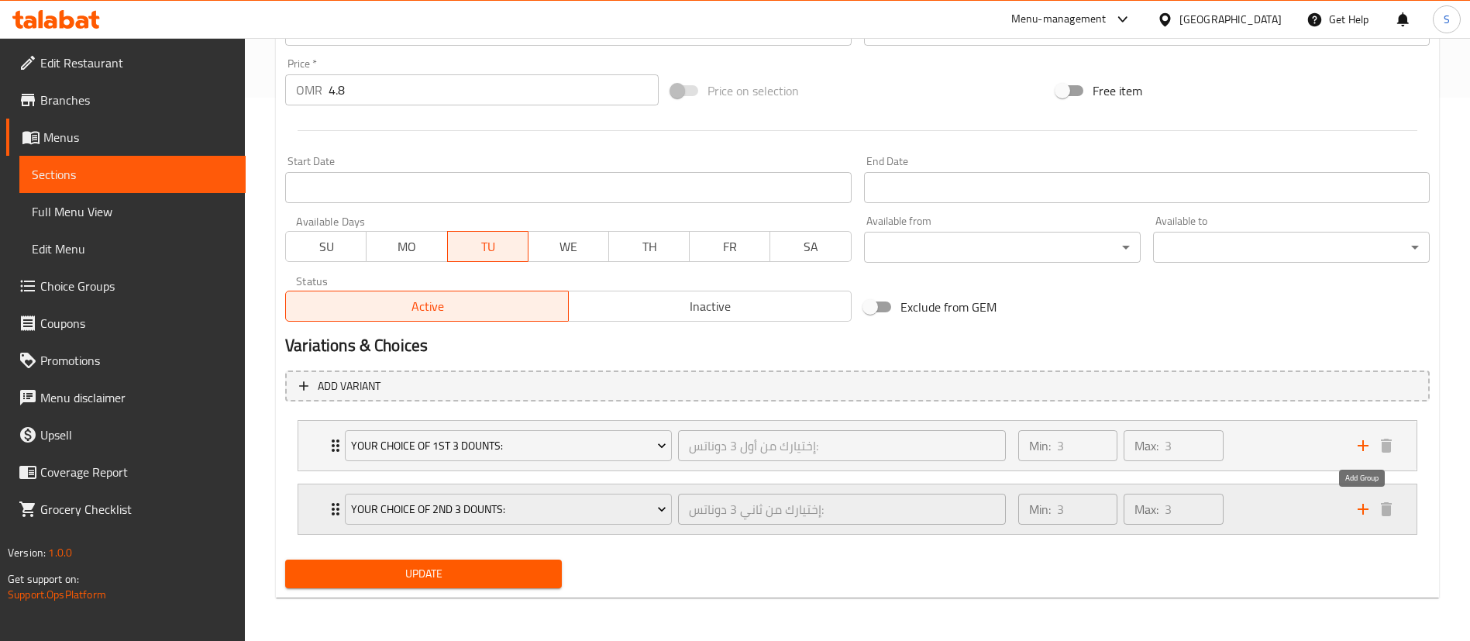
click at [1363, 505] on icon "add" at bounding box center [1363, 509] width 11 height 11
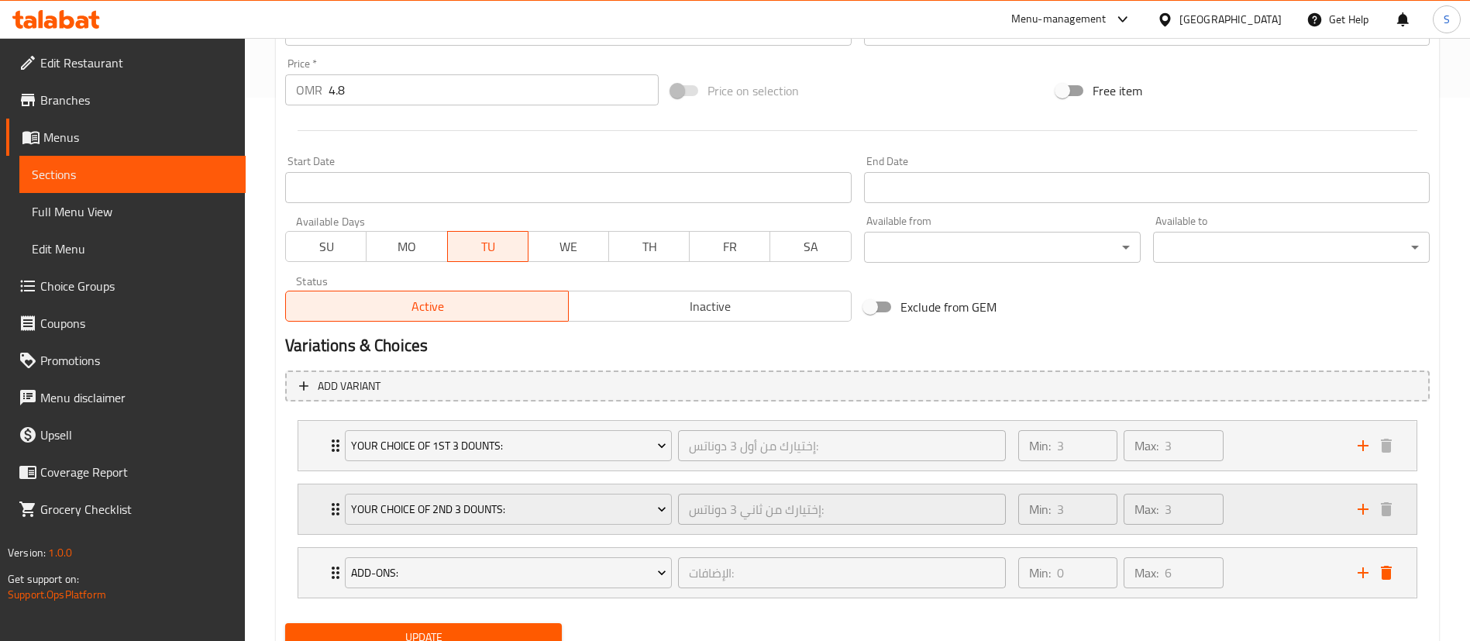
scroll to position [607, 0]
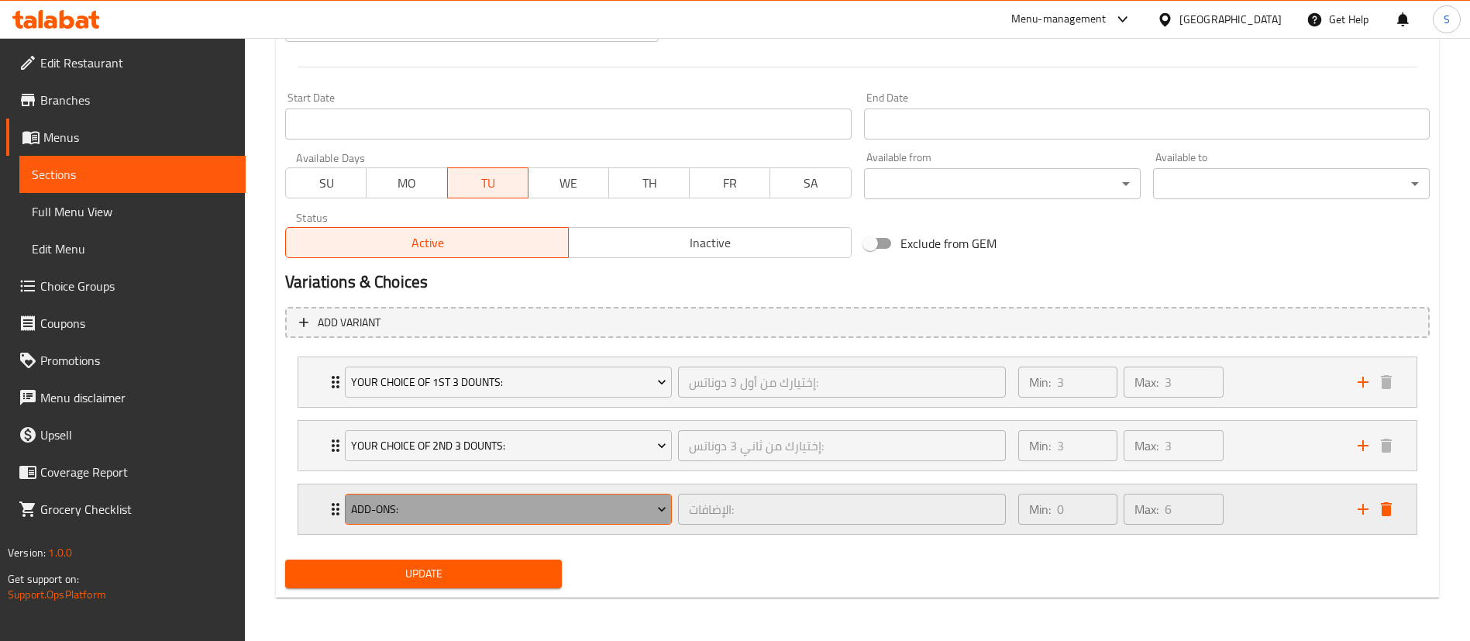
click at [525, 501] on span "Add-ons:" at bounding box center [508, 509] width 315 height 19
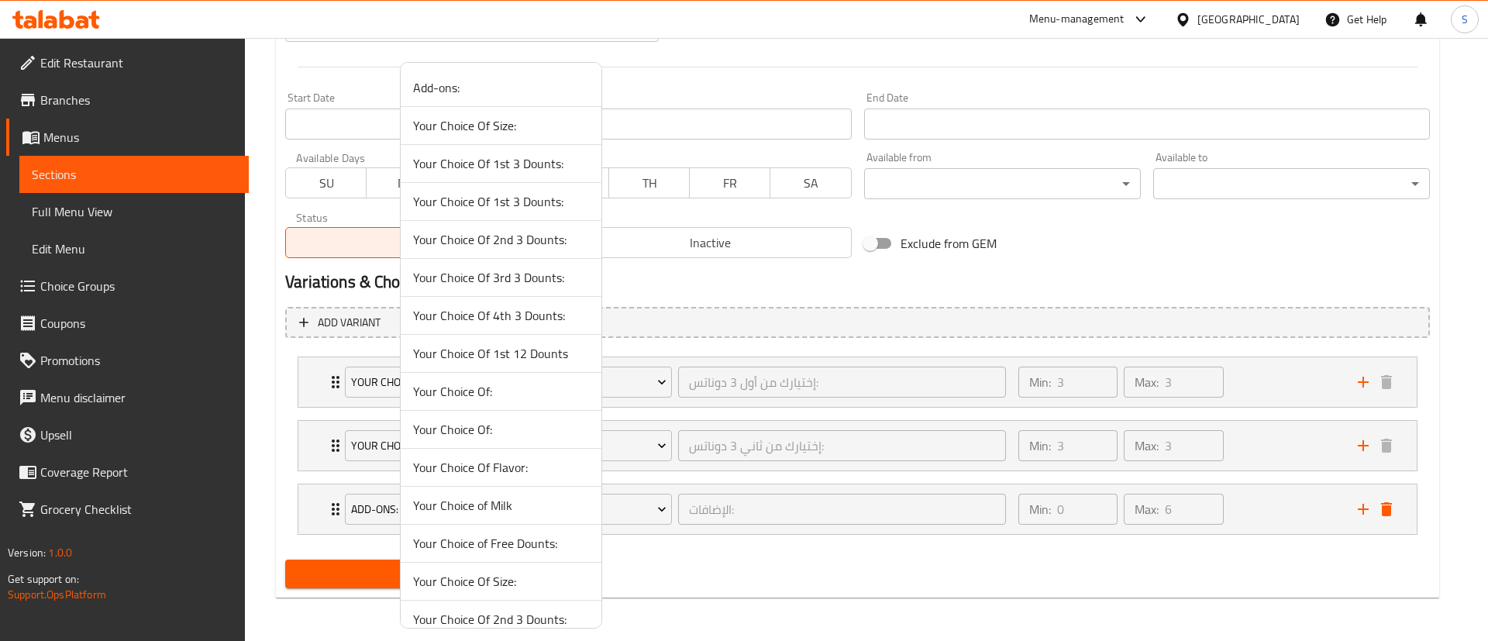
click at [535, 553] on span "Your Choice of Free Dounts:" at bounding box center [501, 543] width 176 height 19
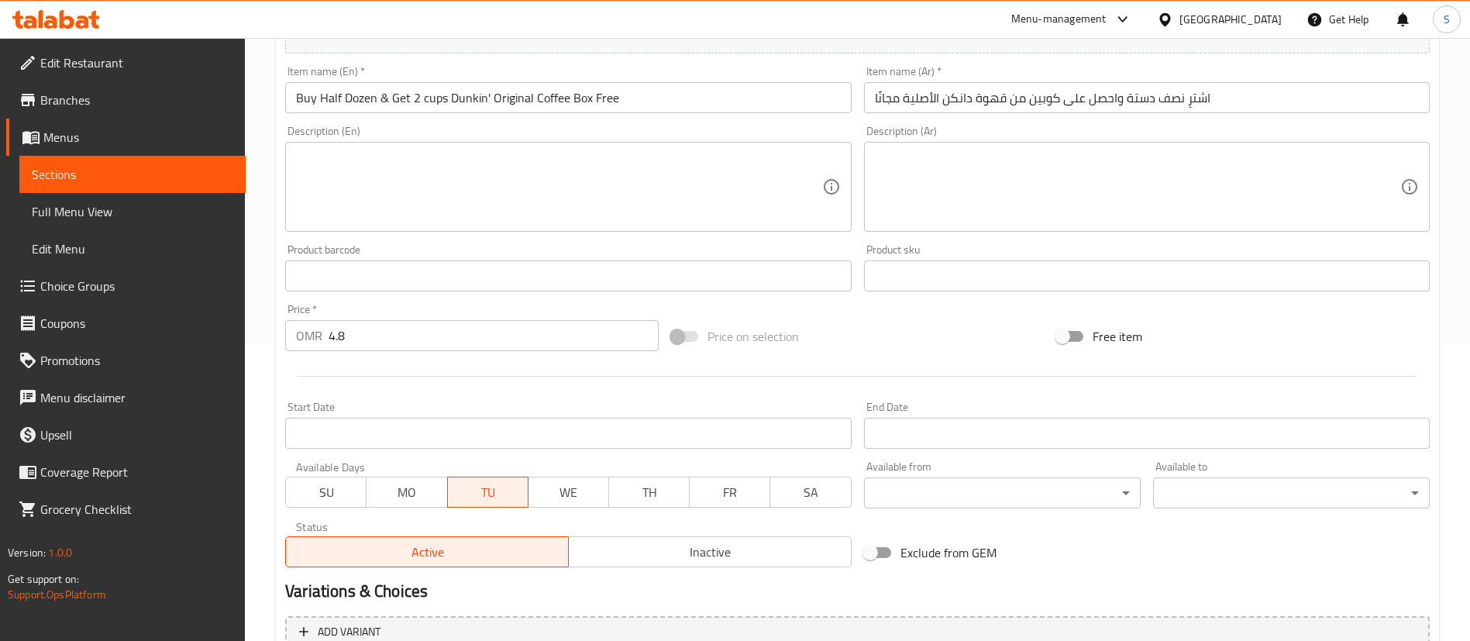
scroll to position [0, 0]
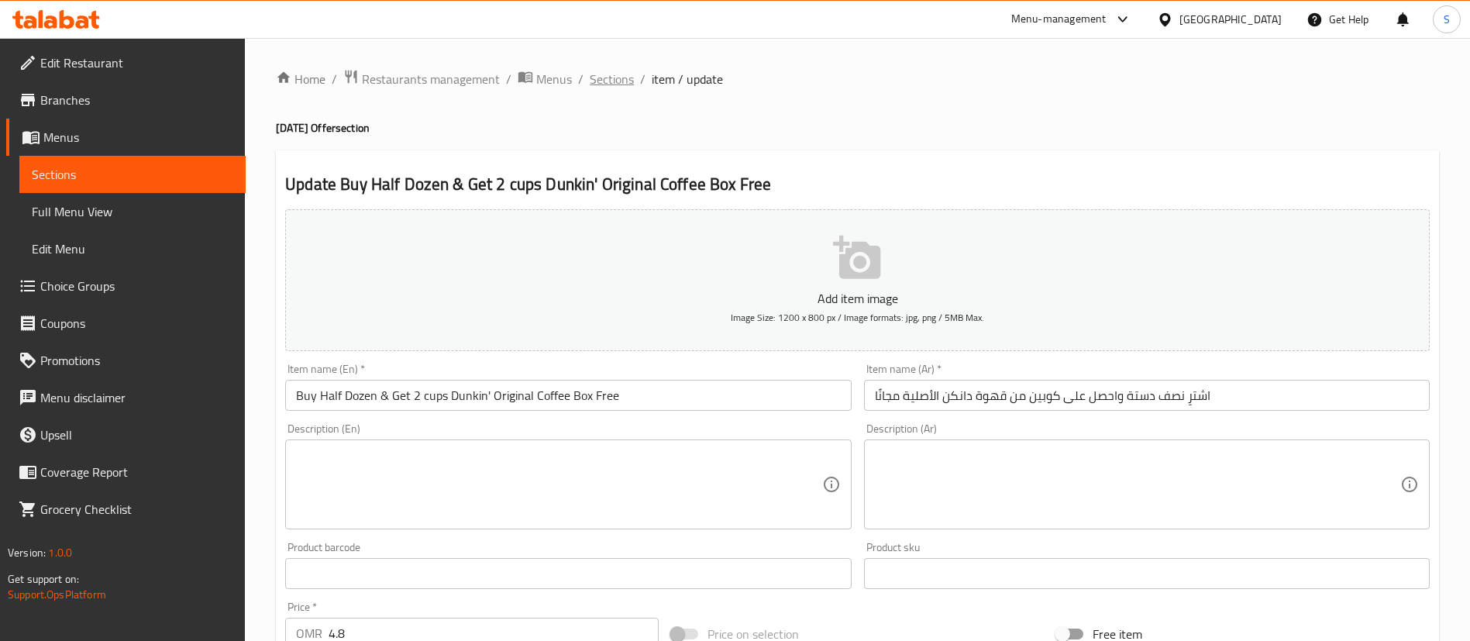
click at [610, 74] on span "Sections" at bounding box center [612, 79] width 44 height 19
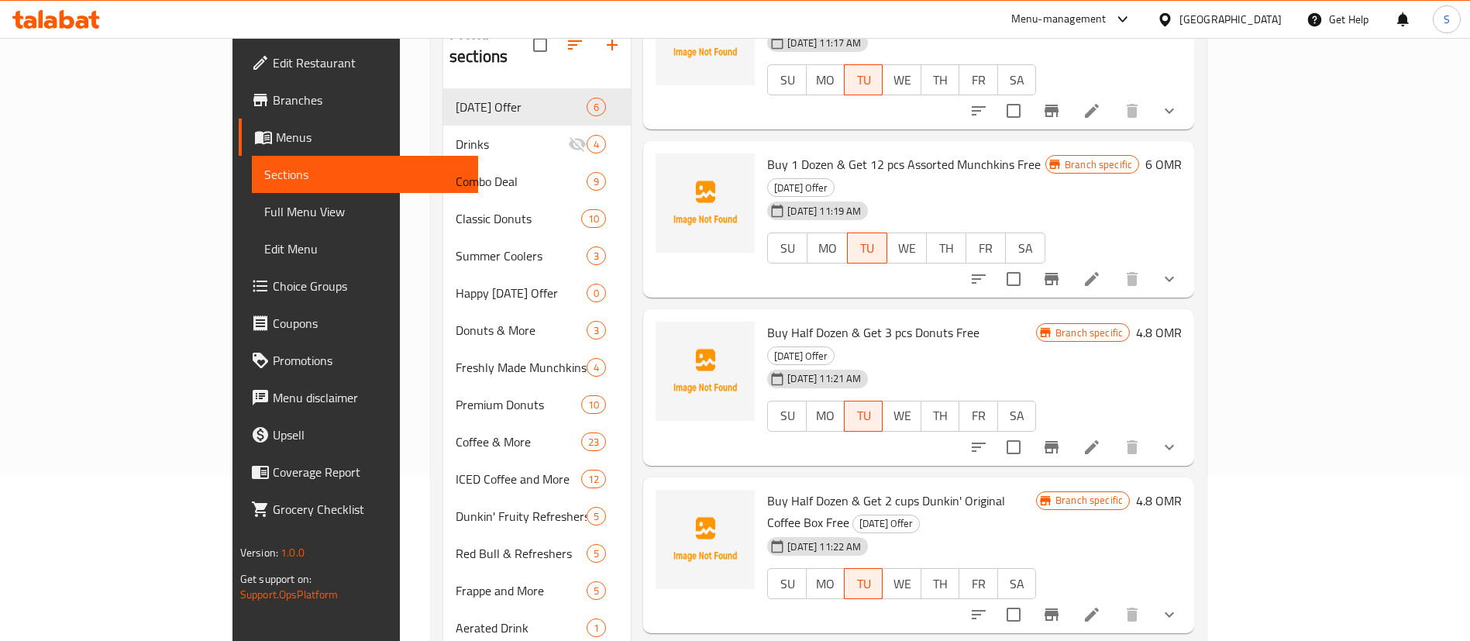
scroll to position [171, 0]
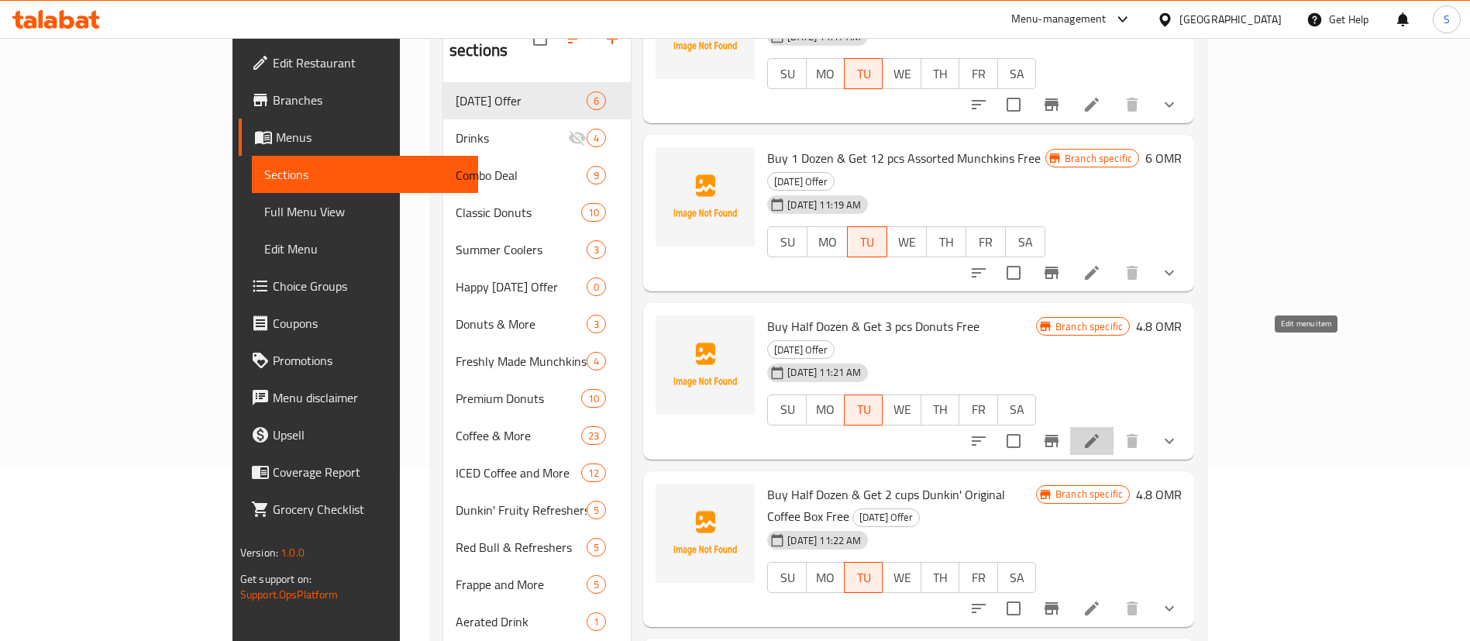
click at [1099, 434] on icon at bounding box center [1092, 441] width 14 height 14
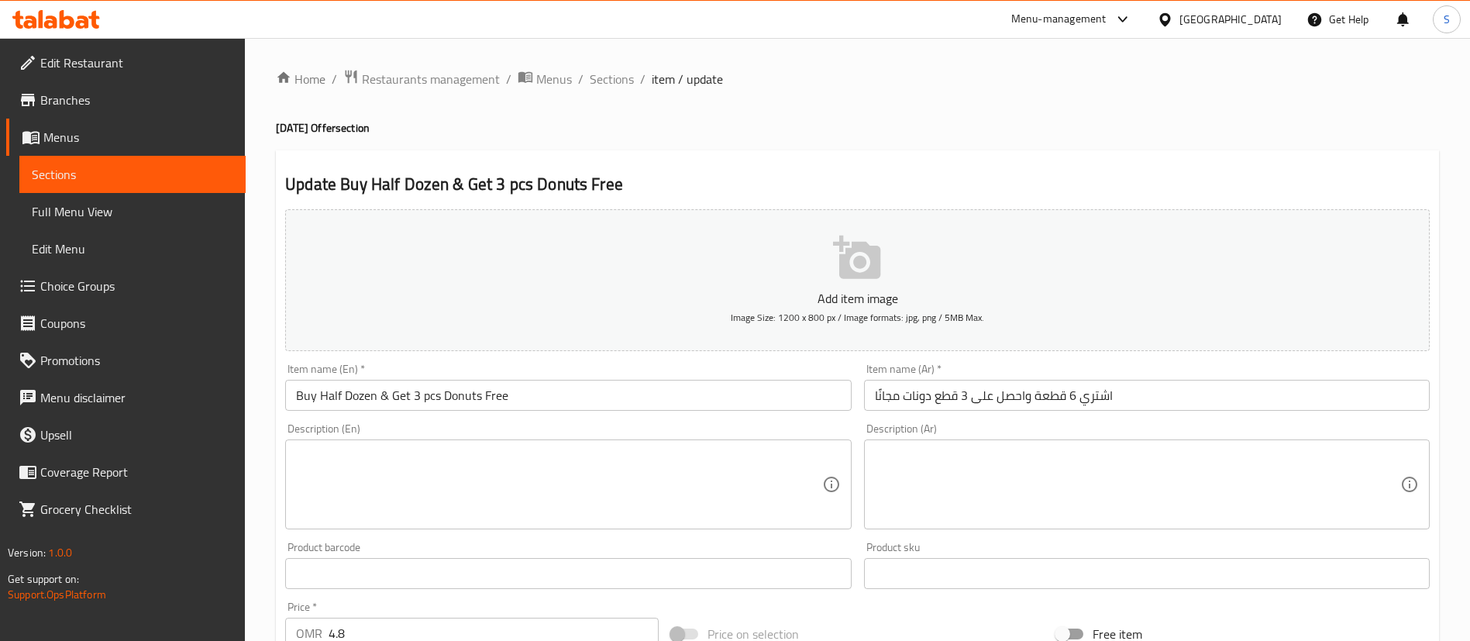
scroll to position [734, 0]
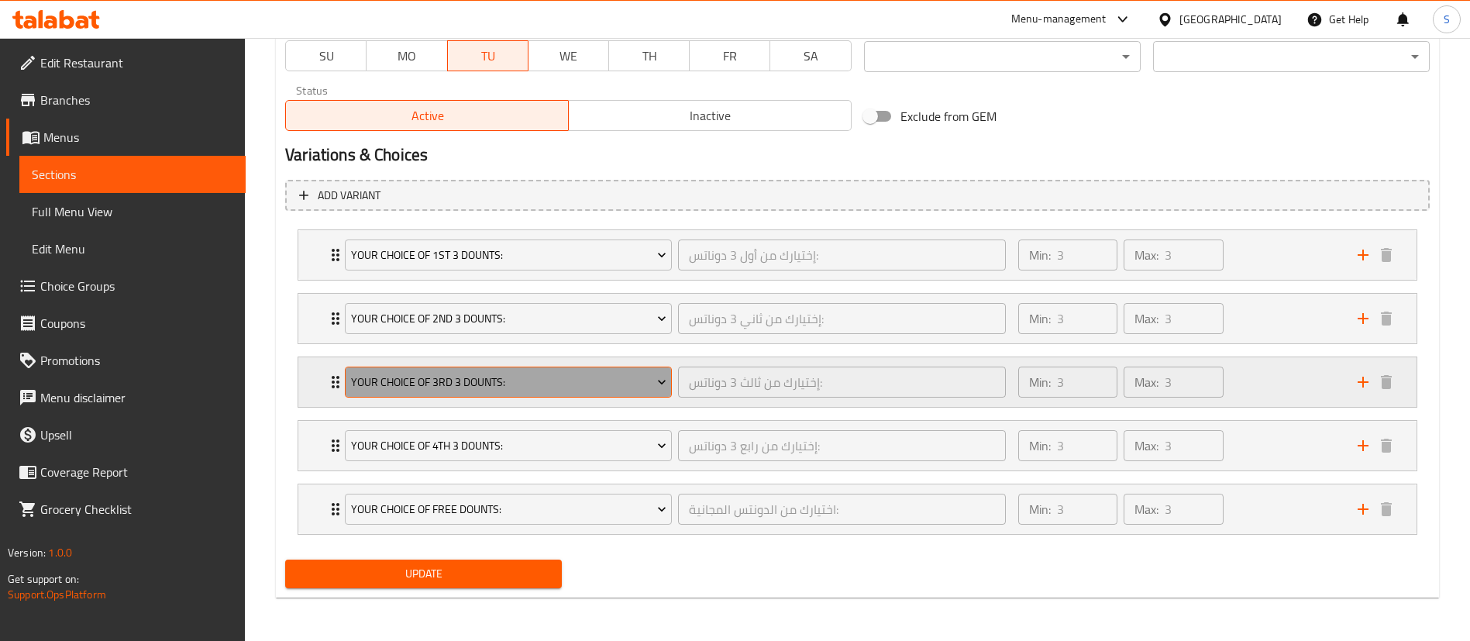
click at [587, 387] on span "Your Choice Of 3rd 3 Dounts:" at bounding box center [508, 382] width 315 height 19
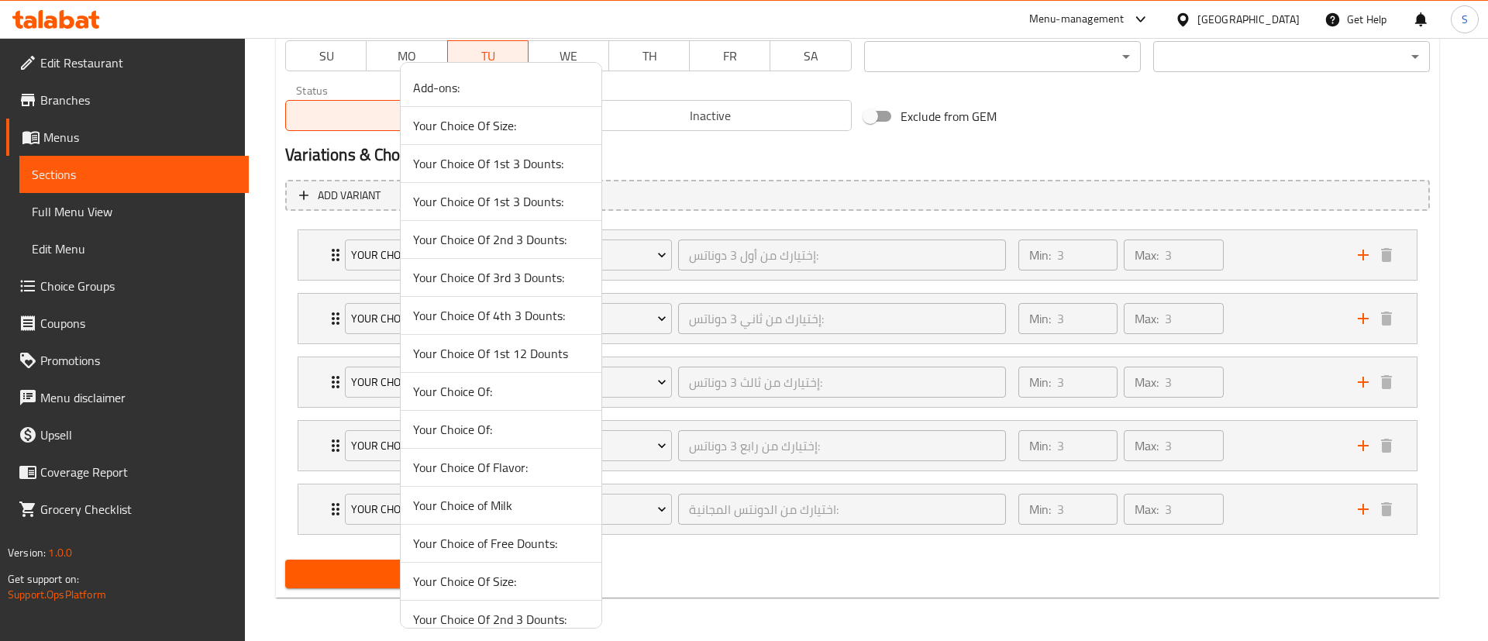
click at [543, 353] on span "Your Choice Of 1st 12 Dounts" at bounding box center [501, 353] width 176 height 19
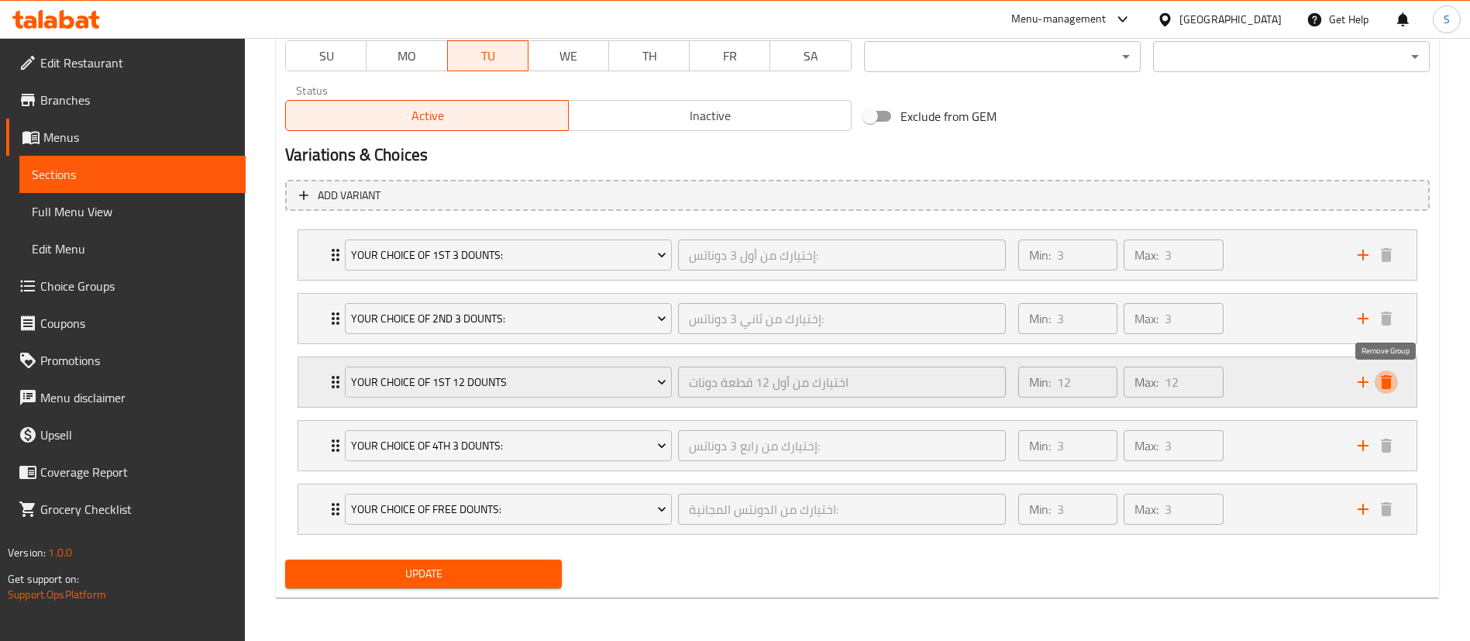
click at [1382, 377] on icon "delete" at bounding box center [1386, 382] width 11 height 14
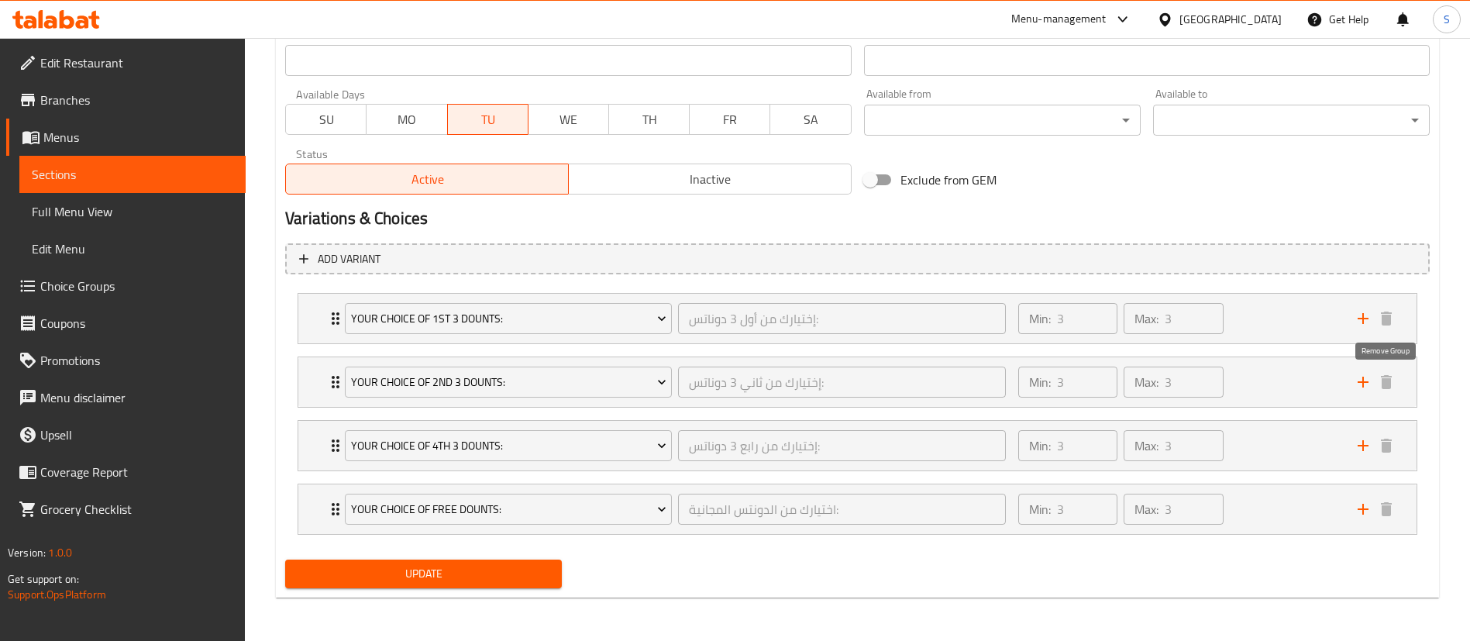
scroll to position [670, 0]
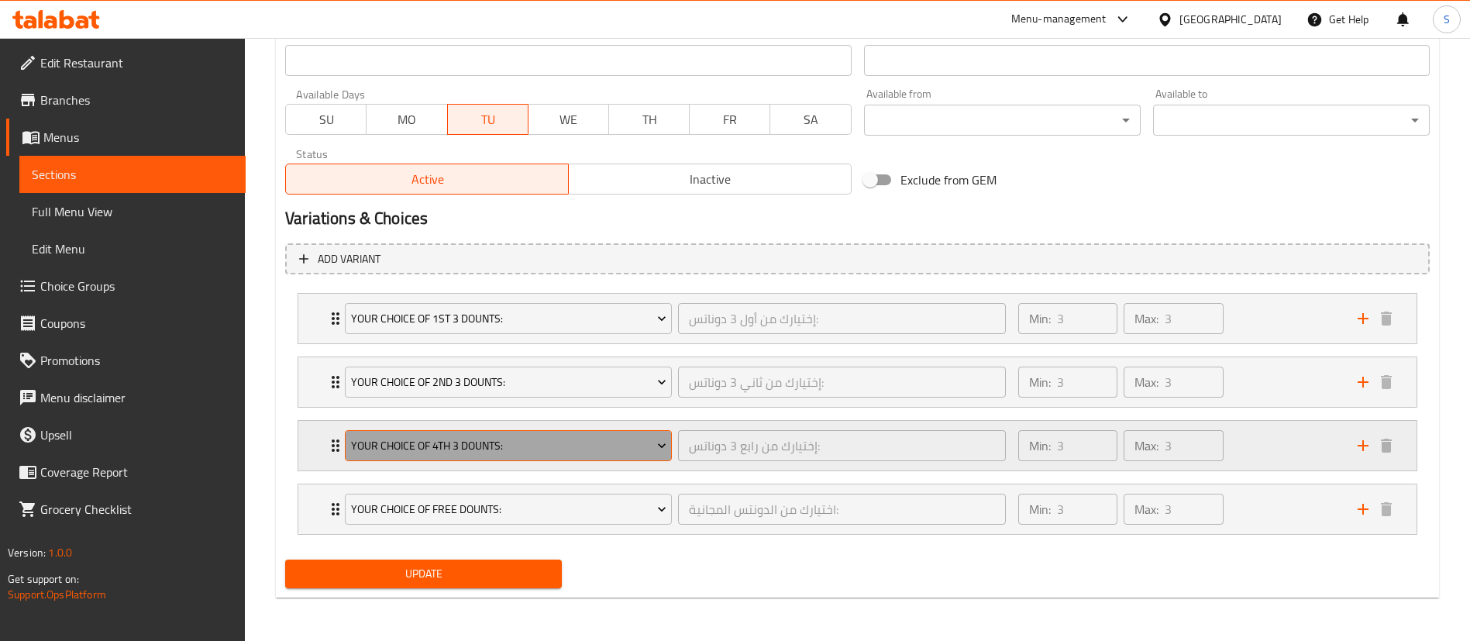
click at [615, 437] on span "Your Choice Of 4th 3 Dounts:" at bounding box center [508, 445] width 315 height 19
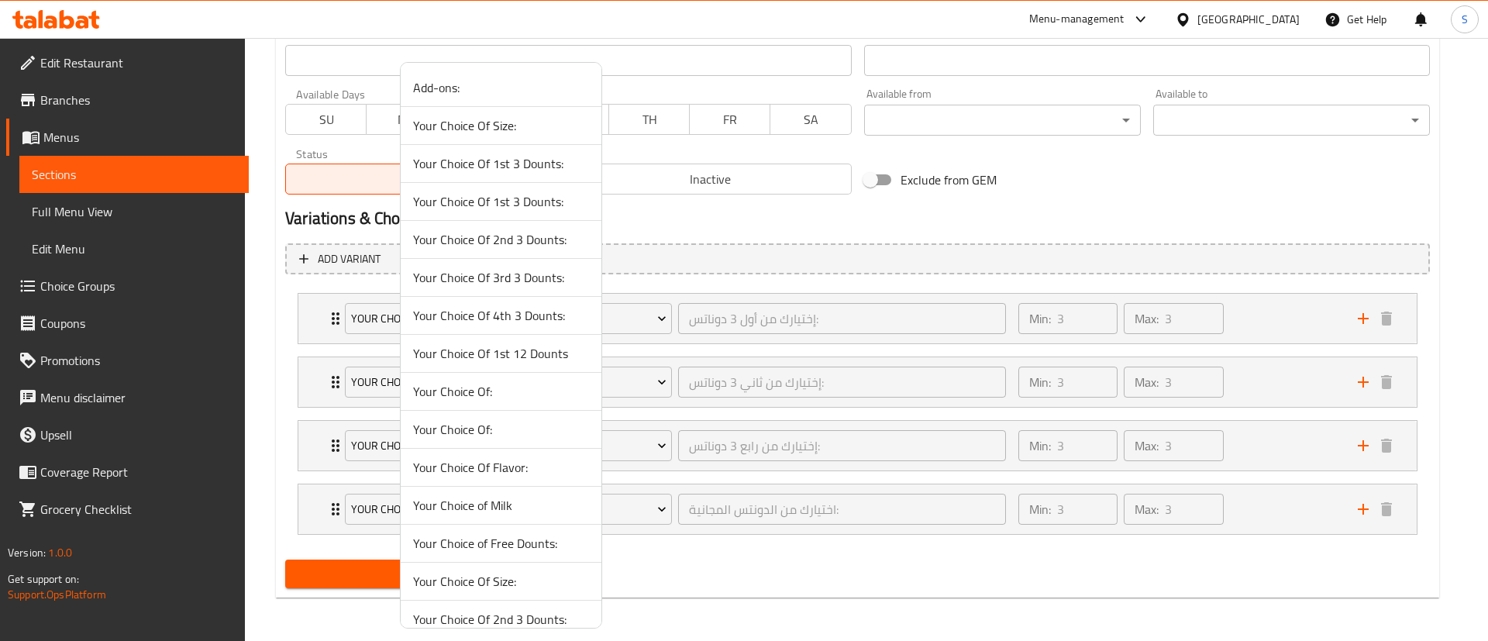
click at [535, 417] on li "Your Choice Of:" at bounding box center [501, 430] width 201 height 38
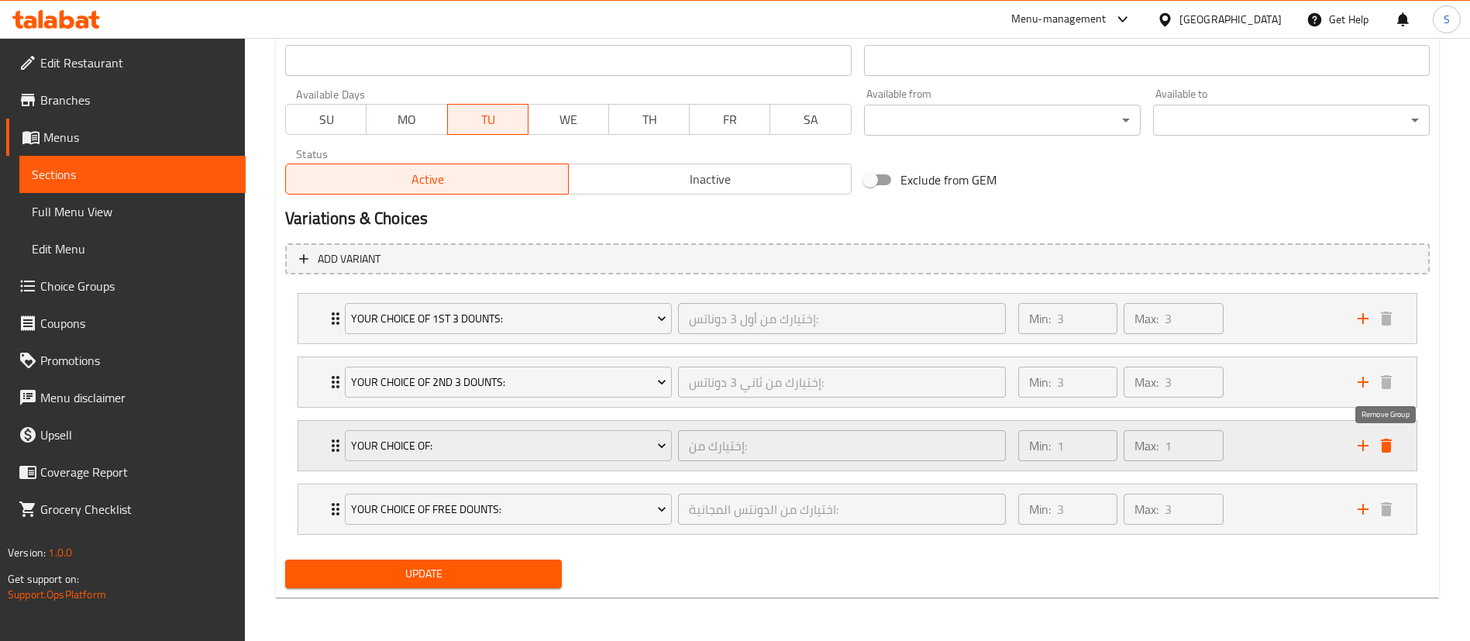
click at [1397, 445] on button "delete" at bounding box center [1386, 445] width 23 height 23
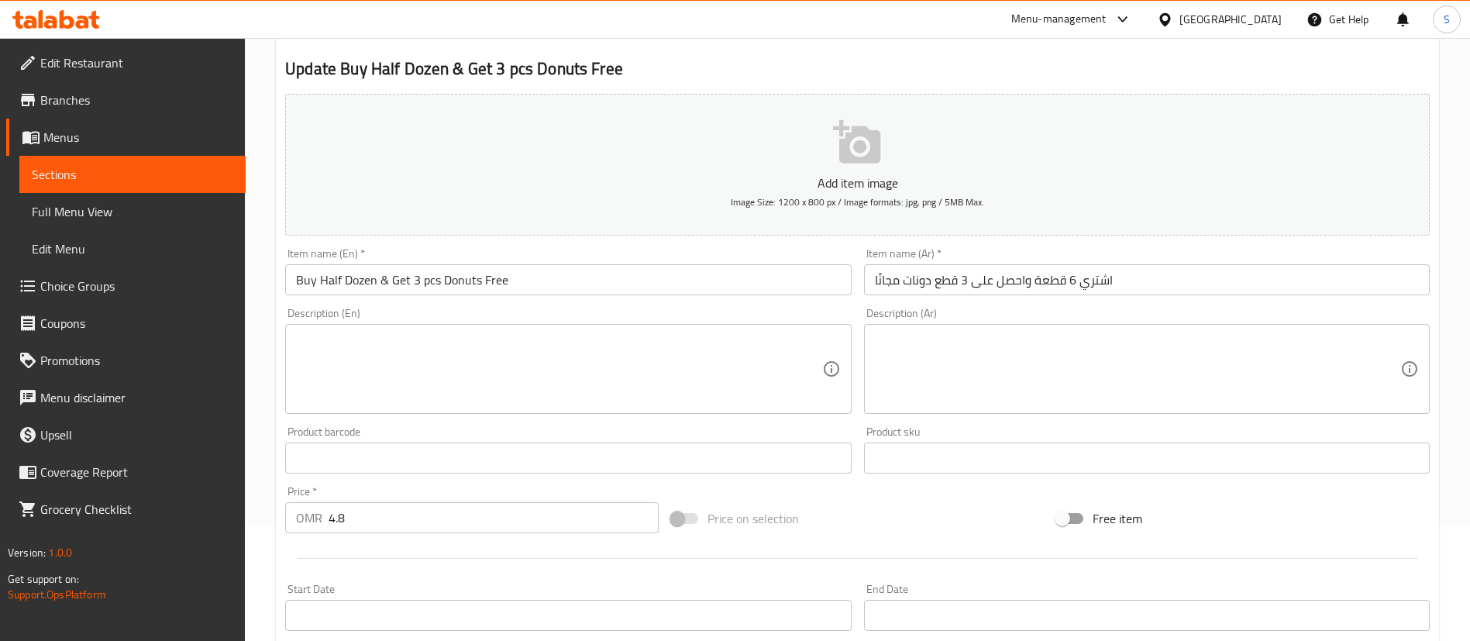
scroll to position [607, 0]
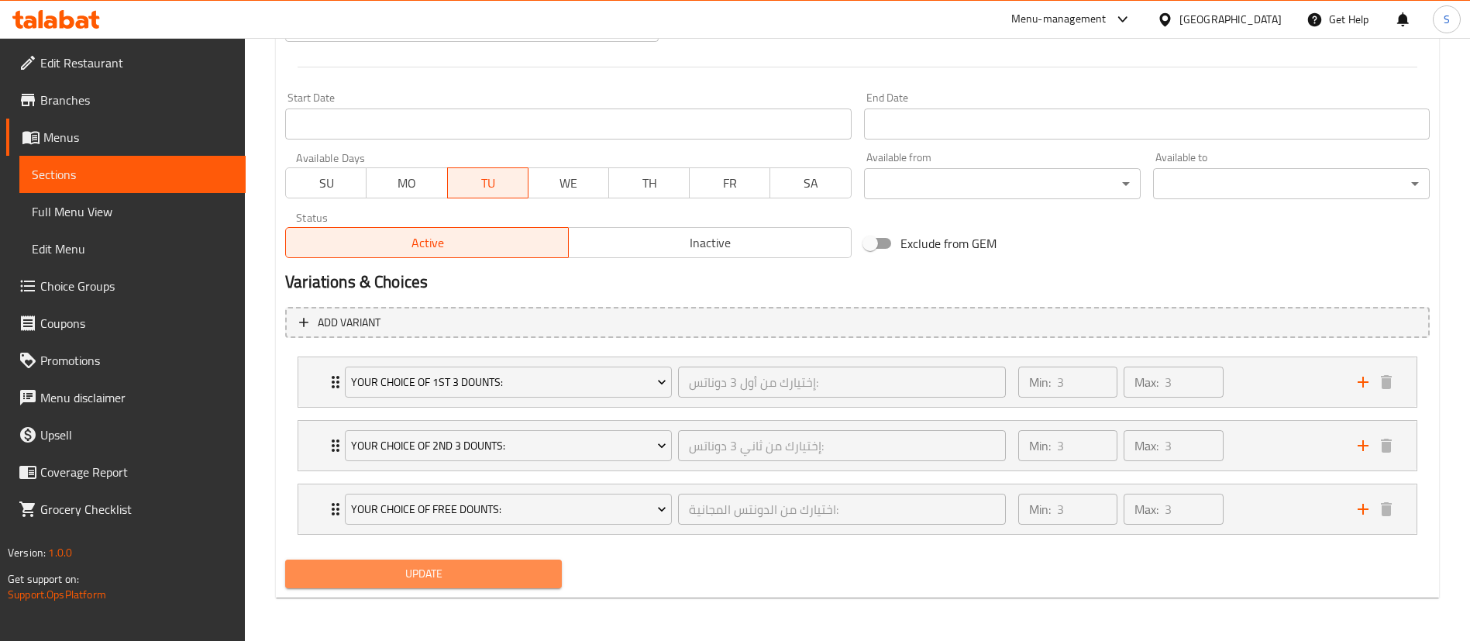
click at [457, 571] on span "Update" at bounding box center [424, 573] width 252 height 19
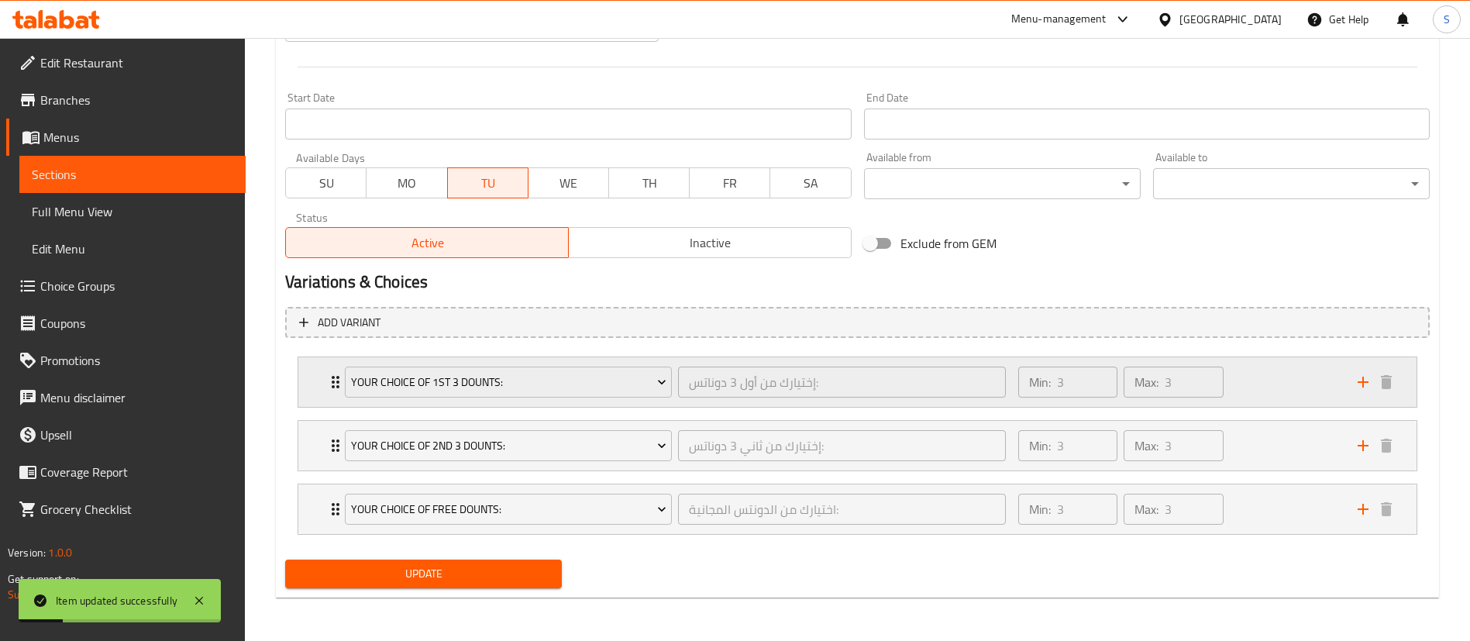
drag, startPoint x: 262, startPoint y: 414, endPoint x: 448, endPoint y: 405, distance: 186.2
click at [262, 414] on div "Home / Restaurants management / Menus / Sections / item / update [DATE] Offer s…" at bounding box center [857, 36] width 1225 height 1210
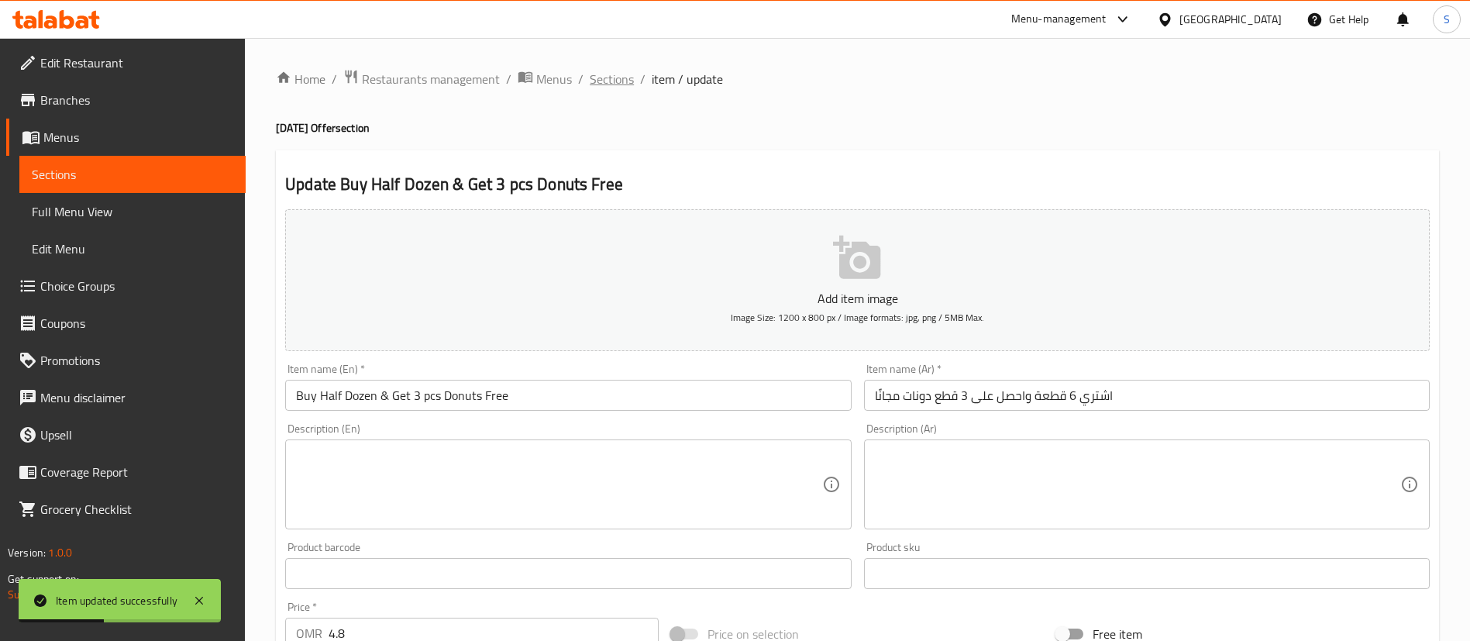
click at [618, 81] on span "Sections" at bounding box center [612, 79] width 44 height 19
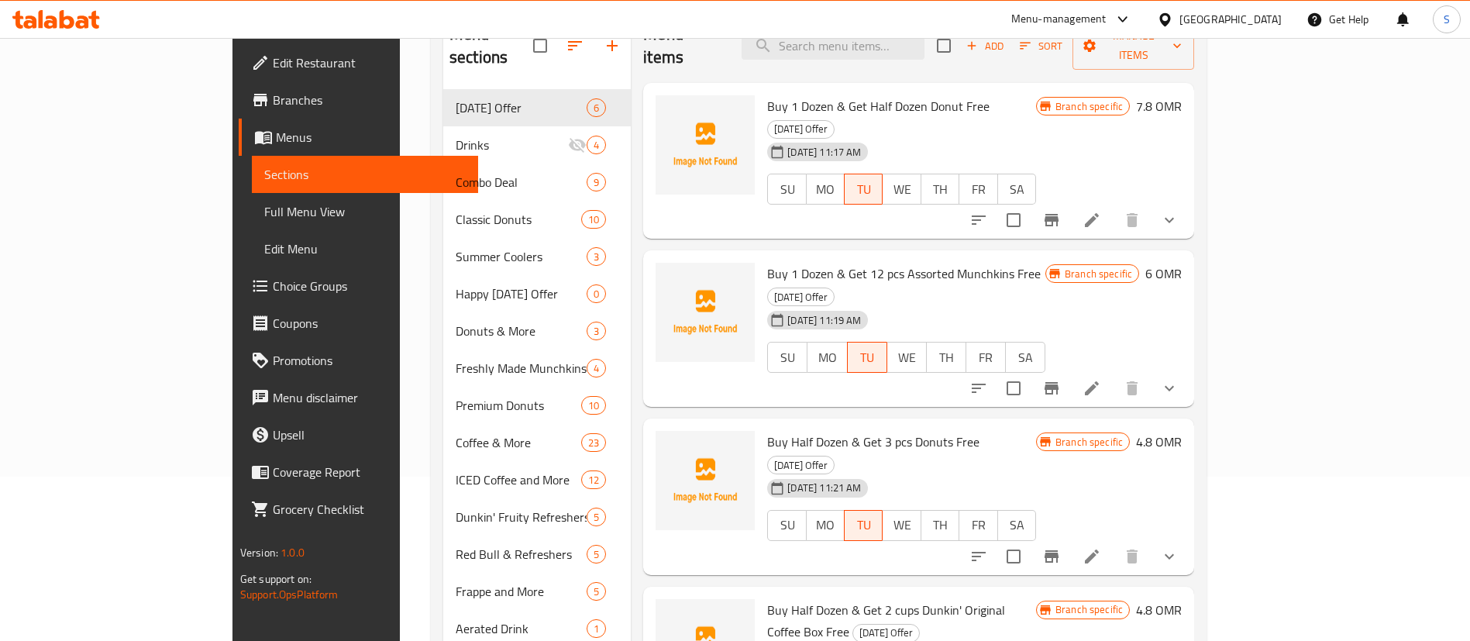
scroll to position [160, 0]
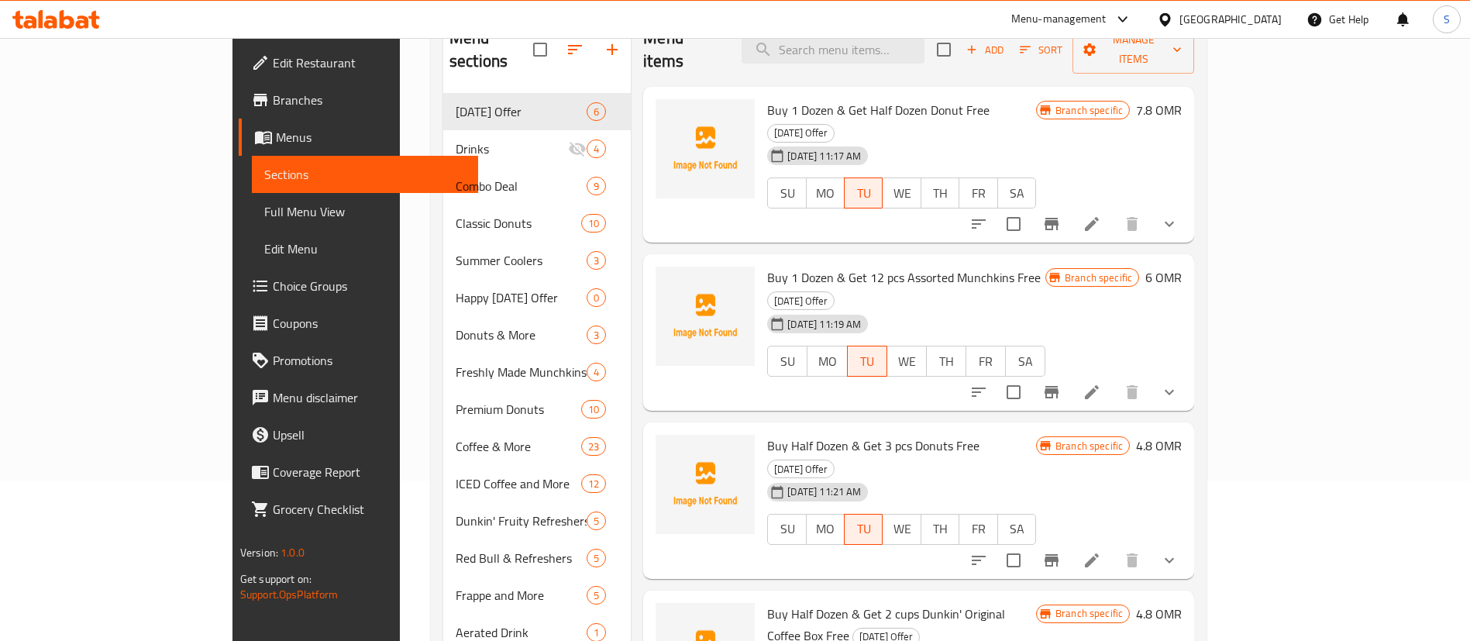
click at [1238, 253] on div "Home / Restaurants management / Menus / Sections Dunkin Open import export Menu…" at bounding box center [819, 382] width 838 height 1009
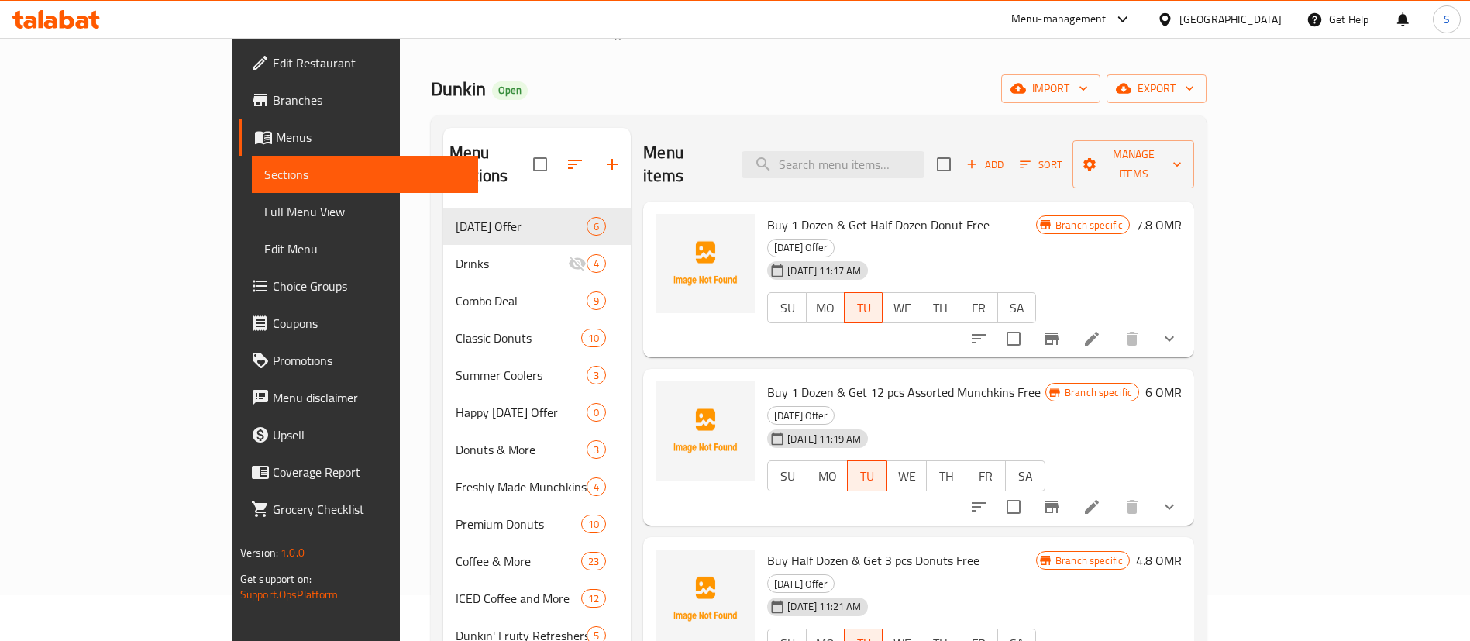
scroll to position [0, 0]
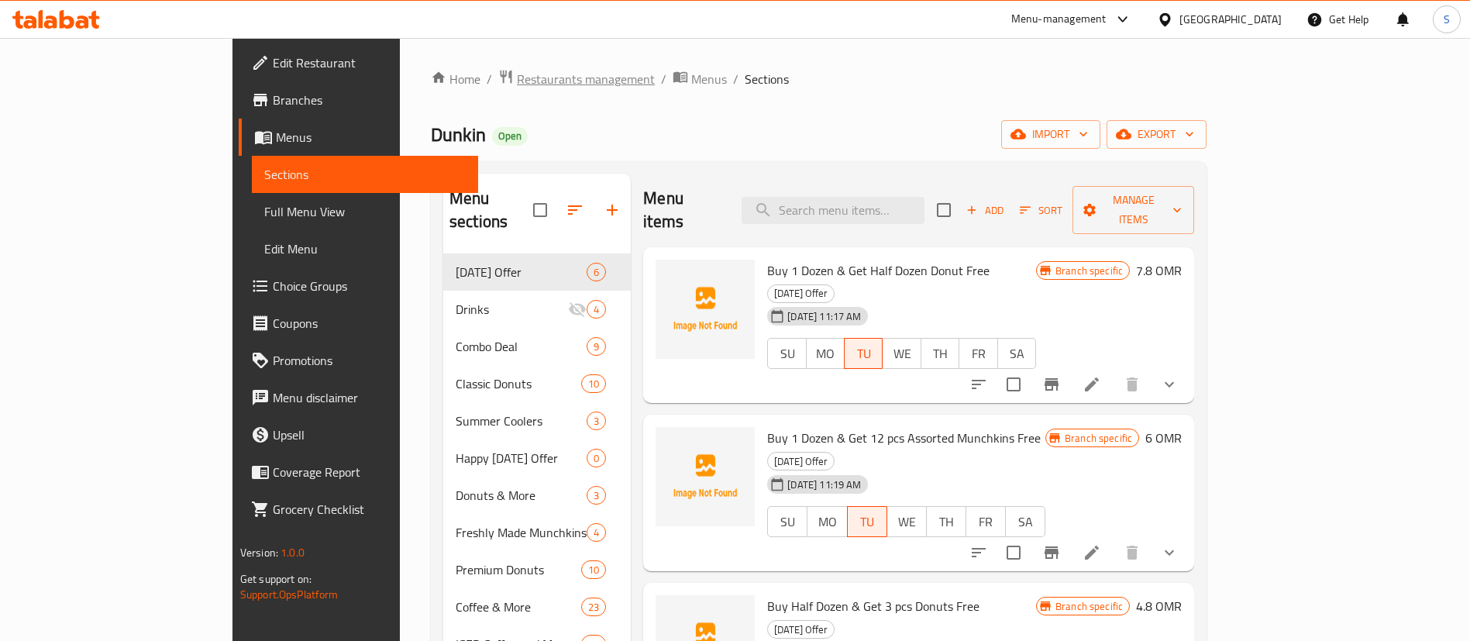
click at [517, 75] on span "Restaurants management" at bounding box center [586, 79] width 138 height 19
